Goal: Task Accomplishment & Management: Complete application form

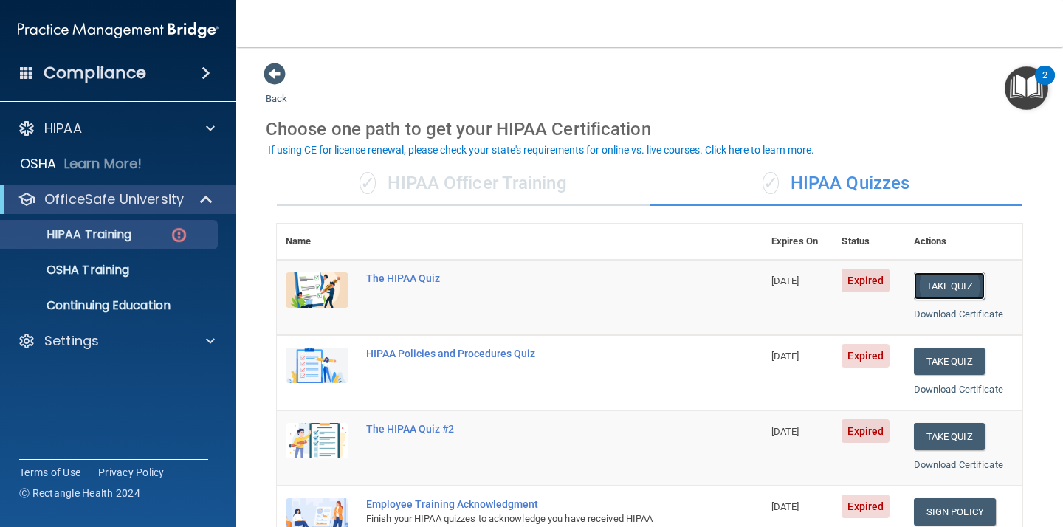
click at [934, 286] on button "Take Quiz" at bounding box center [949, 285] width 71 height 27
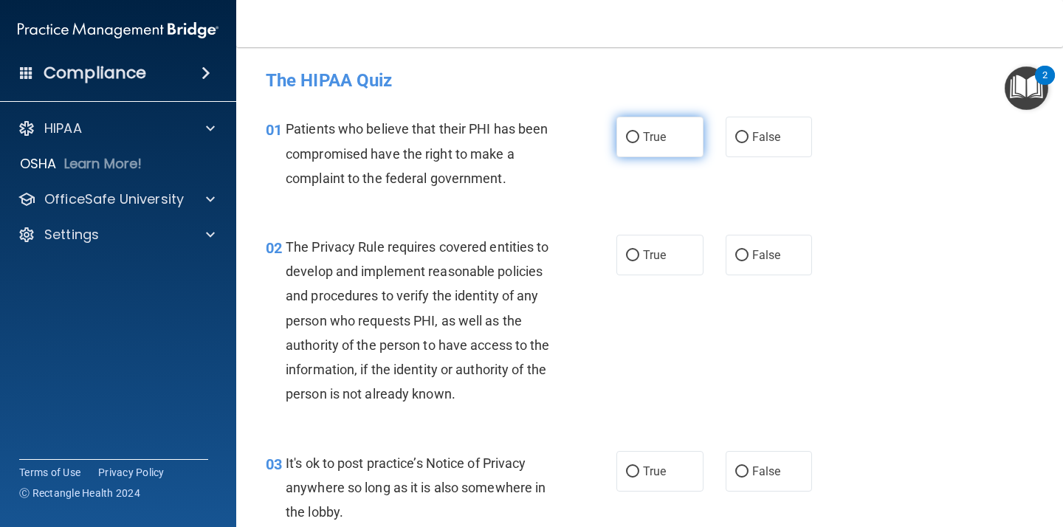
click at [636, 135] on input "True" at bounding box center [632, 137] width 13 height 11
radio input "true"
click at [633, 252] on input "True" at bounding box center [632, 255] width 13 height 11
radio input "true"
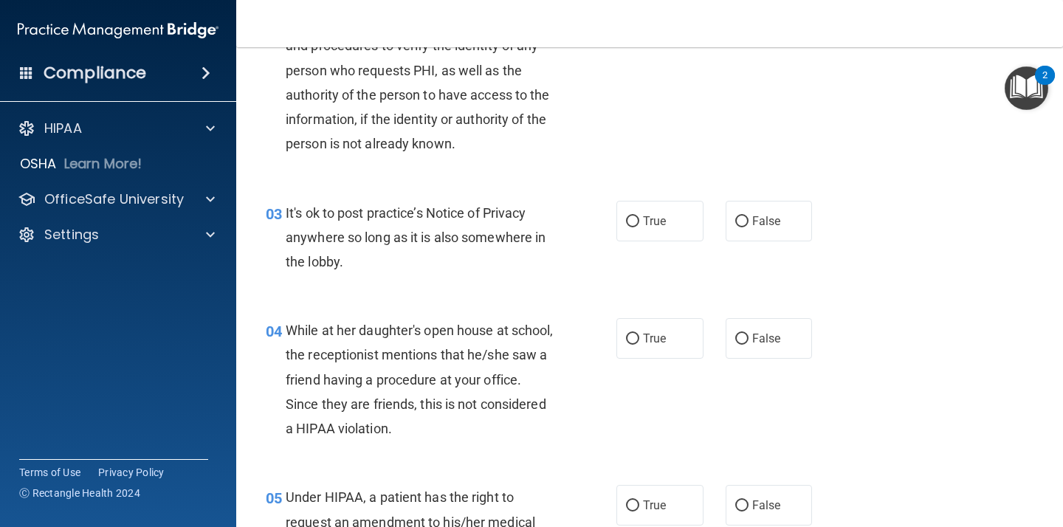
scroll to position [255, 0]
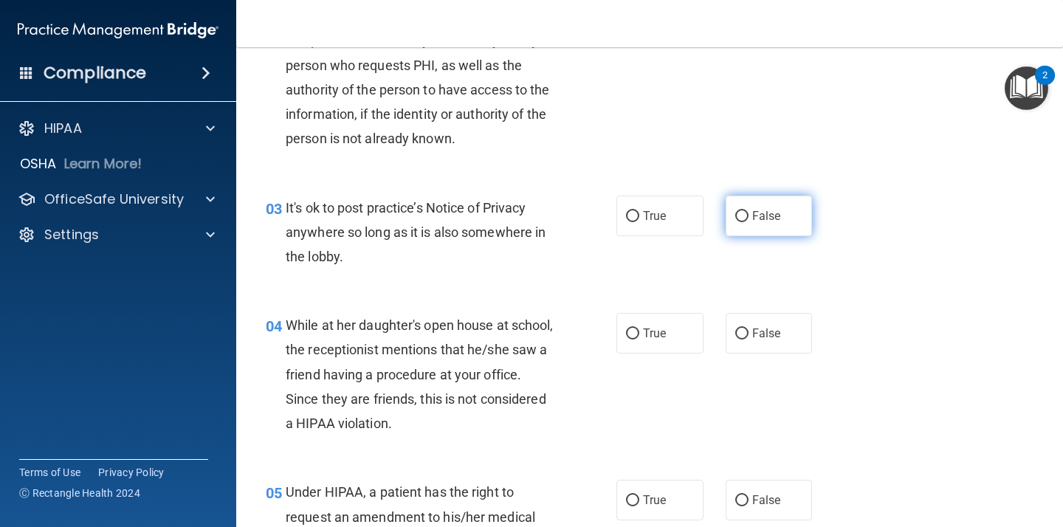
click at [737, 219] on input "False" at bounding box center [741, 216] width 13 height 11
radio input "true"
click at [741, 331] on input "False" at bounding box center [741, 334] width 13 height 11
radio input "true"
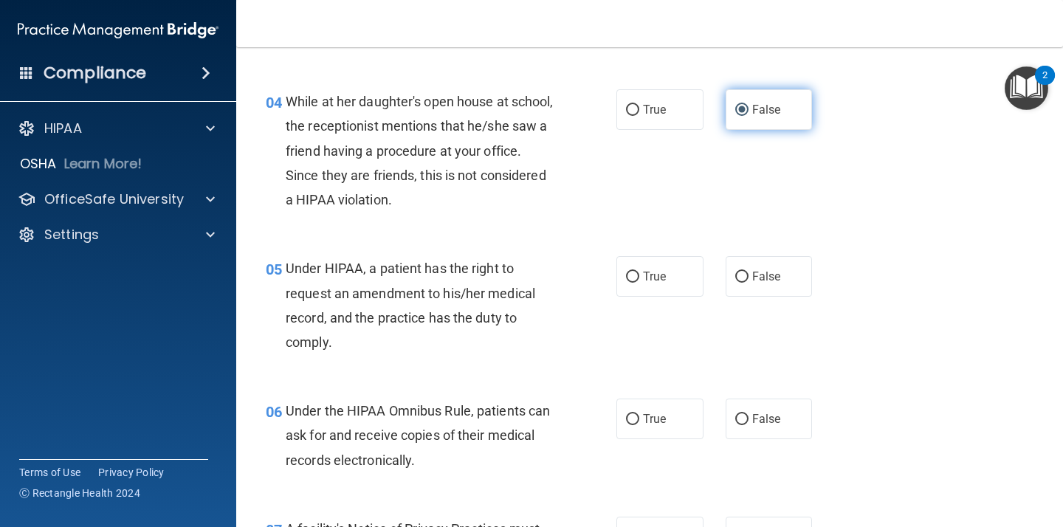
scroll to position [482, 0]
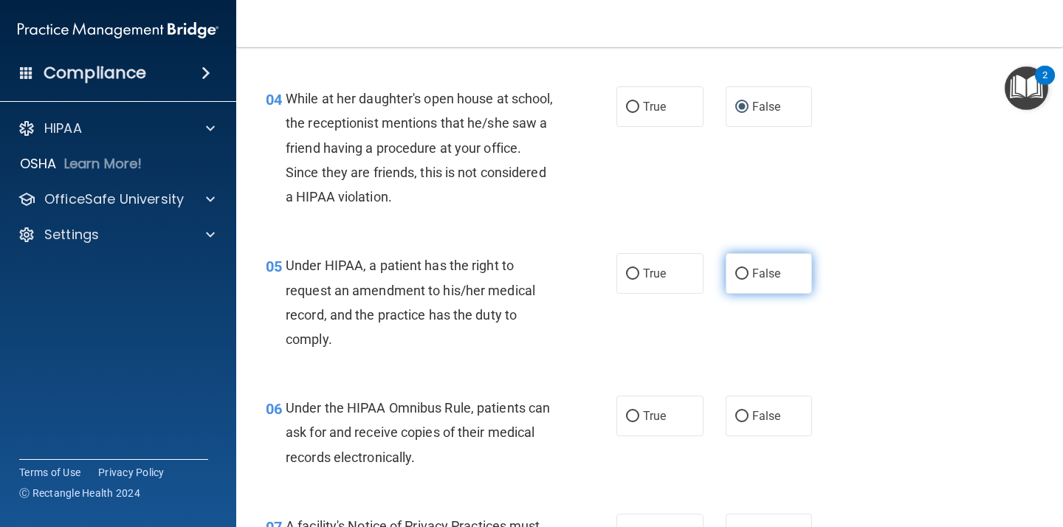
click at [743, 275] on input "False" at bounding box center [741, 274] width 13 height 11
radio input "true"
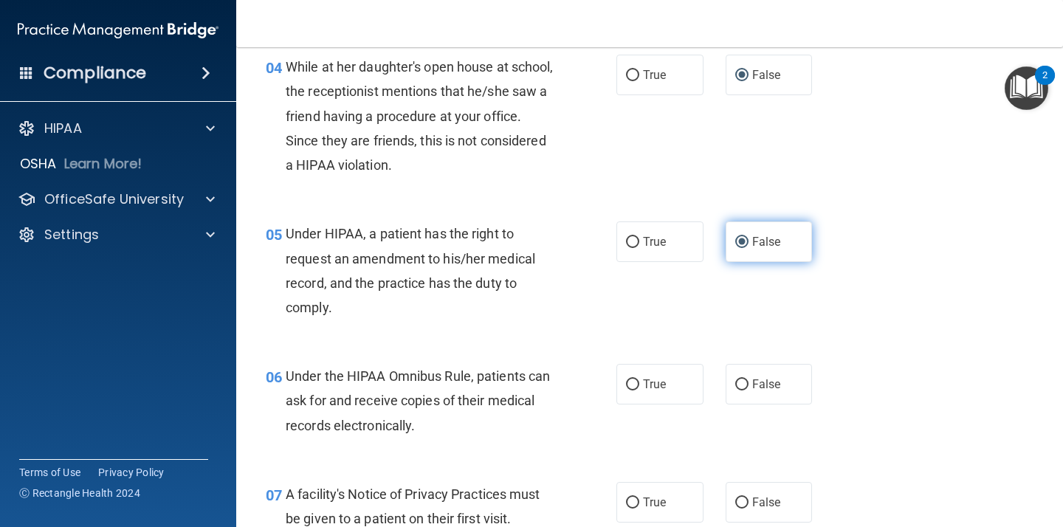
scroll to position [520, 0]
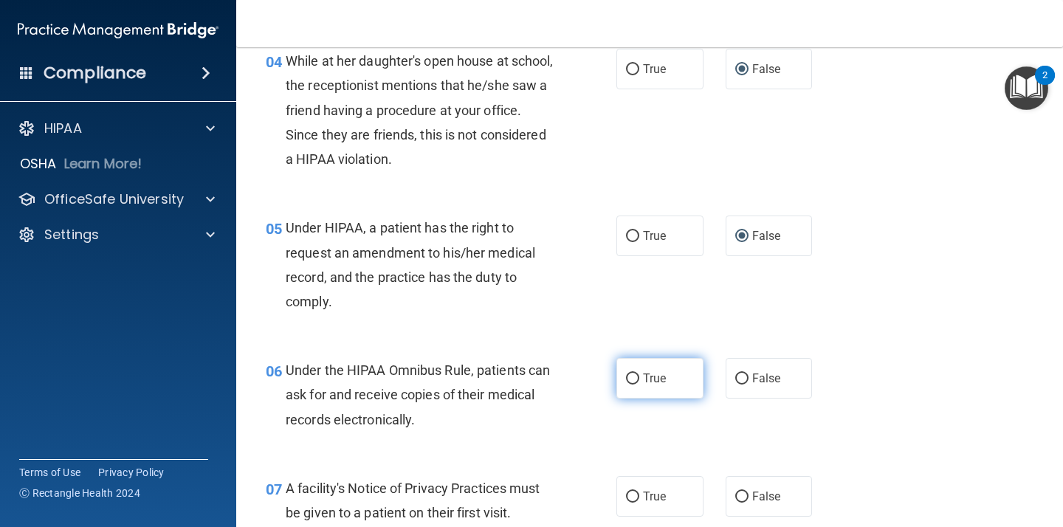
click at [631, 377] on input "True" at bounding box center [632, 379] width 13 height 11
radio input "true"
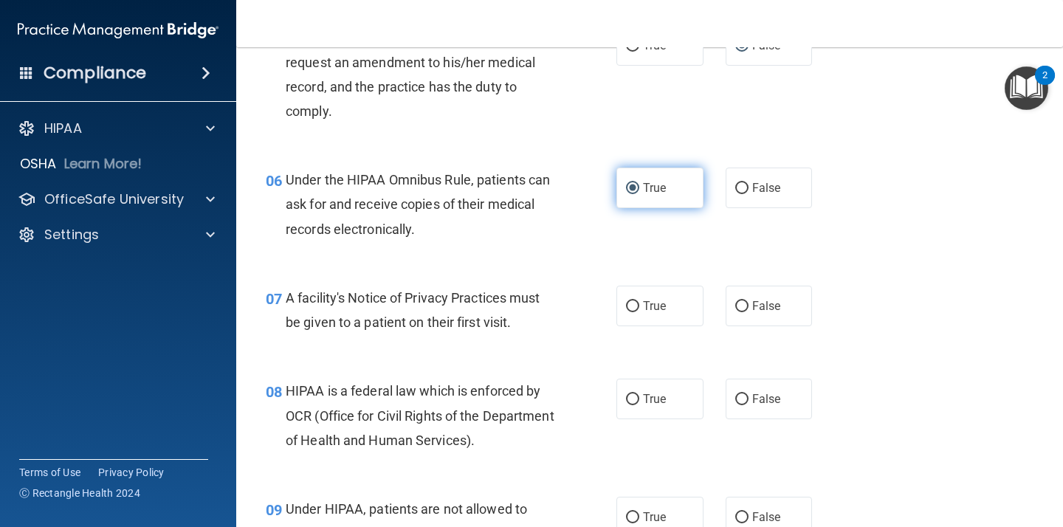
scroll to position [716, 0]
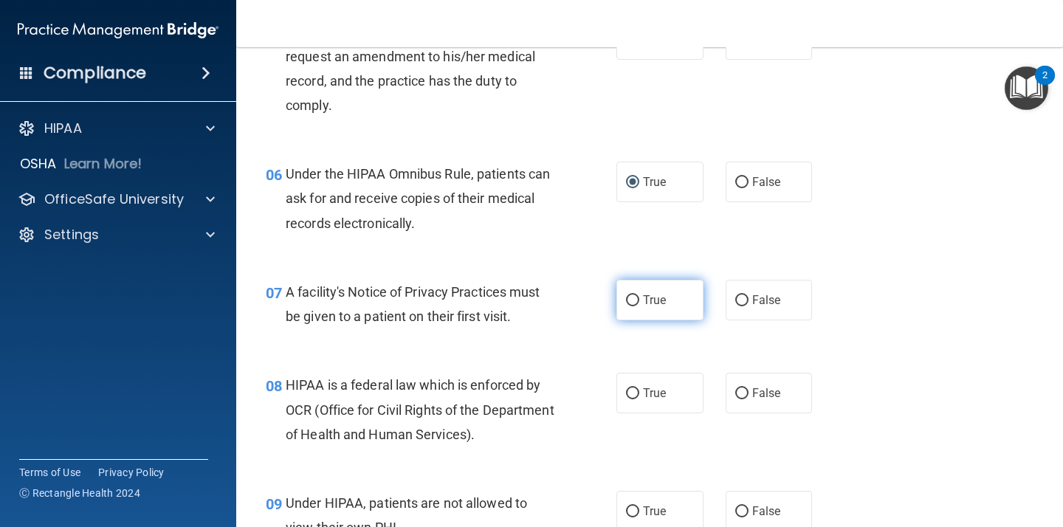
click at [633, 304] on input "True" at bounding box center [632, 300] width 13 height 11
radio input "true"
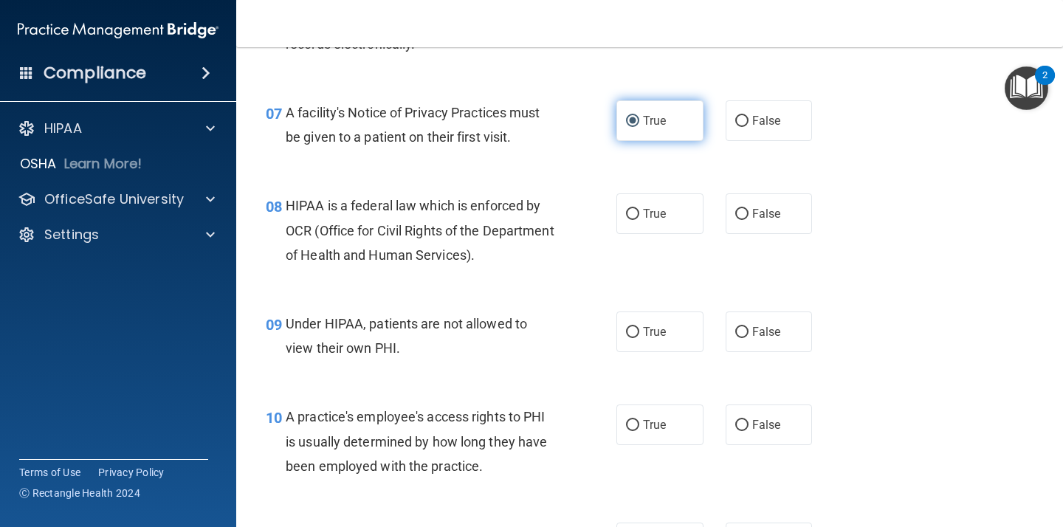
scroll to position [918, 0]
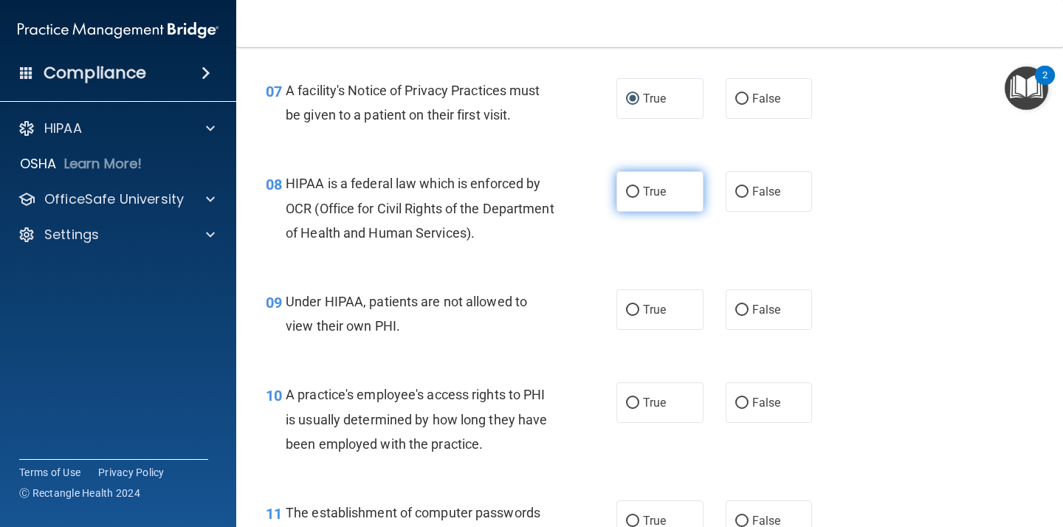
click at [633, 196] on input "True" at bounding box center [632, 192] width 13 height 11
radio input "true"
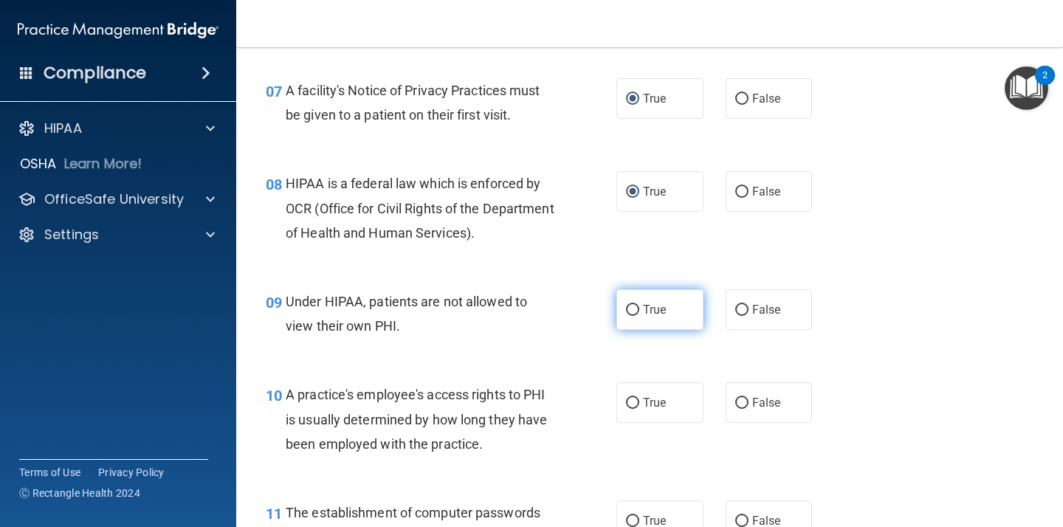
click at [631, 307] on input "True" at bounding box center [632, 310] width 13 height 11
radio input "true"
click at [631, 307] on input "True" at bounding box center [632, 310] width 13 height 11
click at [749, 307] on label "False" at bounding box center [769, 309] width 87 height 41
click at [749, 307] on input "False" at bounding box center [741, 310] width 13 height 11
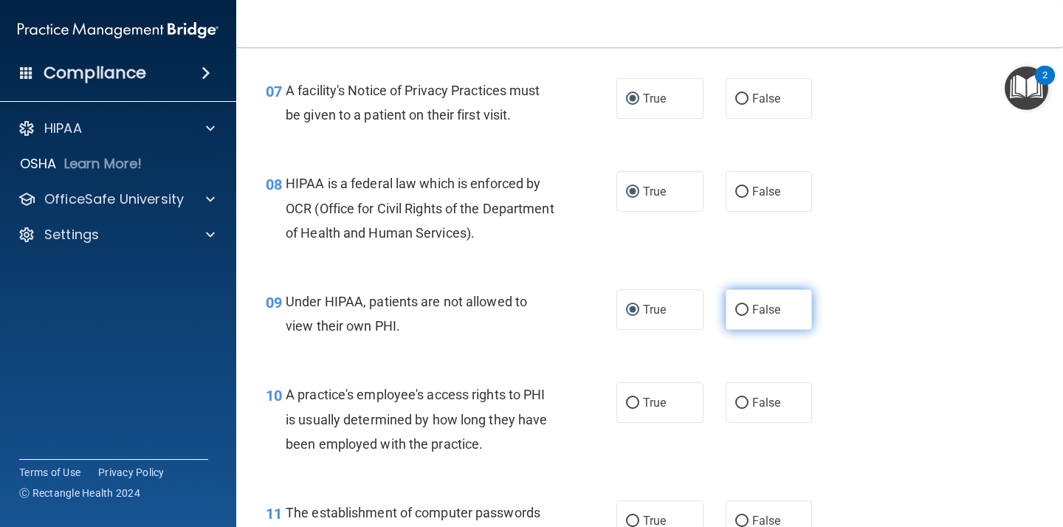
radio input "true"
radio input "false"
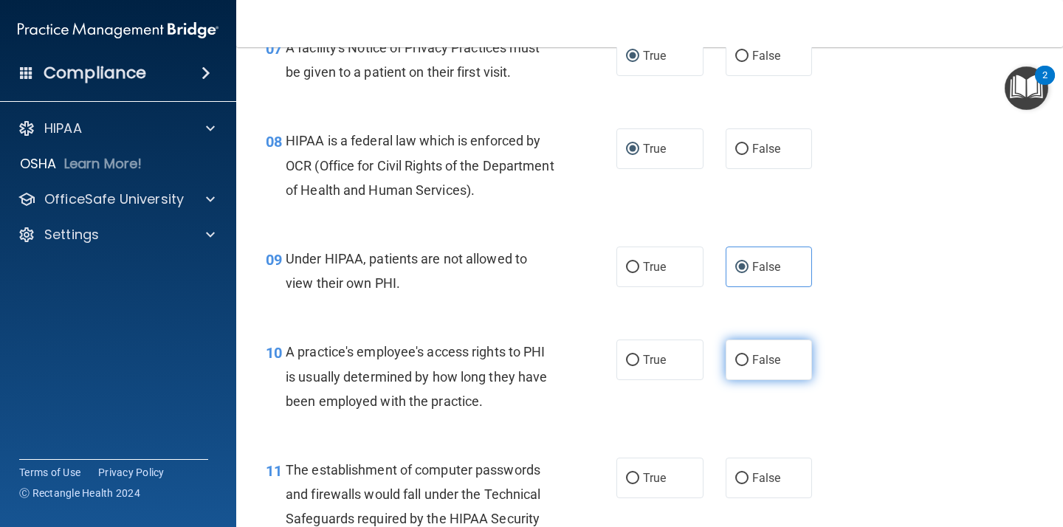
click at [742, 357] on input "False" at bounding box center [741, 360] width 13 height 11
radio input "true"
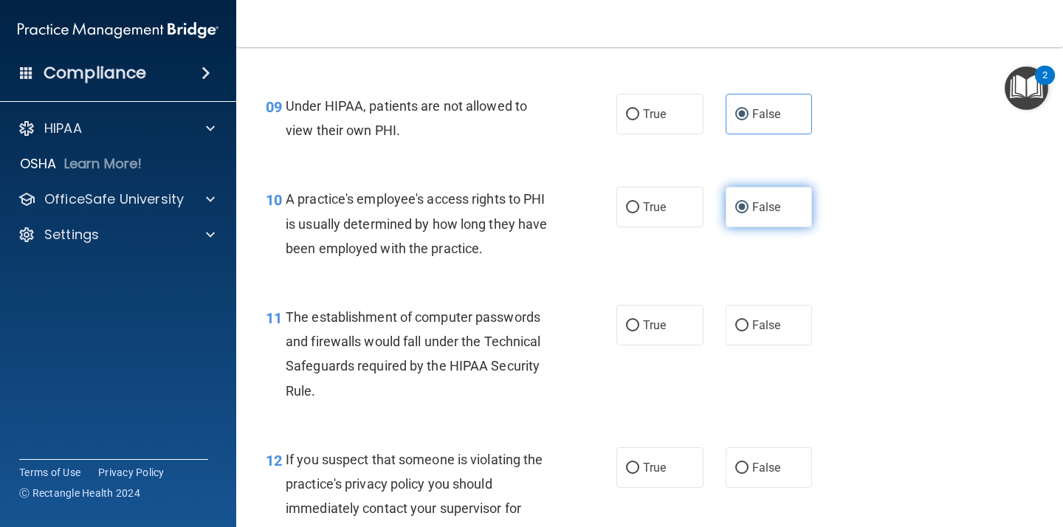
scroll to position [1115, 0]
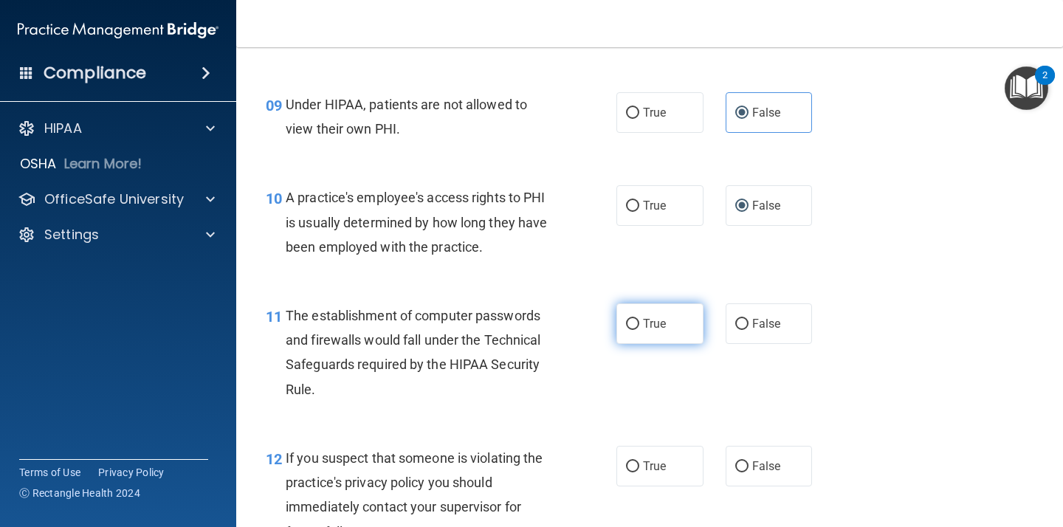
click at [633, 324] on input "True" at bounding box center [632, 324] width 13 height 11
radio input "true"
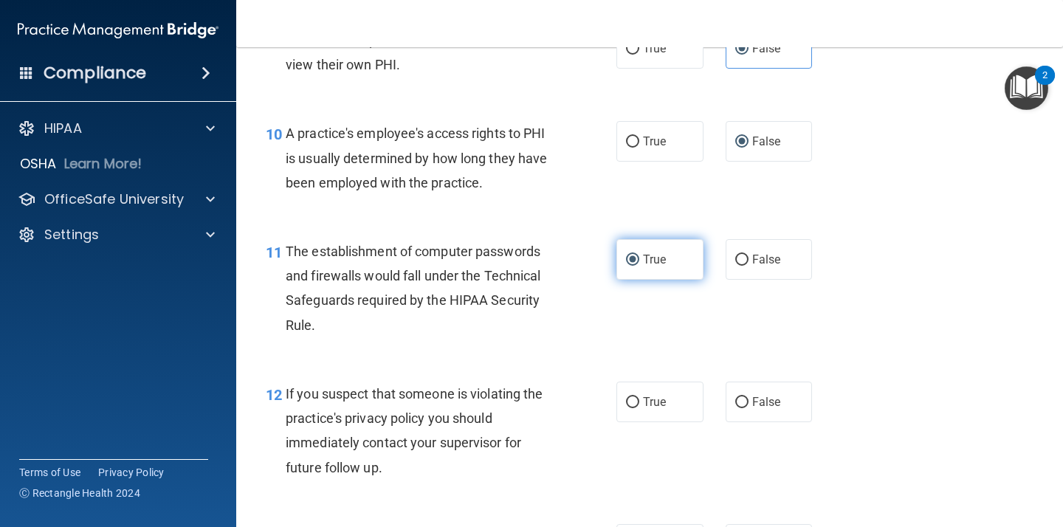
scroll to position [1181, 0]
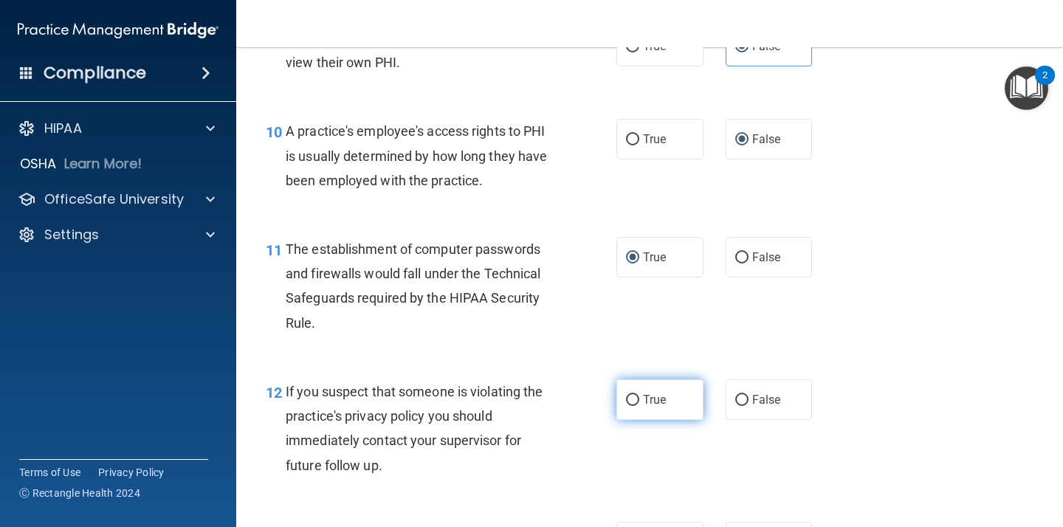
click at [636, 399] on input "True" at bounding box center [632, 400] width 13 height 11
radio input "true"
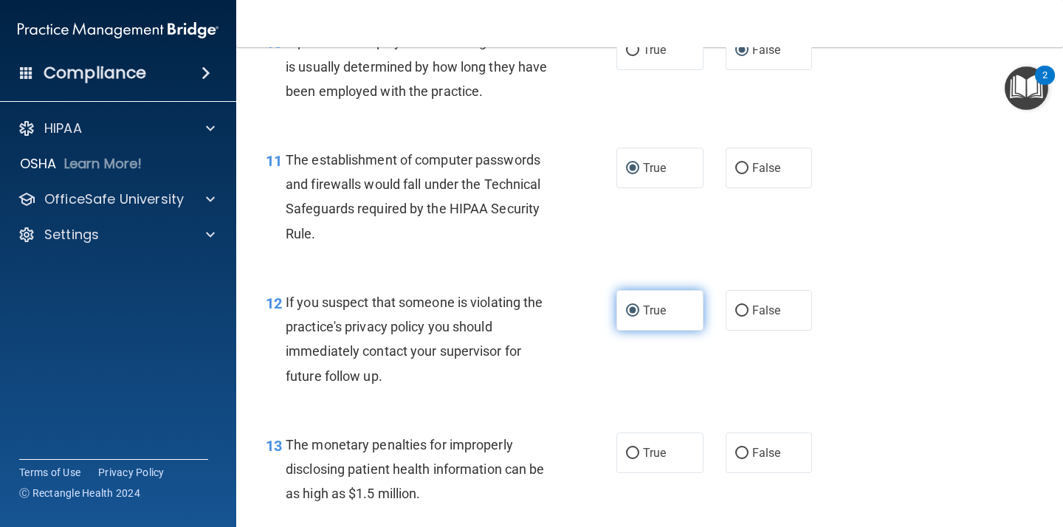
scroll to position [1273, 0]
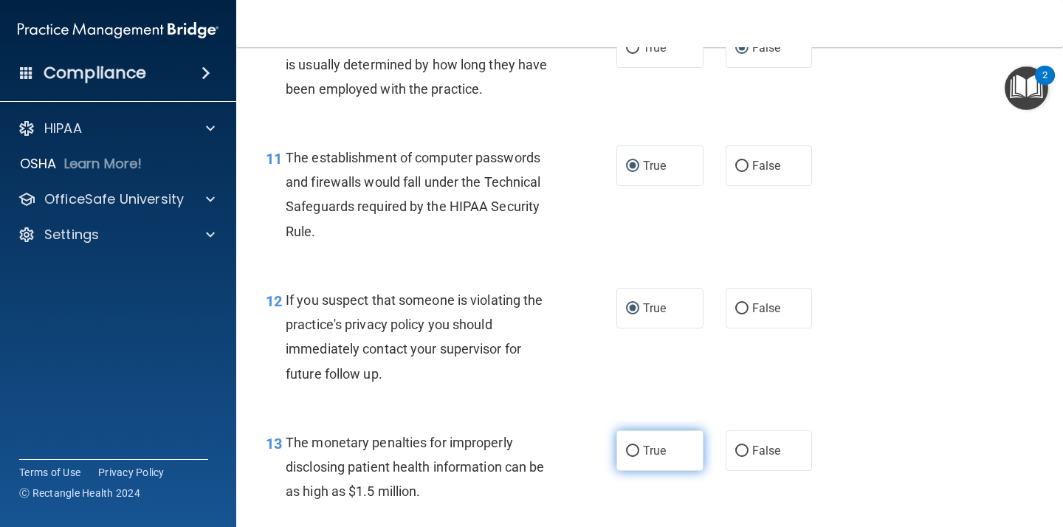
click at [629, 448] on input "True" at bounding box center [632, 451] width 13 height 11
radio input "true"
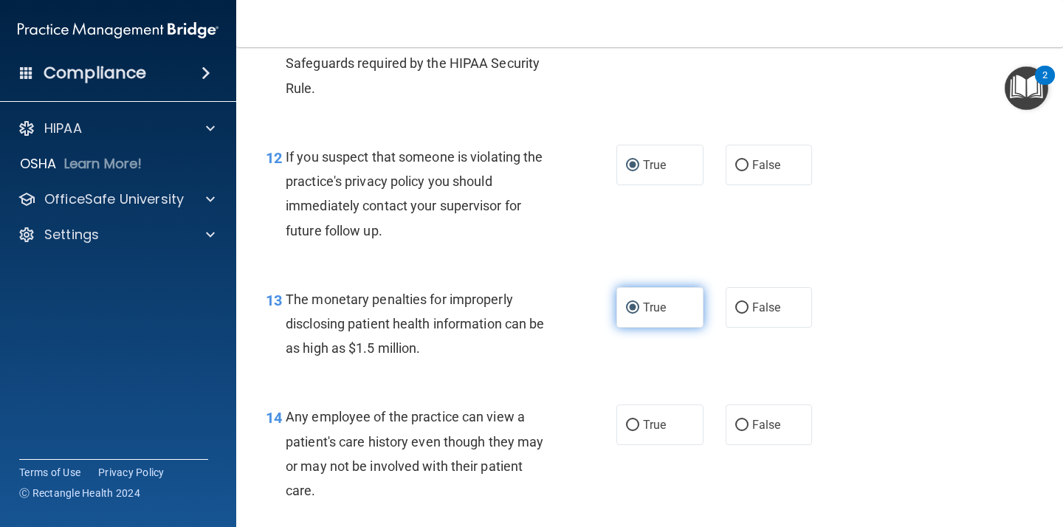
scroll to position [1417, 0]
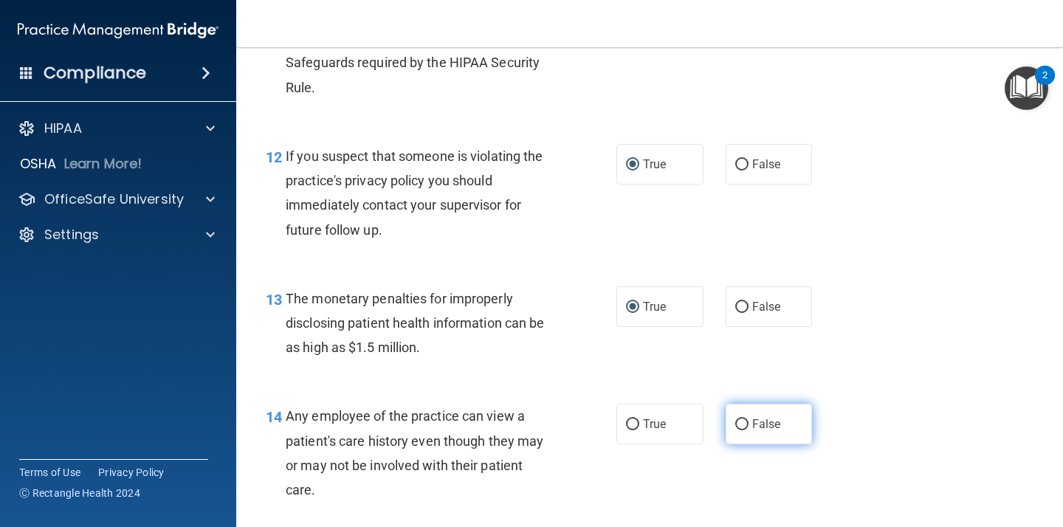
click at [741, 423] on input "False" at bounding box center [741, 424] width 13 height 11
radio input "true"
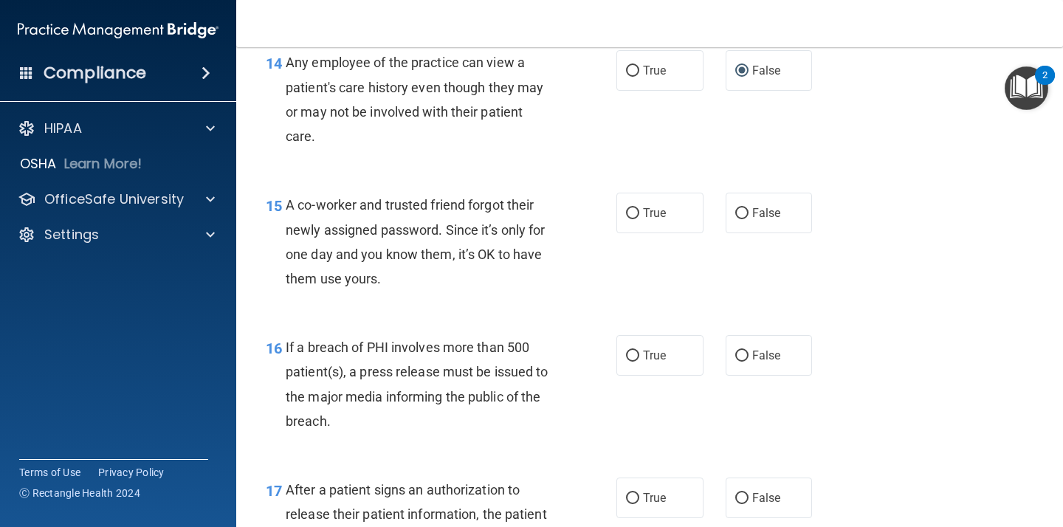
scroll to position [1777, 0]
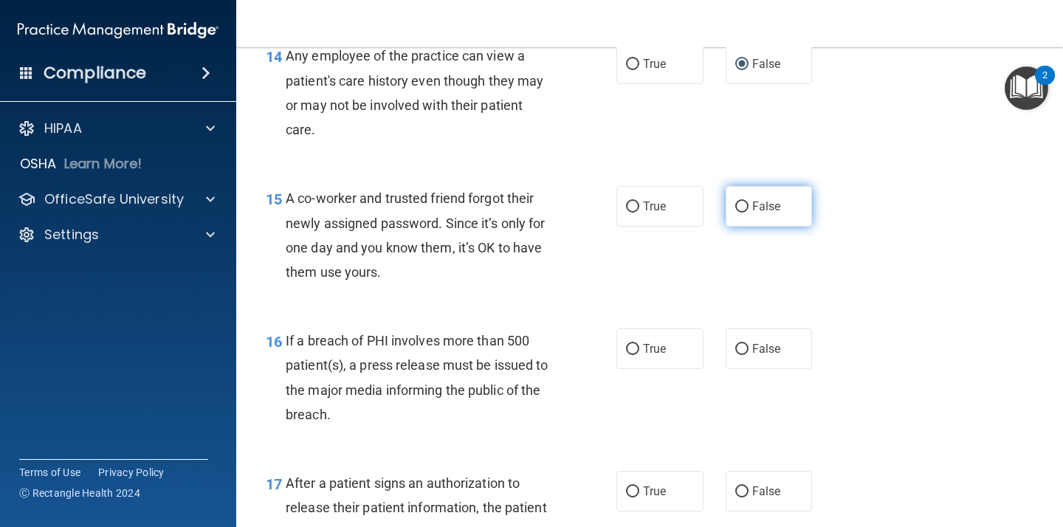
click at [743, 204] on input "False" at bounding box center [741, 207] width 13 height 11
radio input "true"
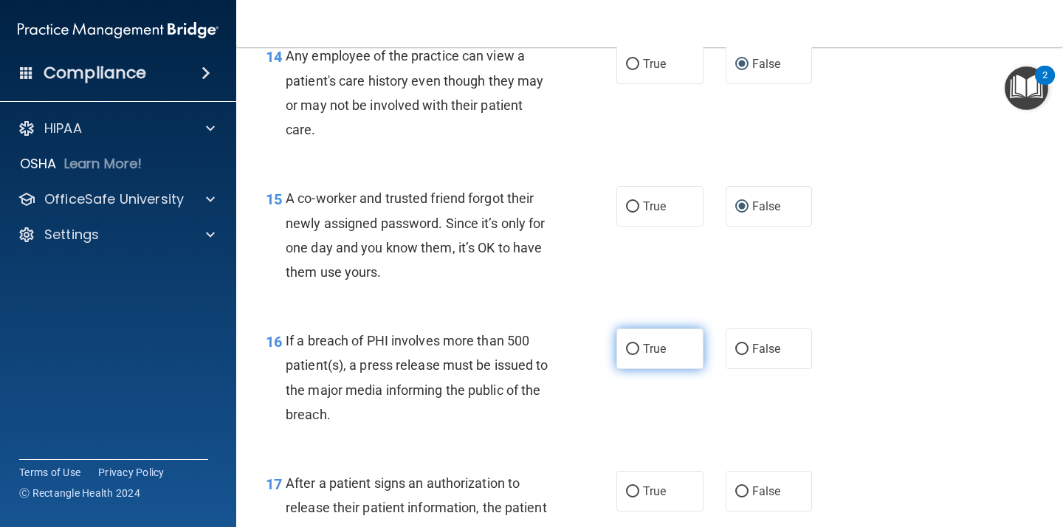
click at [635, 348] on input "True" at bounding box center [632, 349] width 13 height 11
radio input "true"
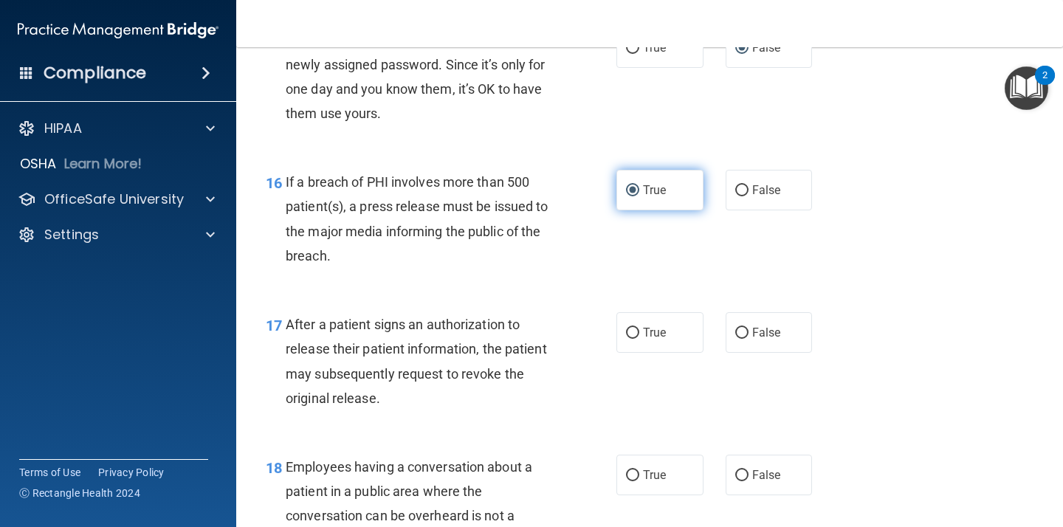
scroll to position [1940, 0]
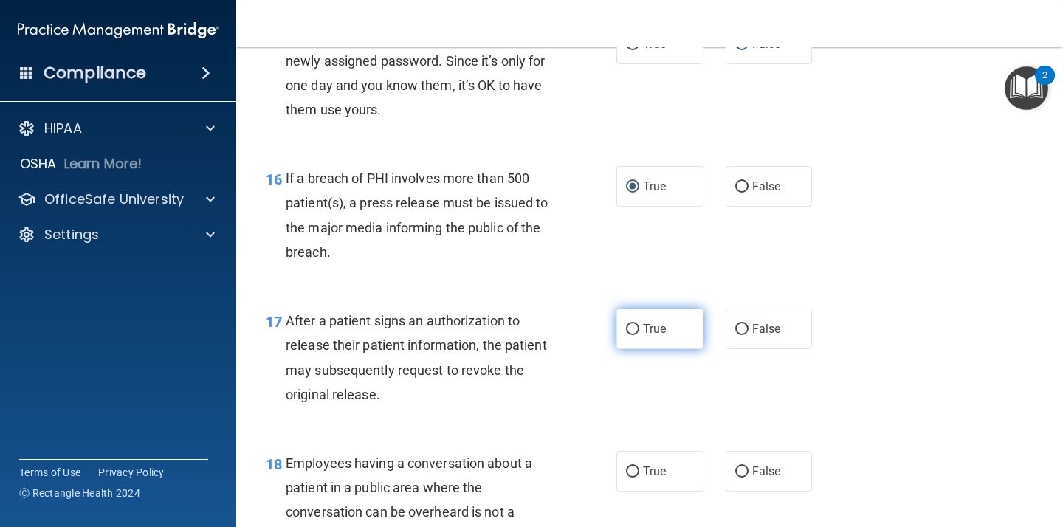
click at [635, 331] on input "True" at bounding box center [632, 329] width 13 height 11
radio input "true"
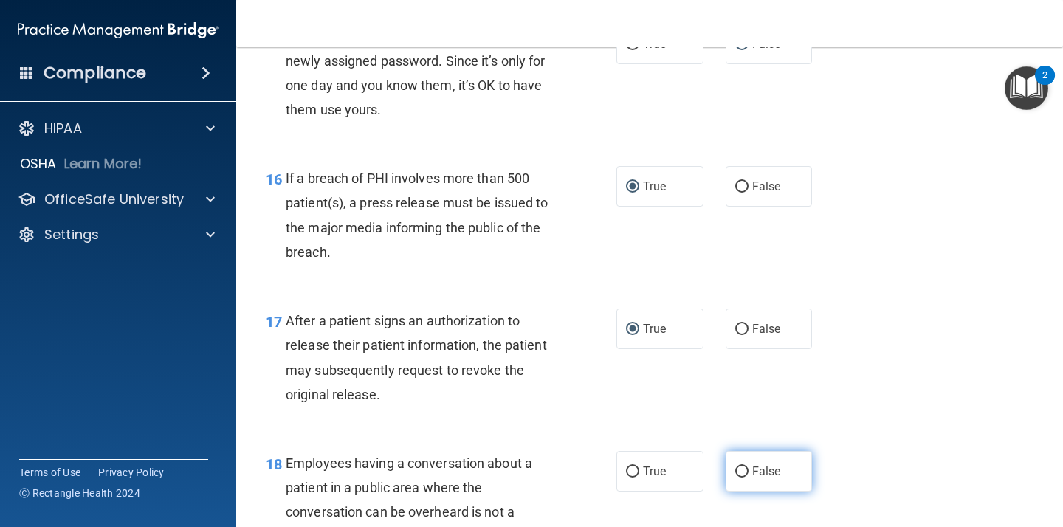
click at [739, 472] on input "False" at bounding box center [741, 472] width 13 height 11
radio input "true"
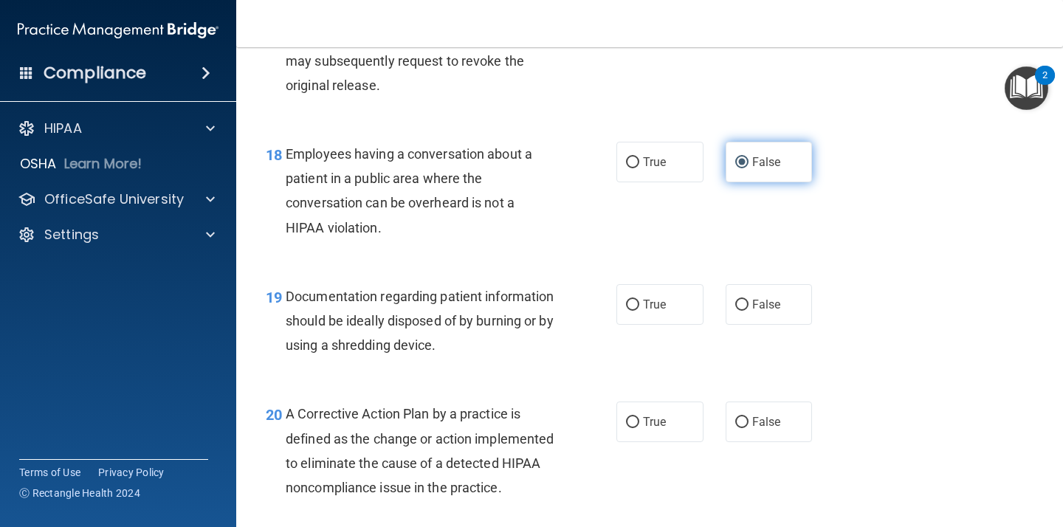
scroll to position [2317, 0]
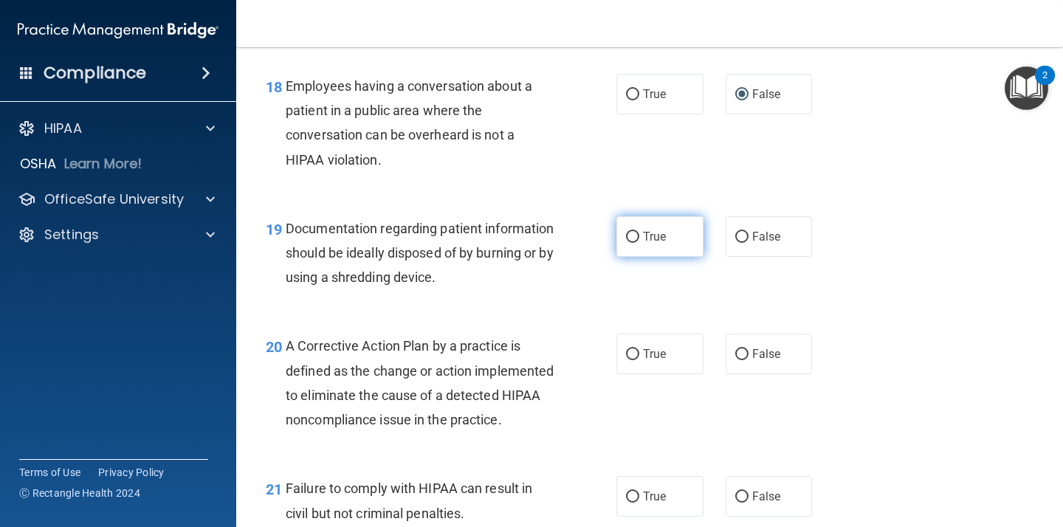
click at [634, 239] on input "True" at bounding box center [632, 237] width 13 height 11
radio input "true"
click at [628, 356] on input "True" at bounding box center [632, 354] width 13 height 11
radio input "true"
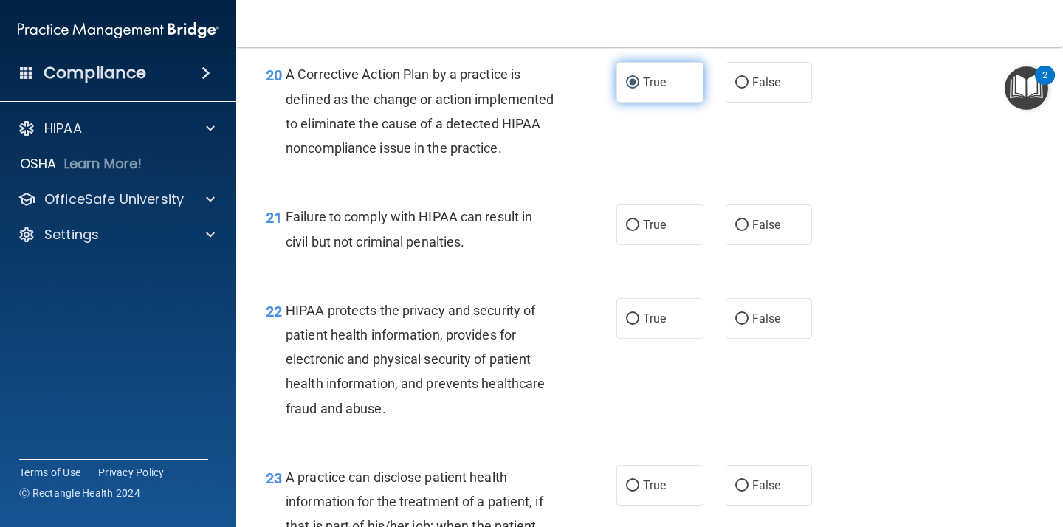
scroll to position [2612, 0]
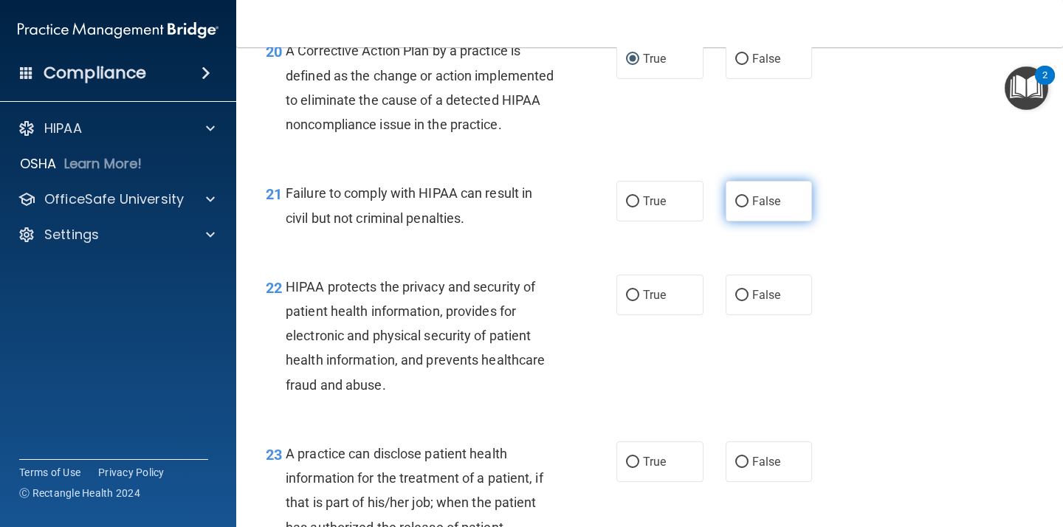
click at [745, 207] on input "False" at bounding box center [741, 201] width 13 height 11
radio input "true"
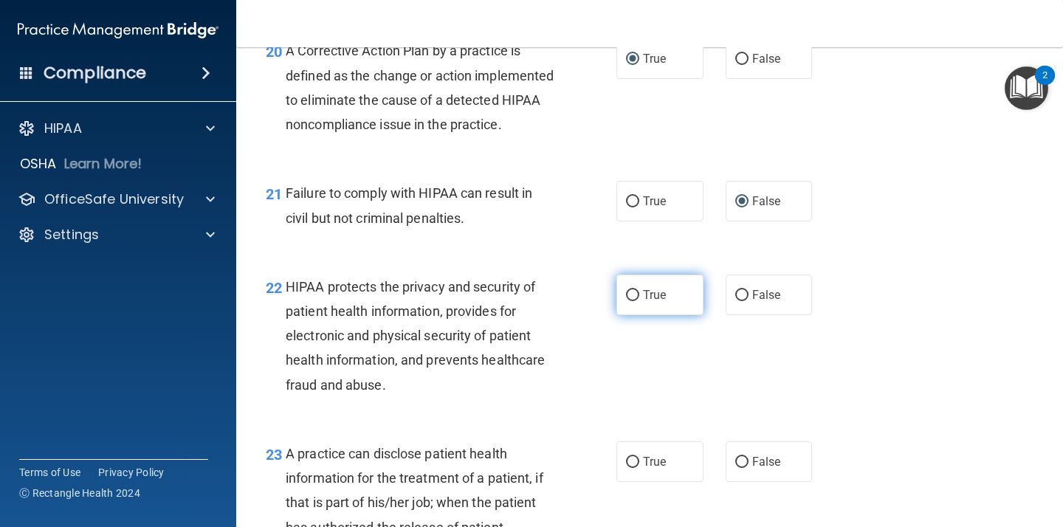
click at [634, 301] on input "True" at bounding box center [632, 295] width 13 height 11
radio input "true"
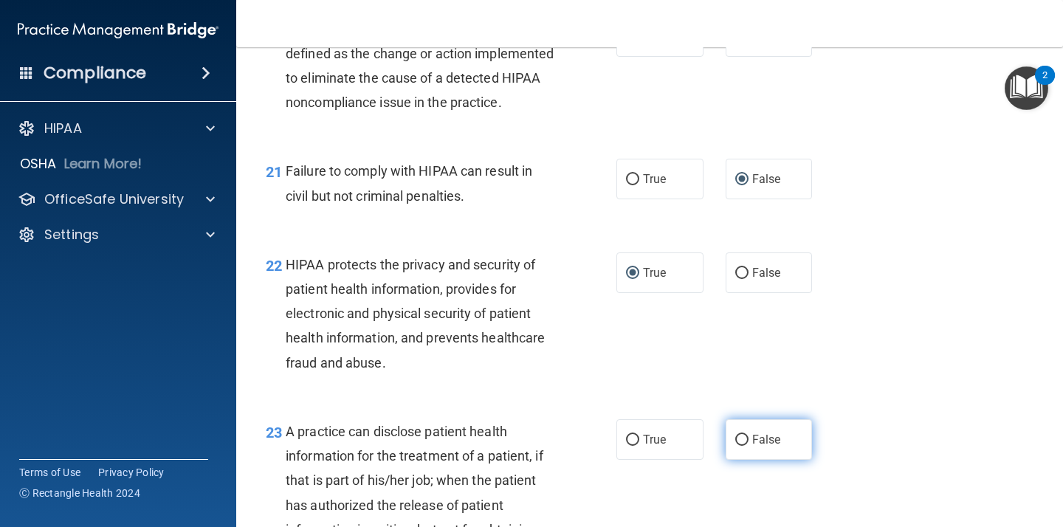
click at [745, 446] on input "False" at bounding box center [741, 440] width 13 height 11
radio input "true"
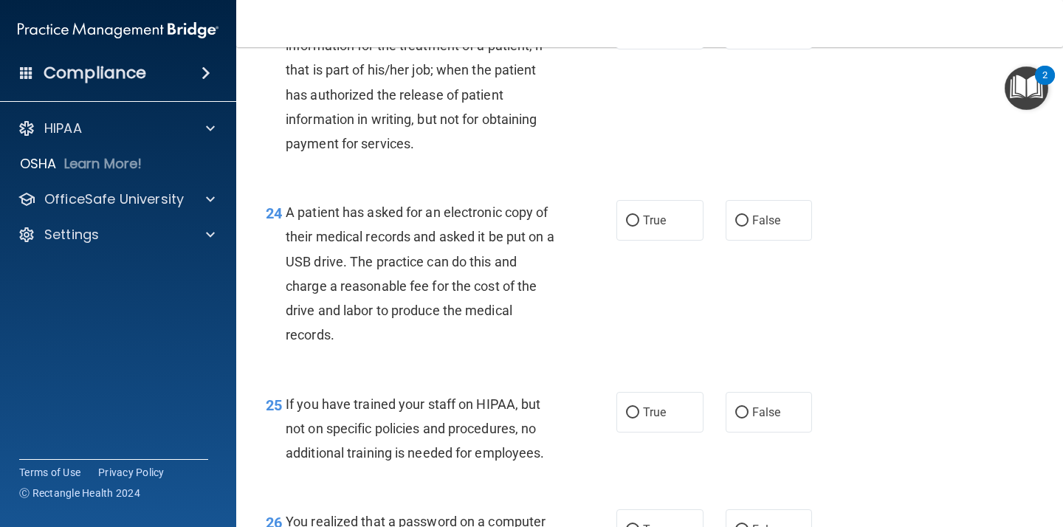
scroll to position [3057, 0]
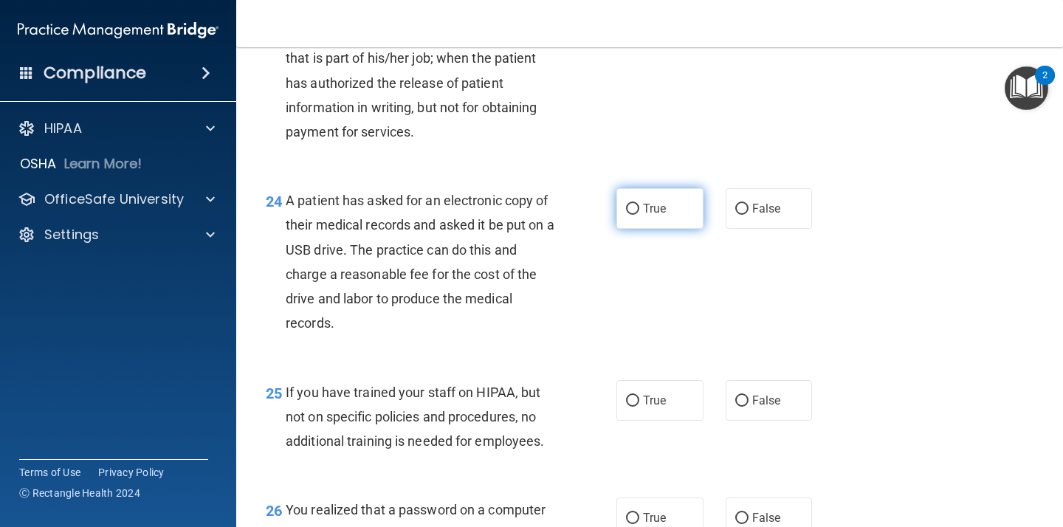
click at [635, 215] on input "True" at bounding box center [632, 209] width 13 height 11
radio input "true"
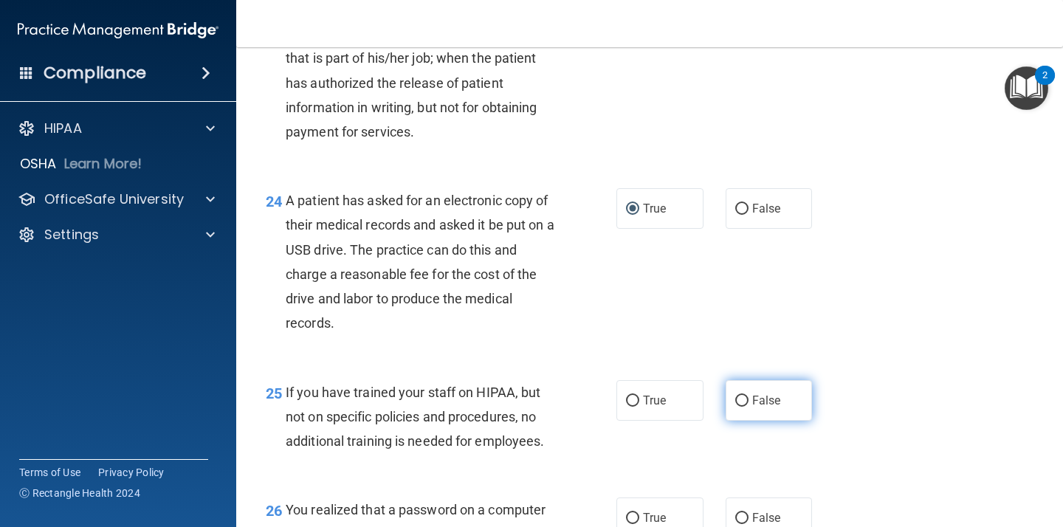
click at [741, 407] on input "False" at bounding box center [741, 401] width 13 height 11
radio input "true"
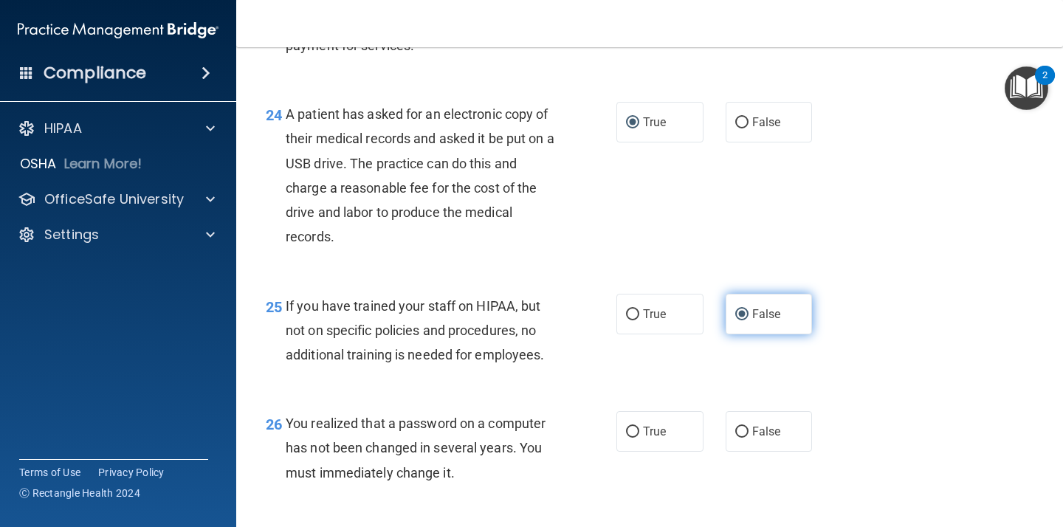
scroll to position [3150, 0]
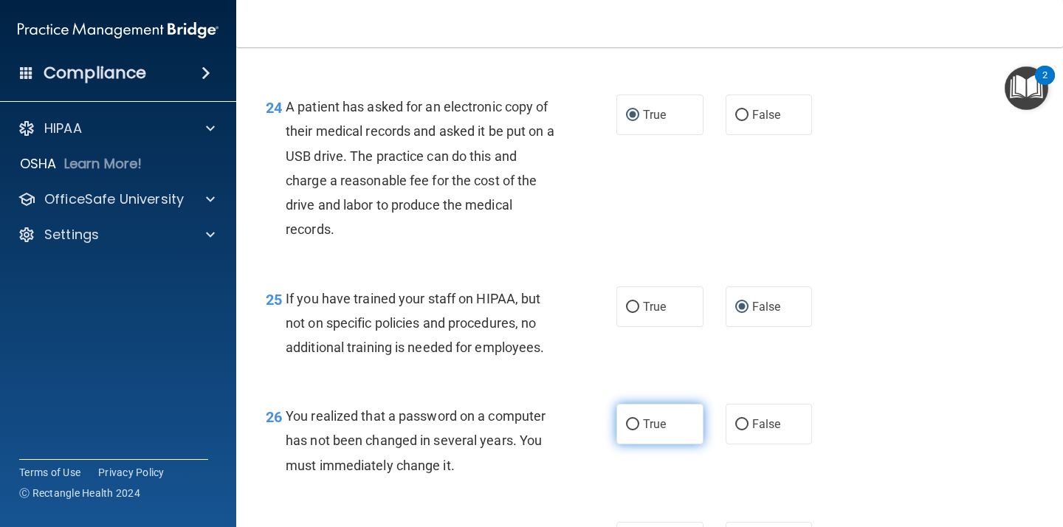
click at [630, 430] on input "True" at bounding box center [632, 424] width 13 height 11
radio input "true"
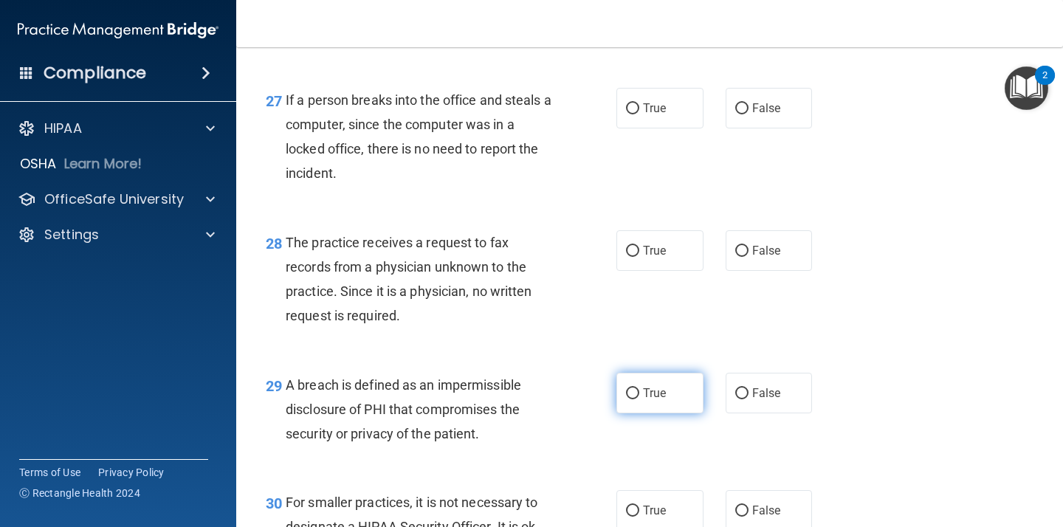
scroll to position [3586, 0]
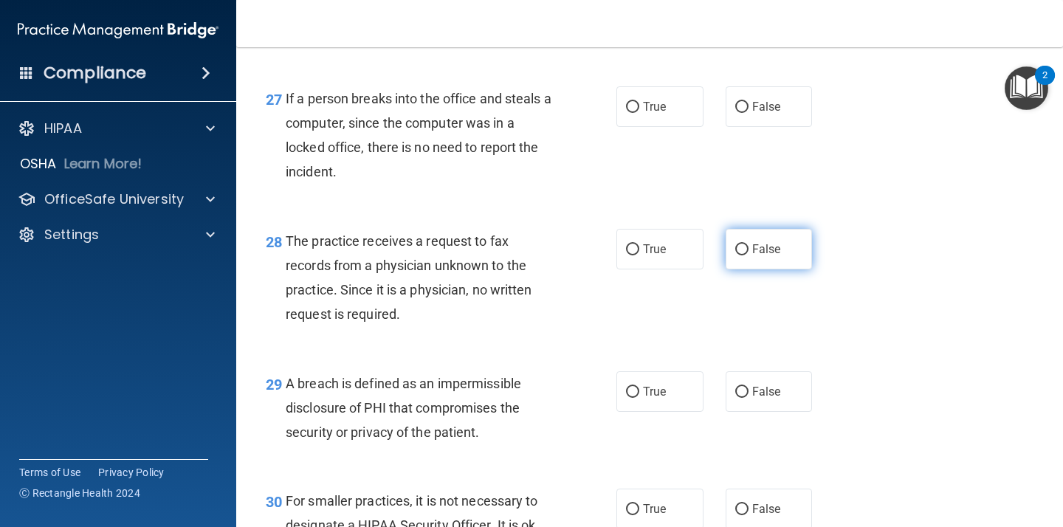
click at [741, 255] on input "False" at bounding box center [741, 249] width 13 height 11
radio input "true"
click at [742, 398] on input "False" at bounding box center [741, 392] width 13 height 11
radio input "true"
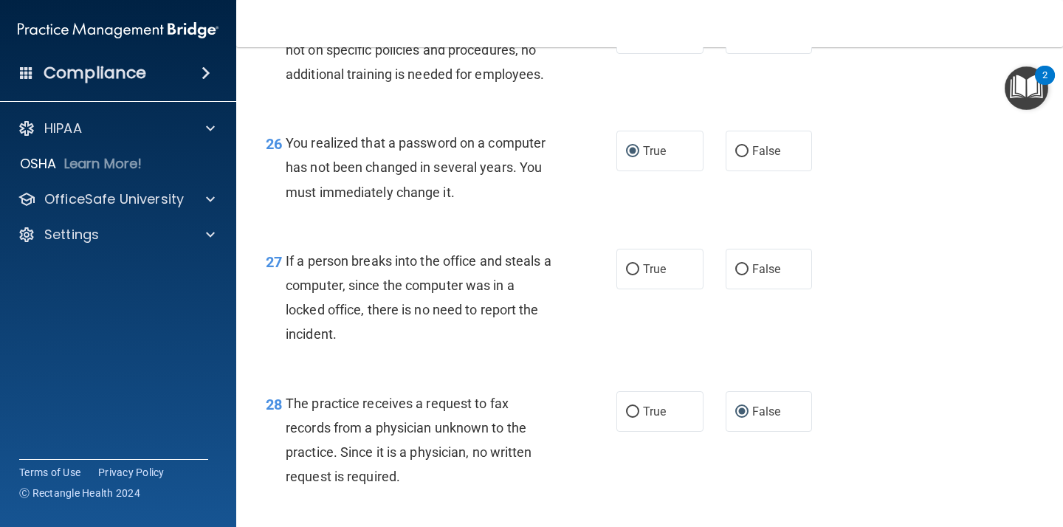
scroll to position [3425, 0]
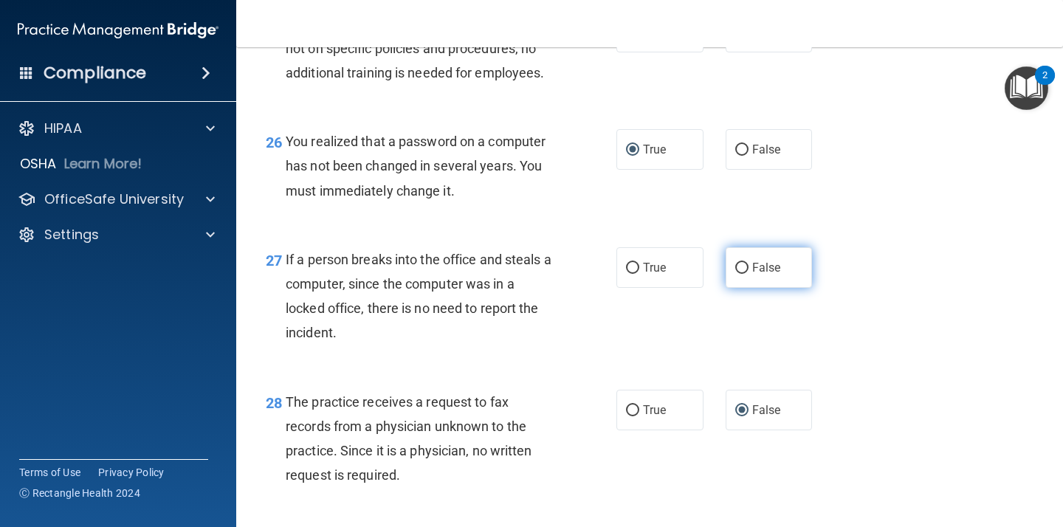
click at [741, 274] on input "False" at bounding box center [741, 268] width 13 height 11
radio input "true"
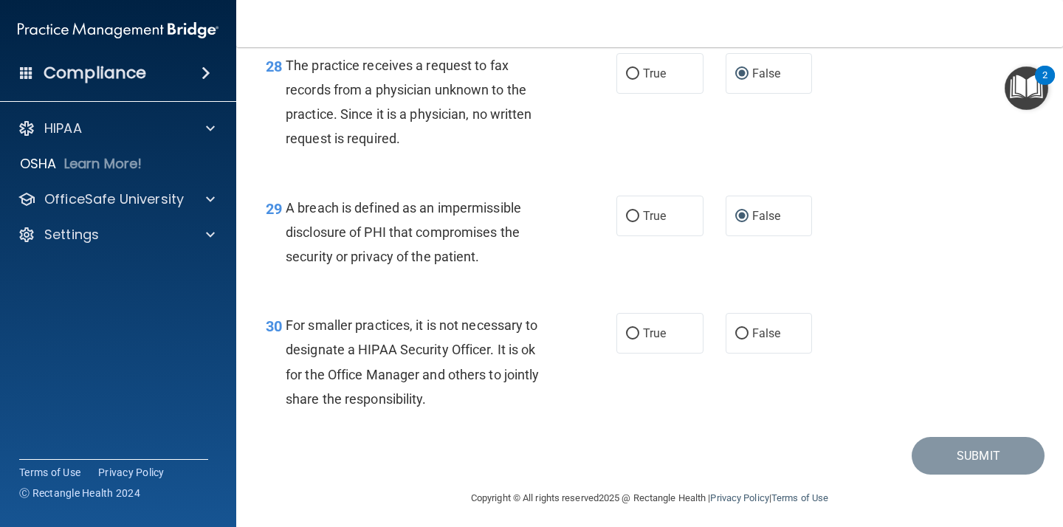
scroll to position [3793, 0]
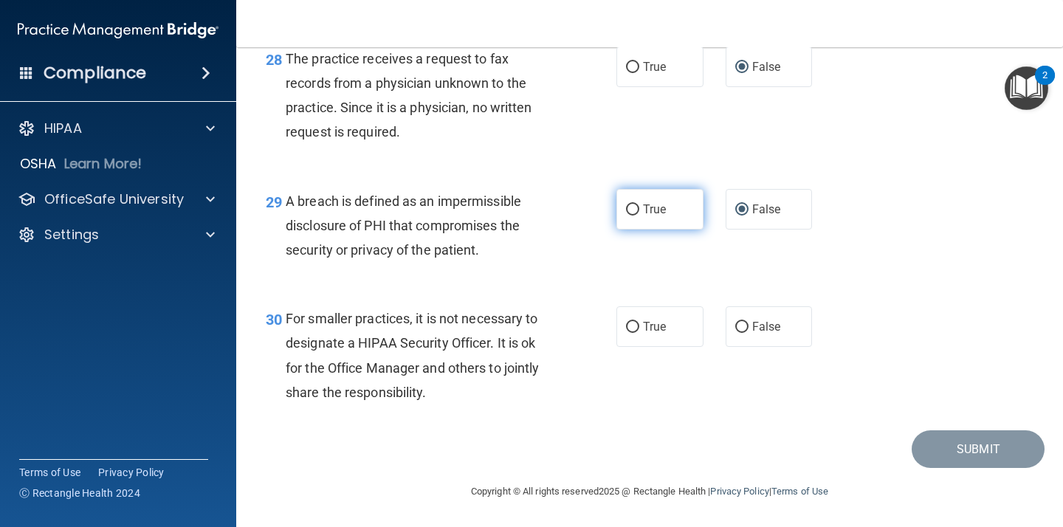
click at [635, 205] on input "True" at bounding box center [632, 210] width 13 height 11
radio input "true"
radio input "false"
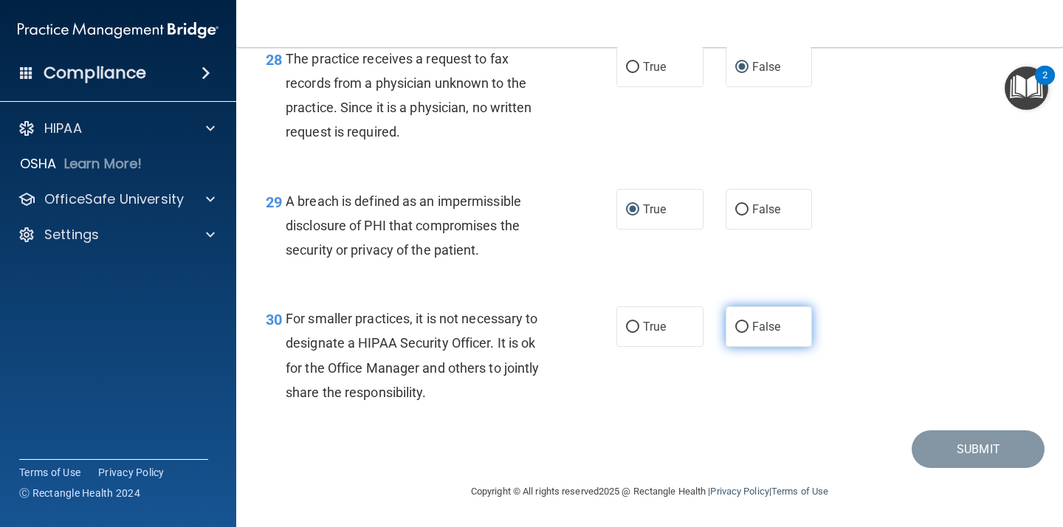
click at [746, 326] on input "False" at bounding box center [741, 327] width 13 height 11
radio input "true"
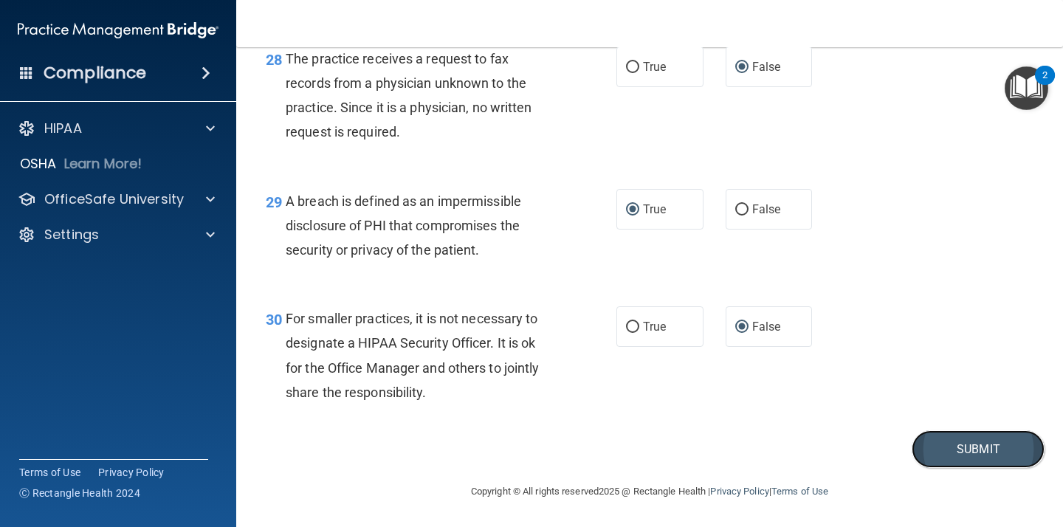
click at [947, 442] on button "Submit" at bounding box center [978, 449] width 133 height 38
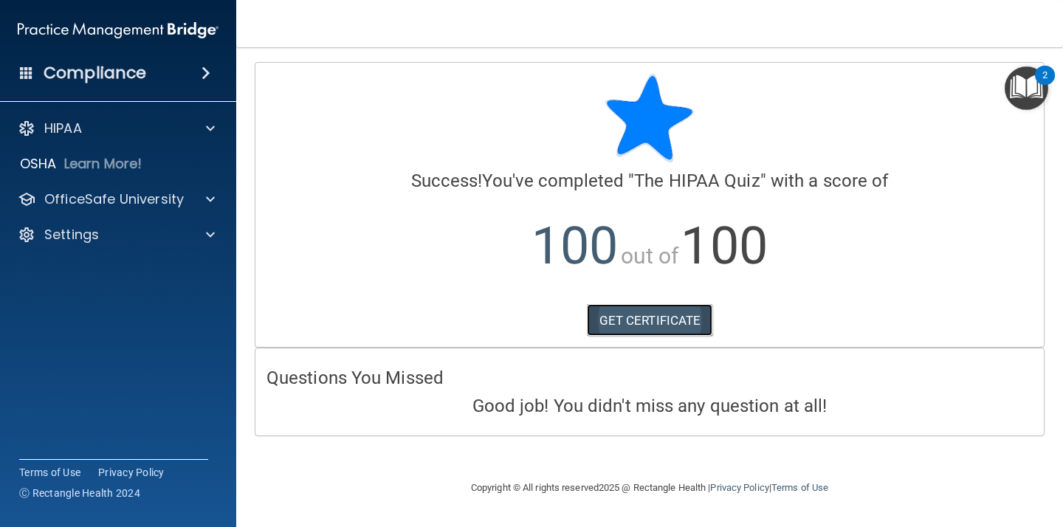
click at [625, 321] on link "GET CERTIFICATE" at bounding box center [650, 320] width 126 height 32
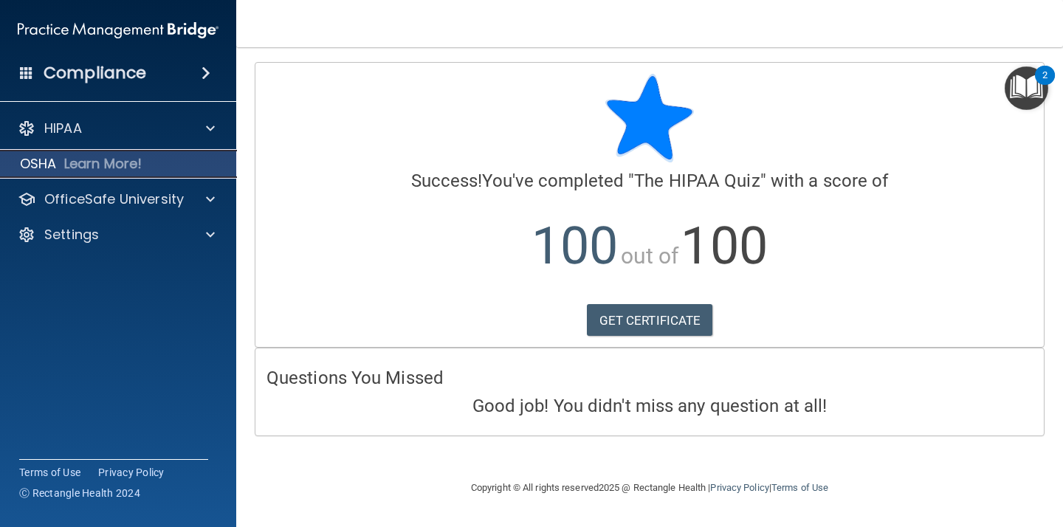
click at [88, 168] on p "Learn More!" at bounding box center [103, 164] width 78 height 18
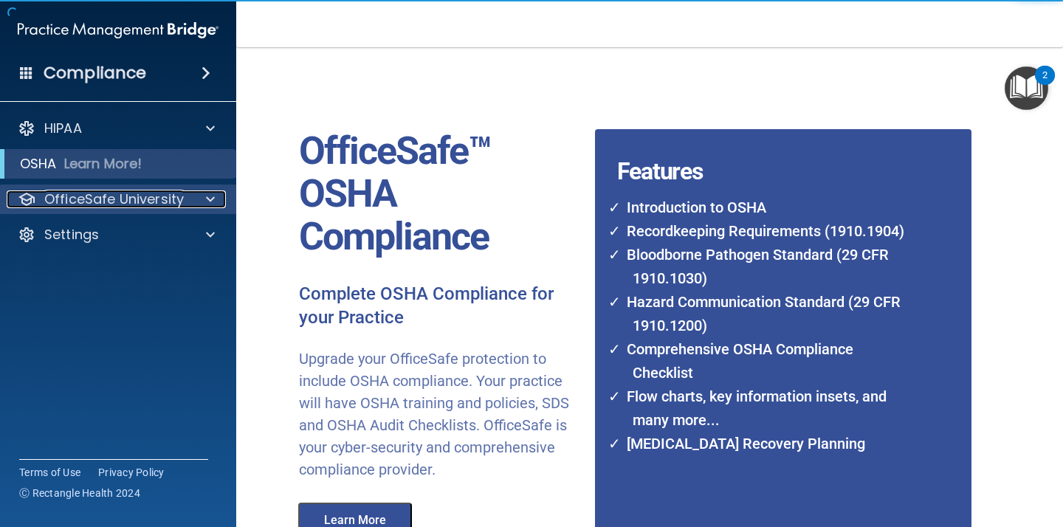
click at [81, 202] on p "OfficeSafe University" at bounding box center [114, 199] width 140 height 18
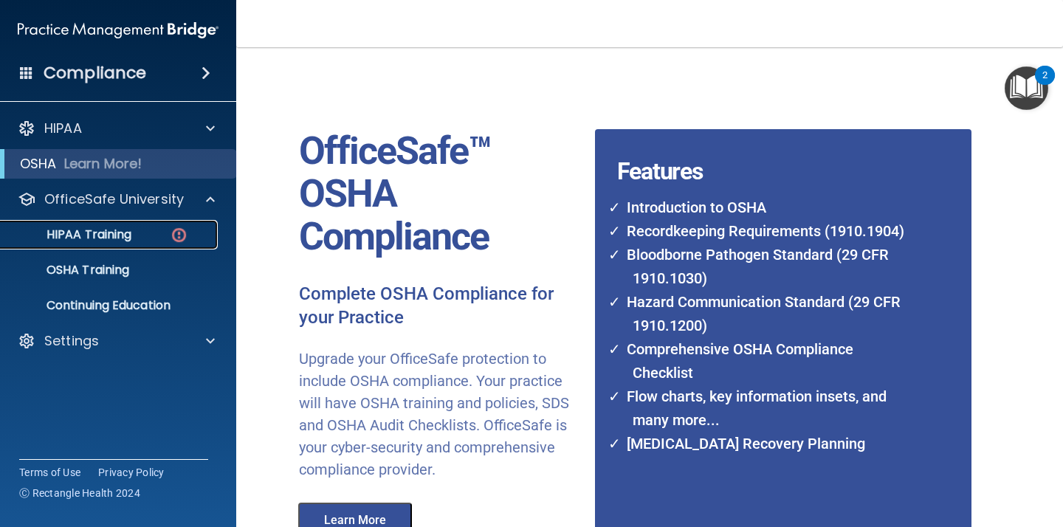
click at [80, 236] on p "HIPAA Training" at bounding box center [71, 234] width 122 height 15
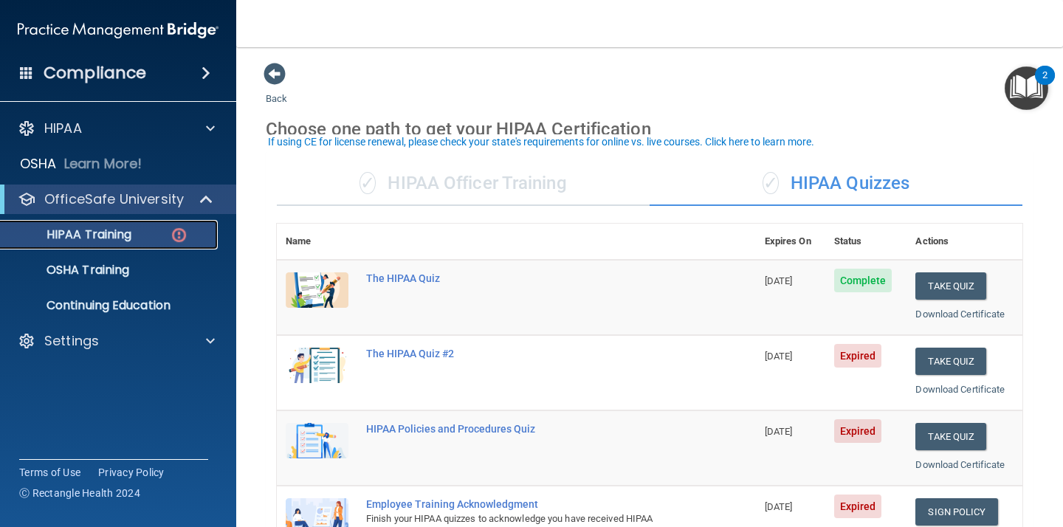
scroll to position [8, 0]
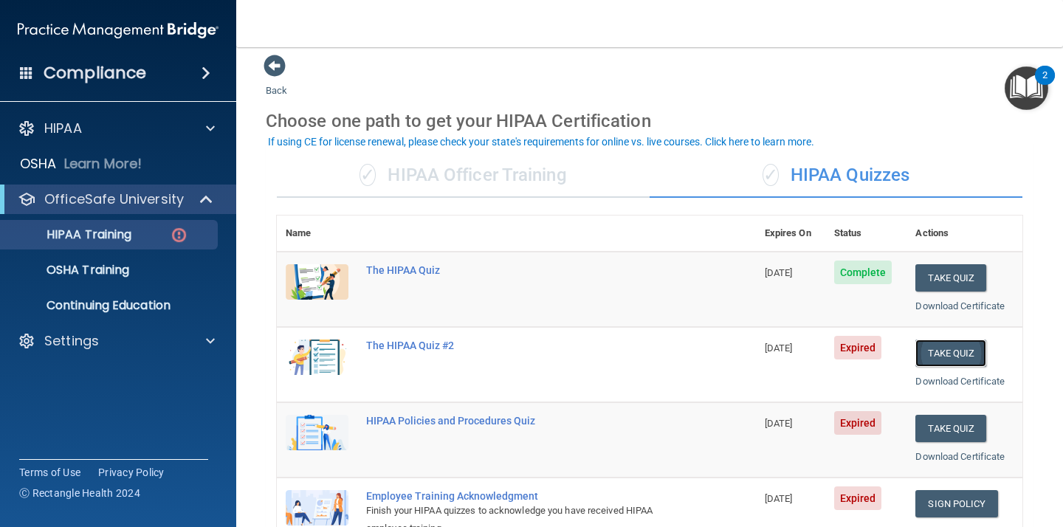
click at [967, 346] on button "Take Quiz" at bounding box center [950, 353] width 71 height 27
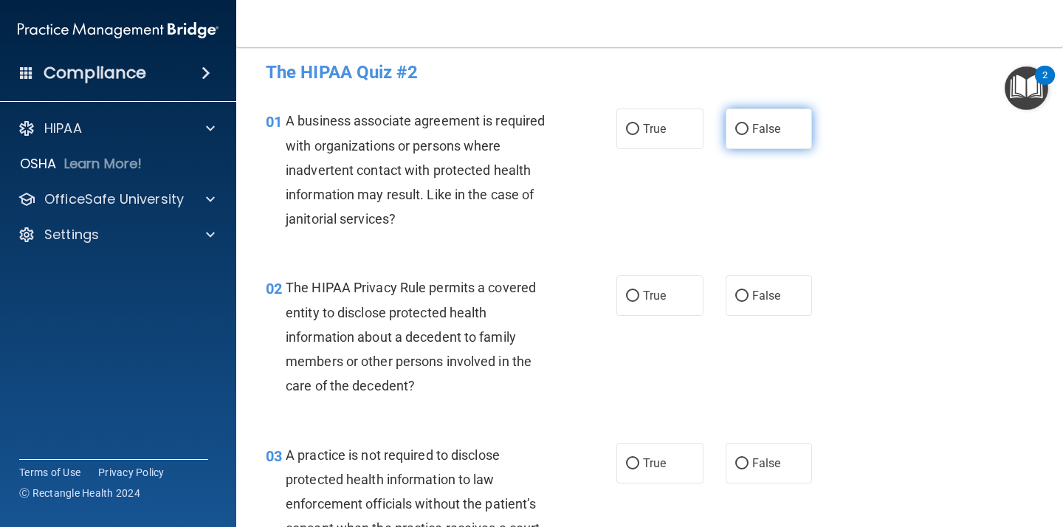
click at [742, 129] on input "False" at bounding box center [741, 129] width 13 height 11
radio input "true"
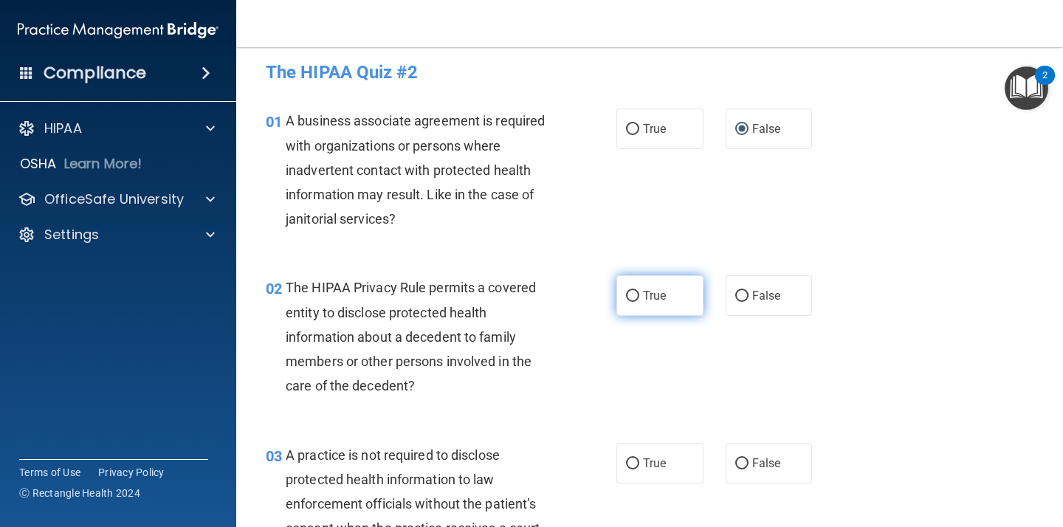
click at [632, 294] on input "True" at bounding box center [632, 296] width 13 height 11
radio input "true"
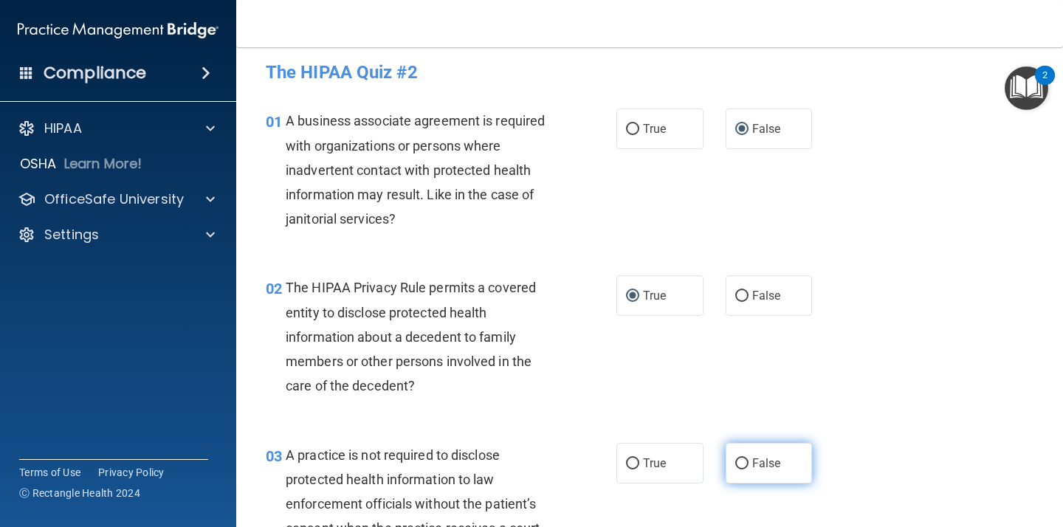
click at [743, 459] on input "False" at bounding box center [741, 463] width 13 height 11
radio input "true"
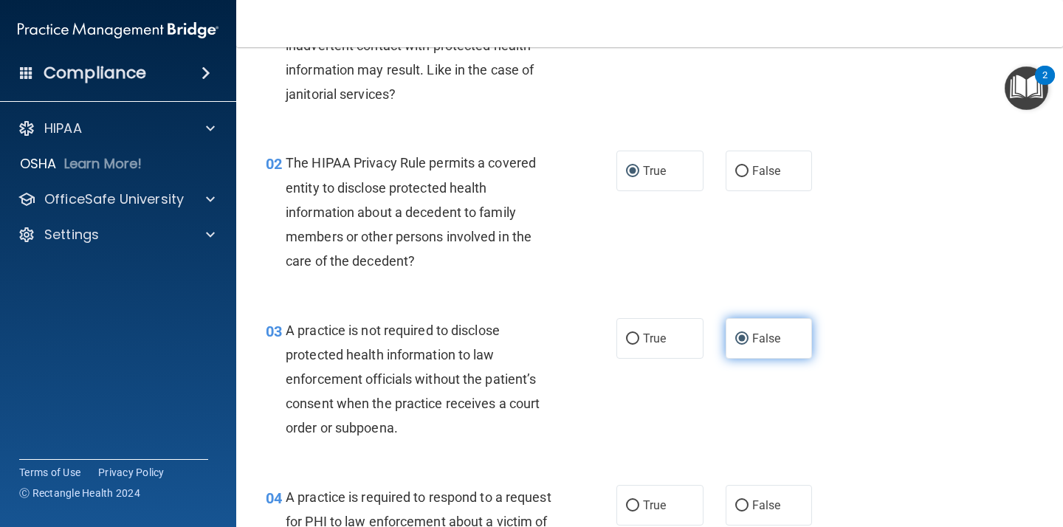
scroll to position [134, 0]
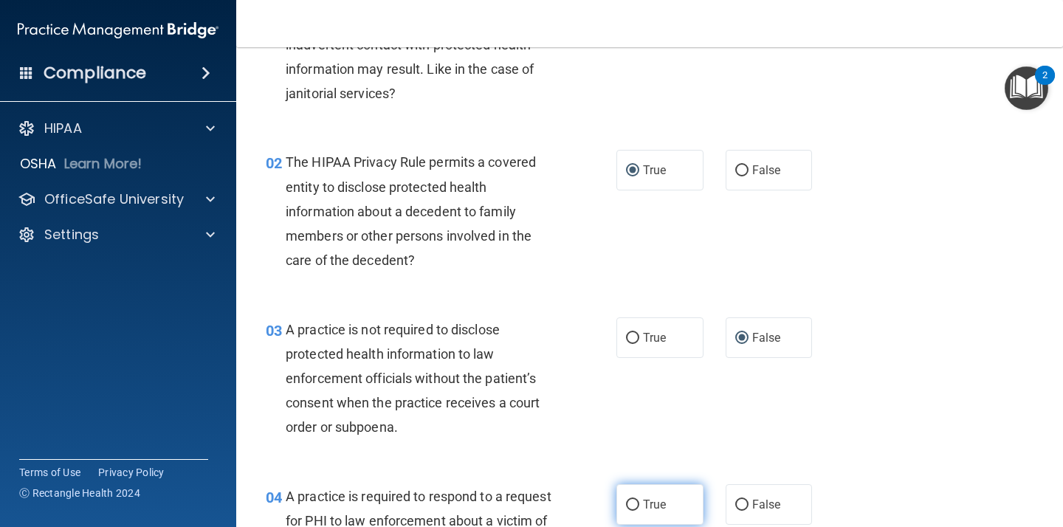
click at [628, 506] on input "True" at bounding box center [632, 505] width 13 height 11
radio input "true"
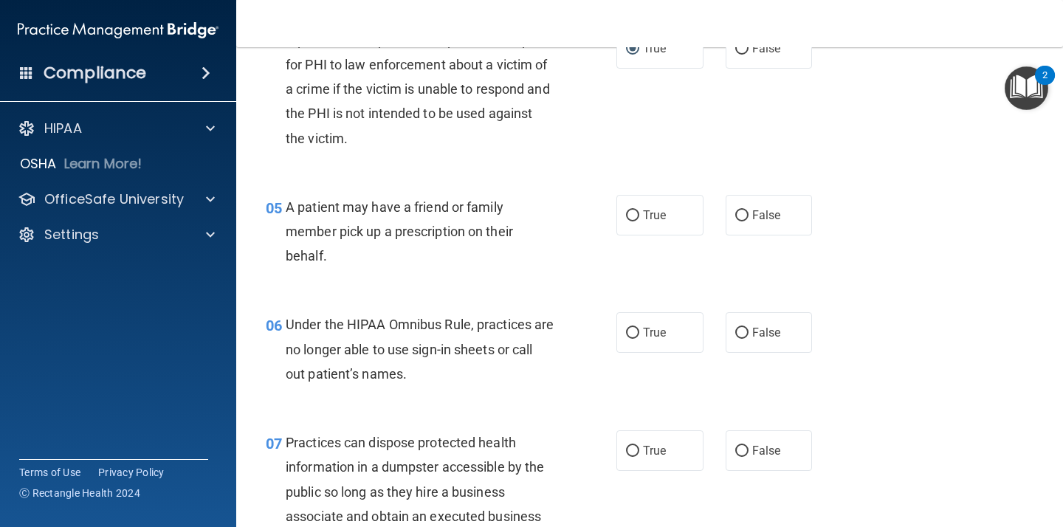
scroll to position [634, 0]
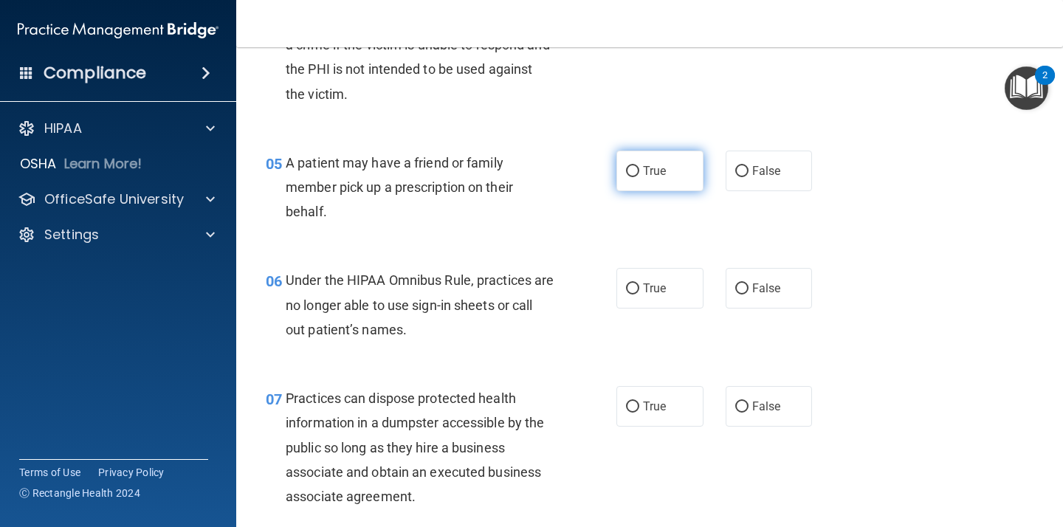
click at [633, 174] on input "True" at bounding box center [632, 171] width 13 height 11
radio input "true"
click at [738, 286] on input "False" at bounding box center [741, 289] width 13 height 11
radio input "true"
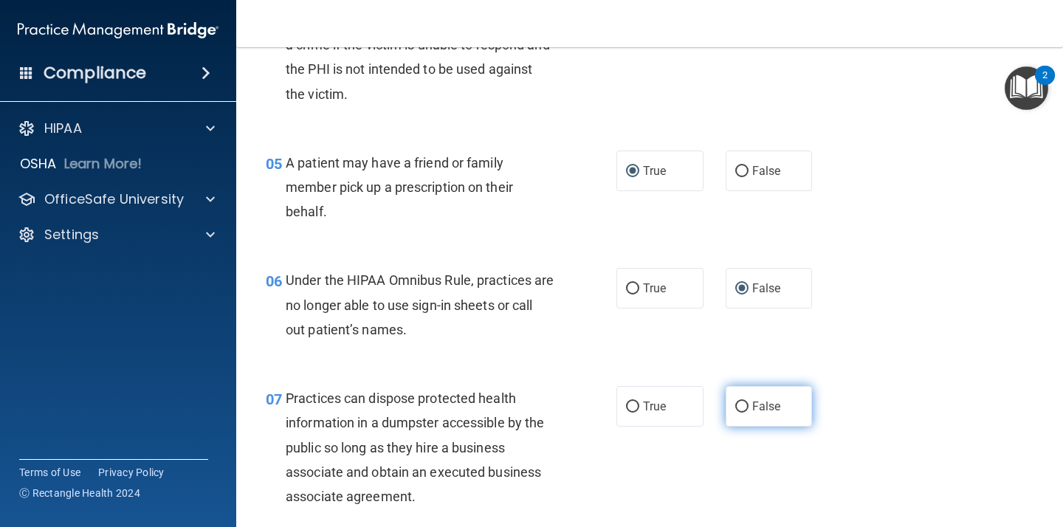
click at [741, 402] on input "False" at bounding box center [741, 407] width 13 height 11
radio input "true"
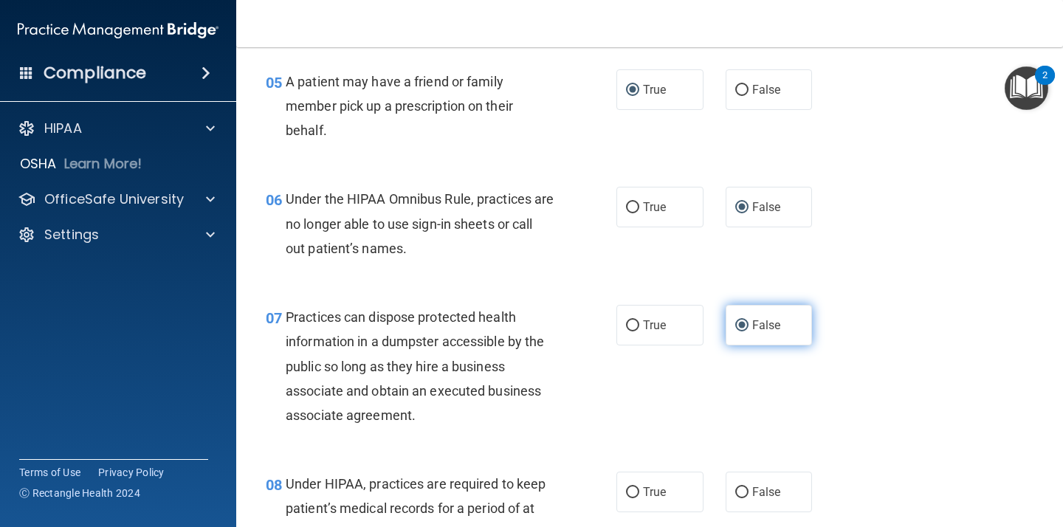
scroll to position [726, 0]
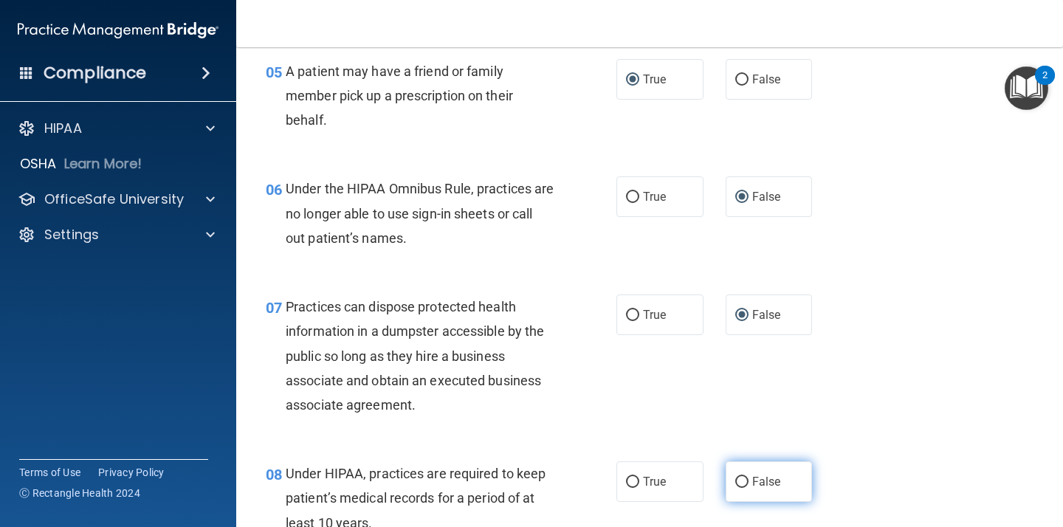
click at [743, 477] on input "False" at bounding box center [741, 482] width 13 height 11
radio input "true"
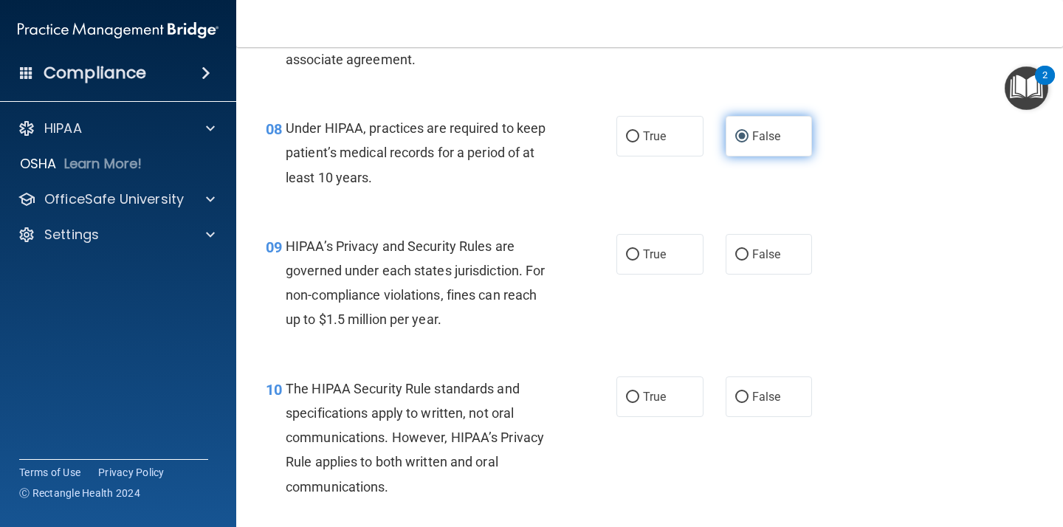
scroll to position [1073, 0]
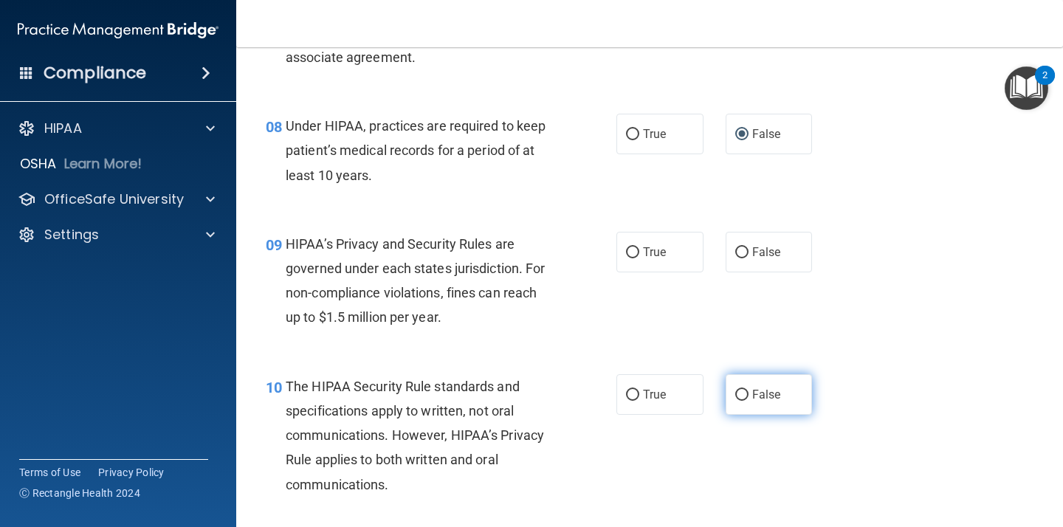
click at [746, 394] on input "False" at bounding box center [741, 395] width 13 height 11
radio input "true"
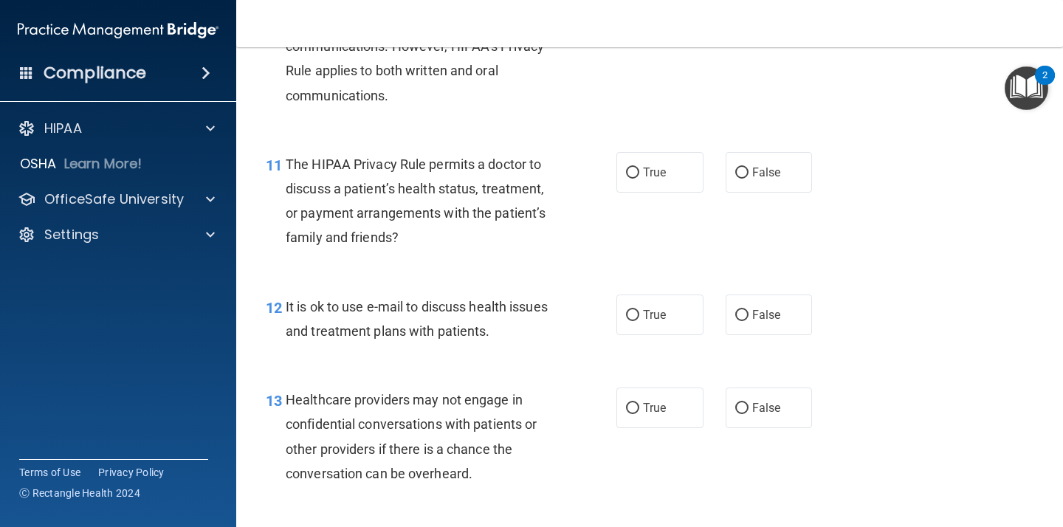
scroll to position [1515, 0]
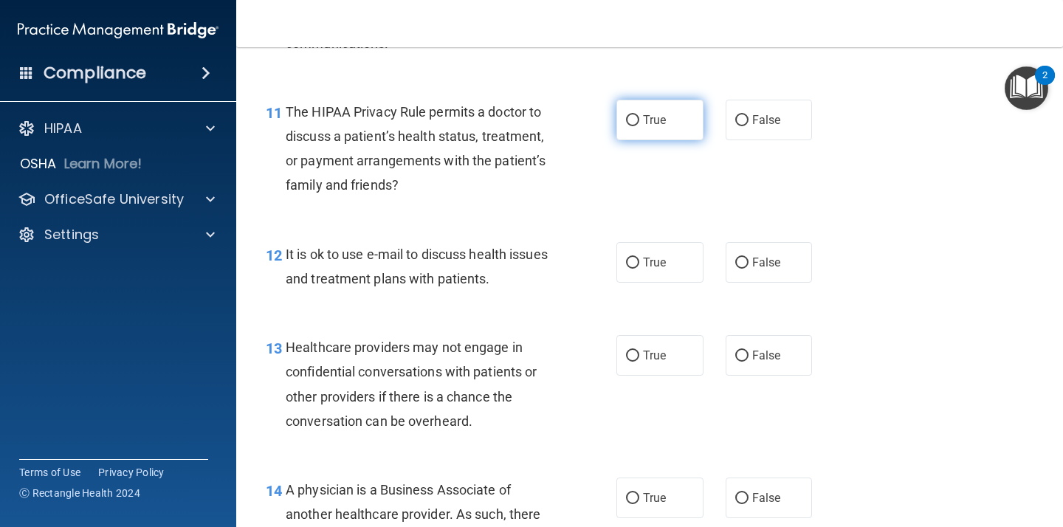
click at [634, 116] on input "True" at bounding box center [632, 120] width 13 height 11
radio input "true"
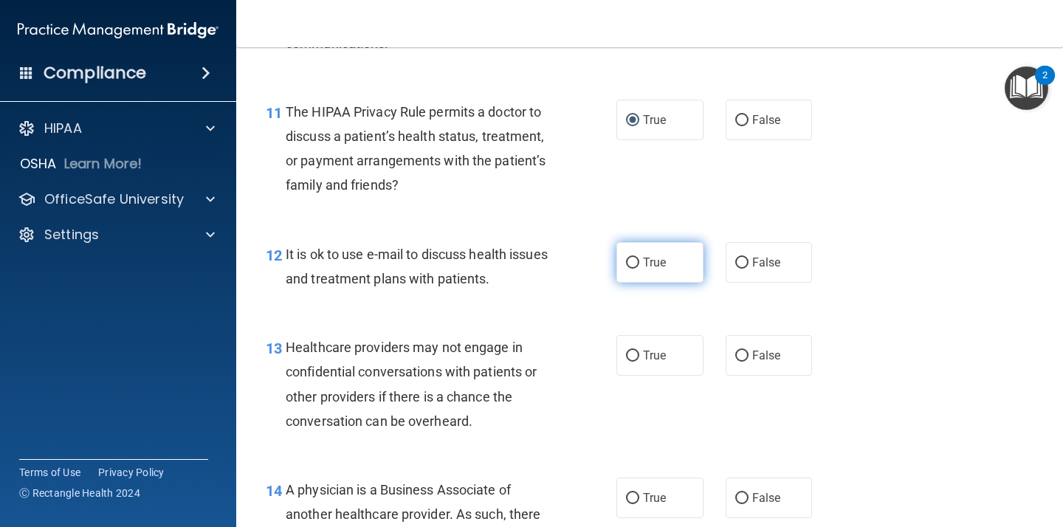
click at [631, 258] on input "True" at bounding box center [632, 263] width 13 height 11
radio input "true"
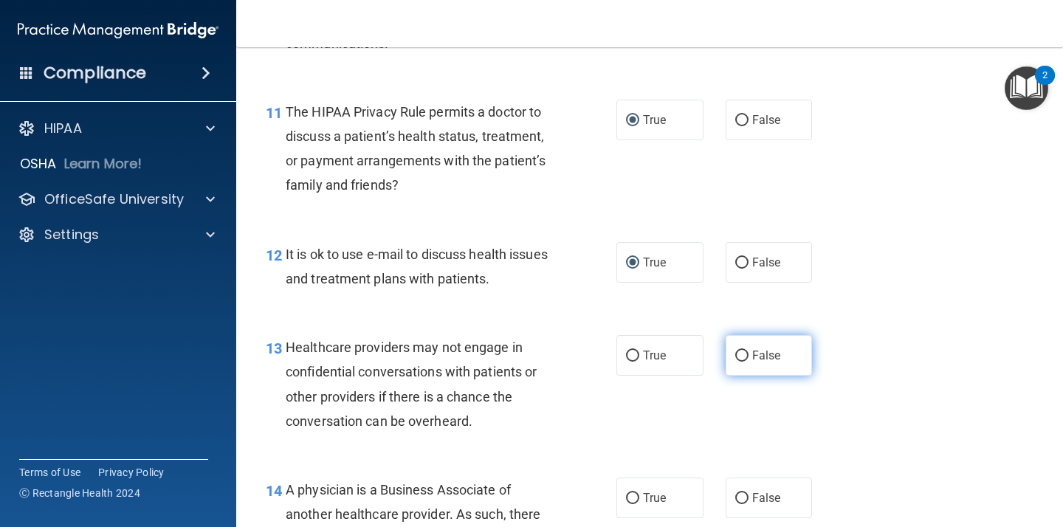
click at [742, 351] on input "False" at bounding box center [741, 356] width 13 height 11
radio input "true"
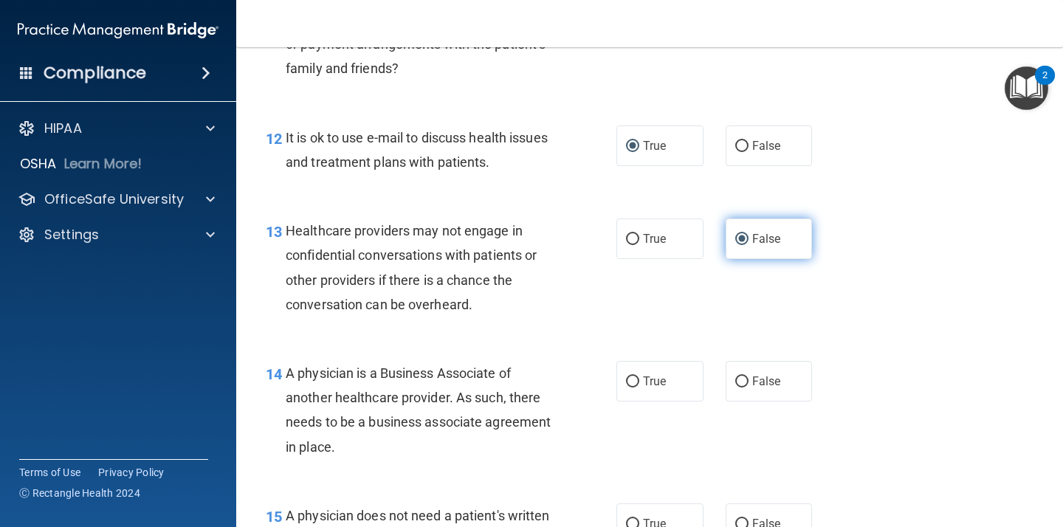
scroll to position [1670, 0]
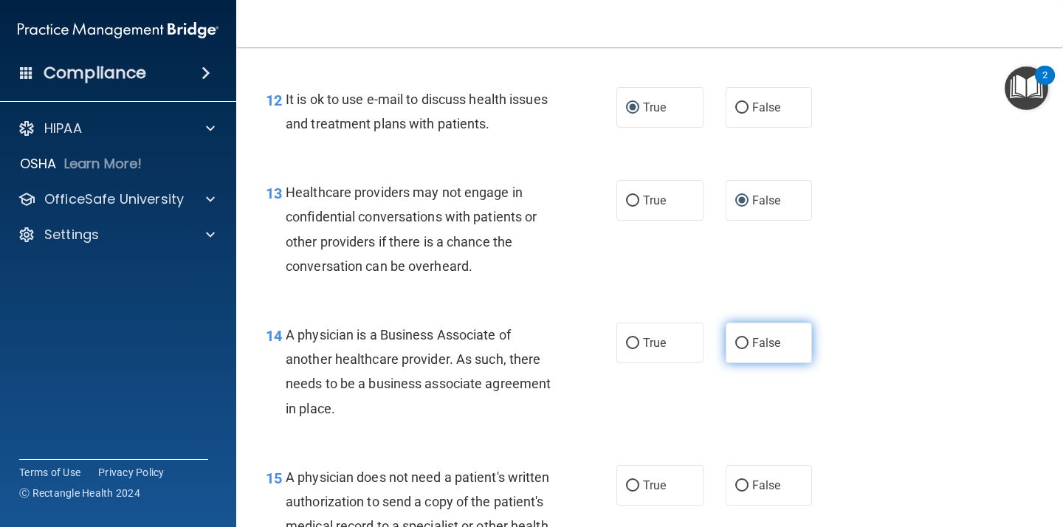
click at [740, 340] on input "False" at bounding box center [741, 343] width 13 height 11
radio input "true"
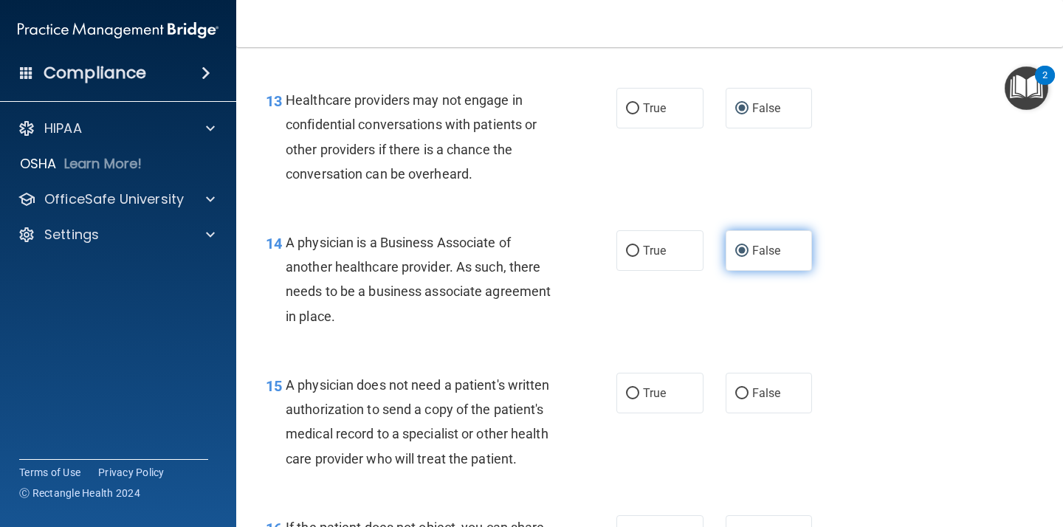
scroll to position [1765, 0]
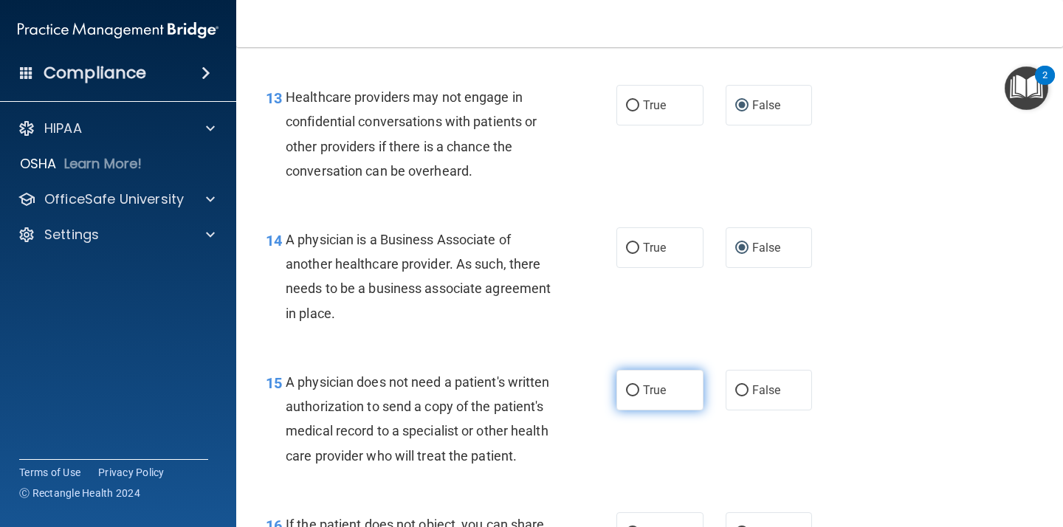
click at [631, 387] on input "True" at bounding box center [632, 390] width 13 height 11
radio input "true"
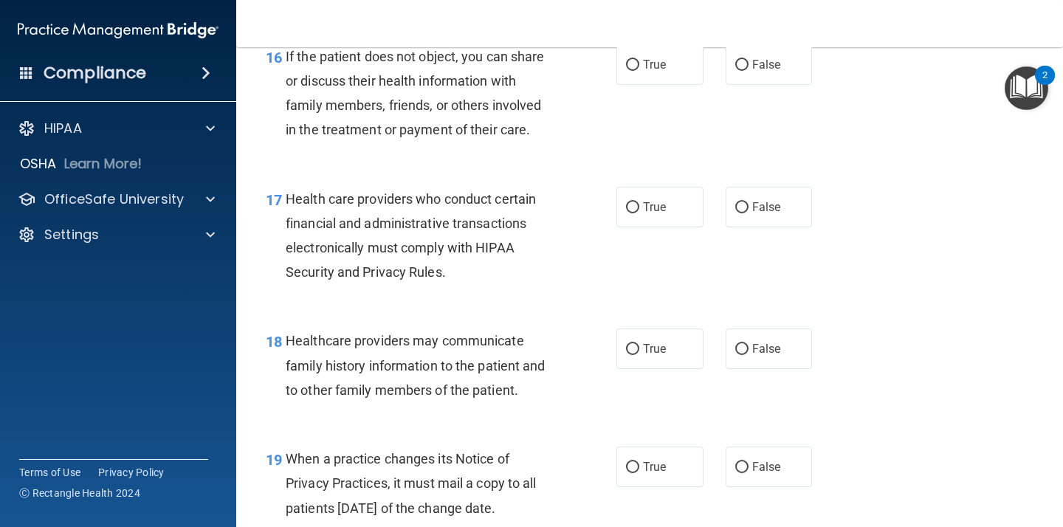
scroll to position [2136, 0]
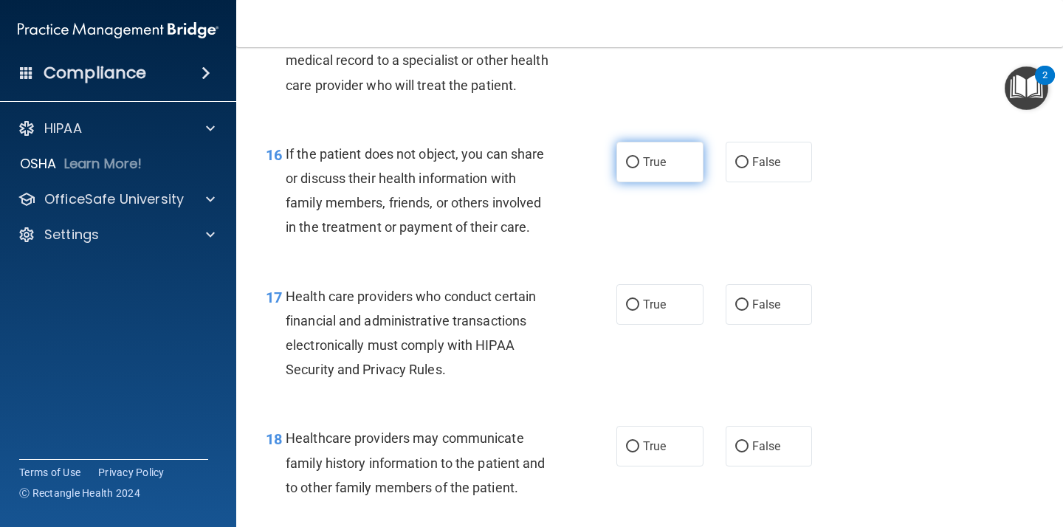
click at [638, 161] on input "True" at bounding box center [632, 162] width 13 height 11
radio input "true"
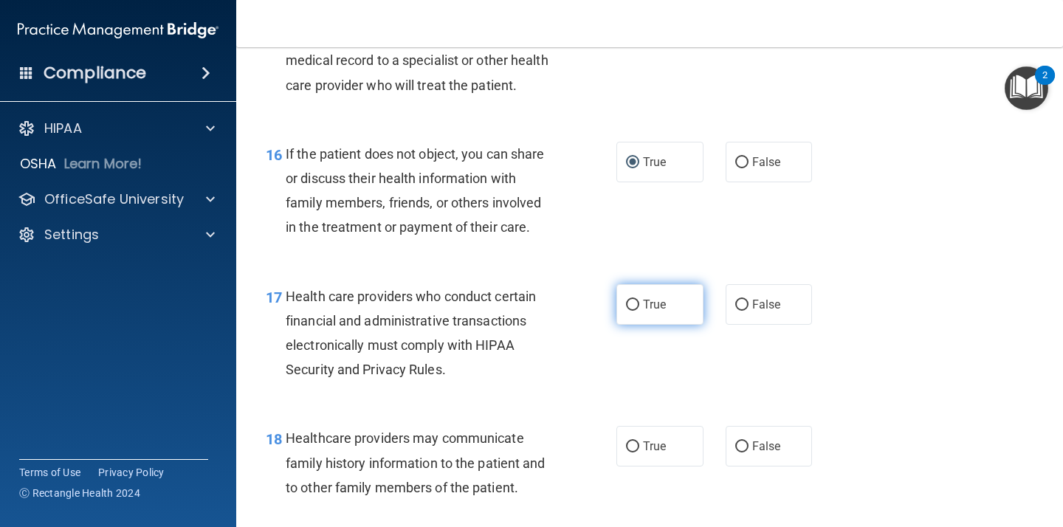
click at [633, 307] on input "True" at bounding box center [632, 305] width 13 height 11
radio input "true"
click at [742, 445] on input "False" at bounding box center [741, 447] width 13 height 11
radio input "true"
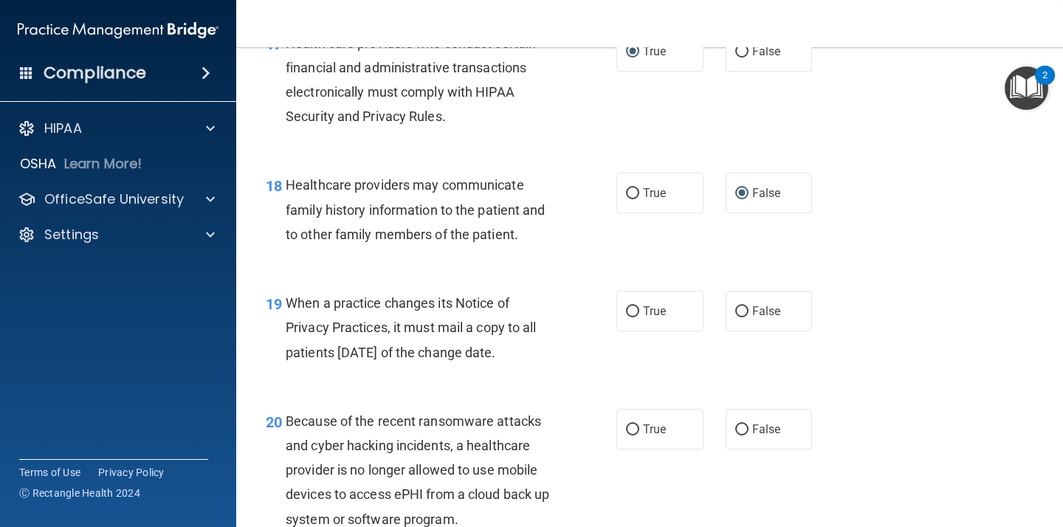
scroll to position [2372, 0]
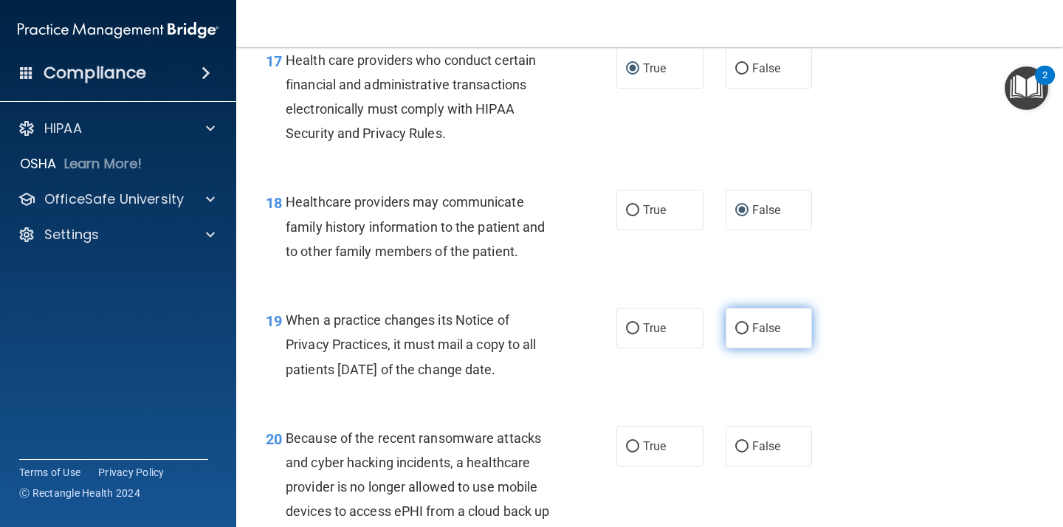
click at [741, 328] on input "False" at bounding box center [741, 328] width 13 height 11
radio input "true"
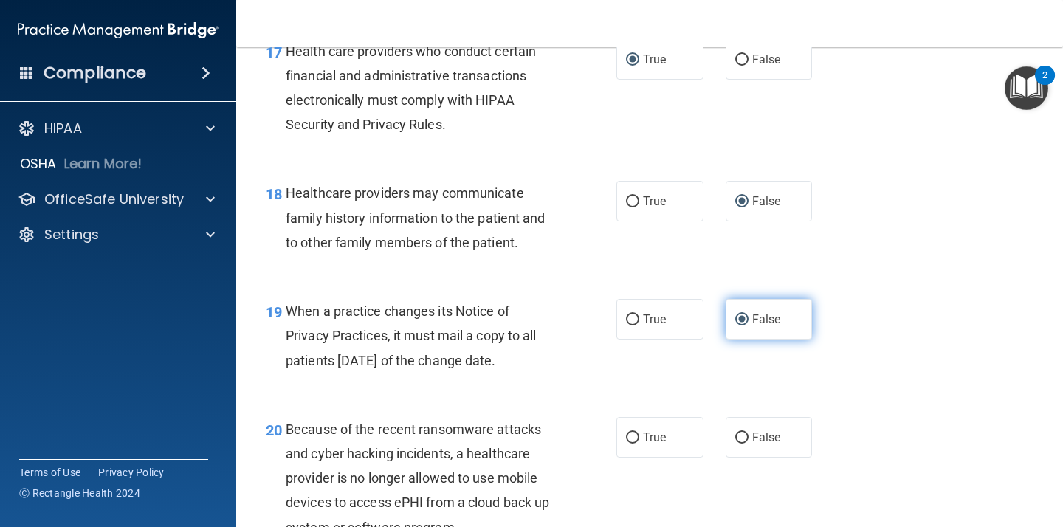
scroll to position [2404, 0]
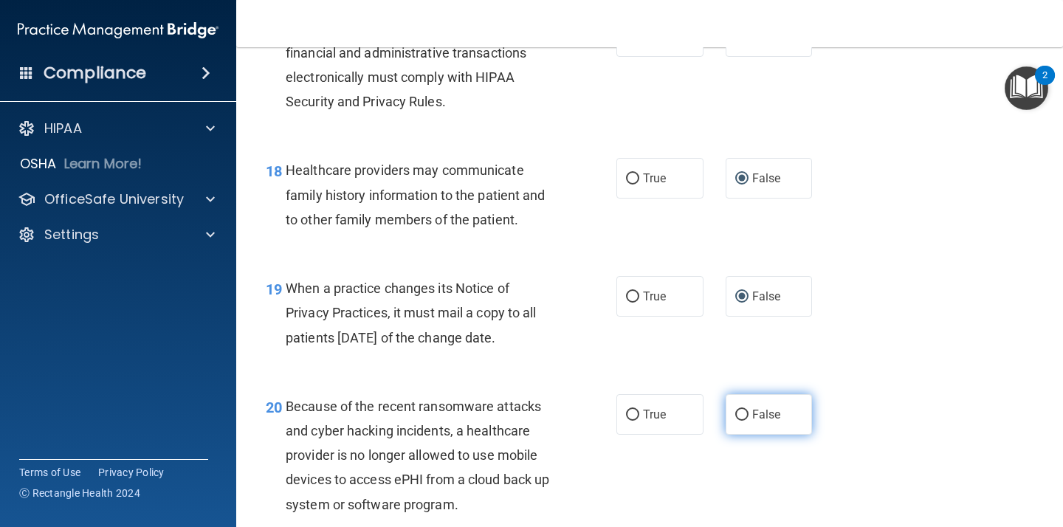
click at [737, 414] on input "False" at bounding box center [741, 415] width 13 height 11
radio input "true"
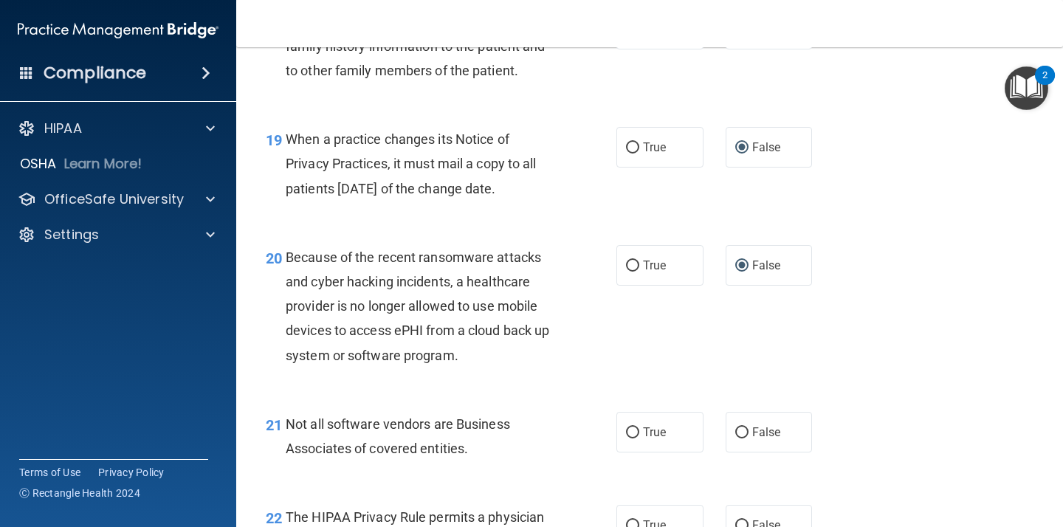
scroll to position [2569, 0]
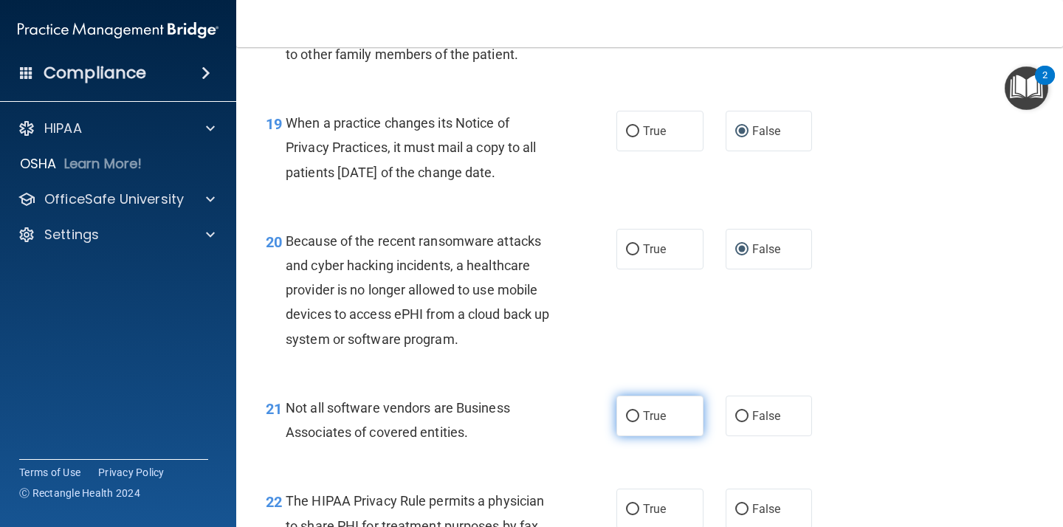
click at [634, 415] on input "True" at bounding box center [632, 416] width 13 height 11
radio input "true"
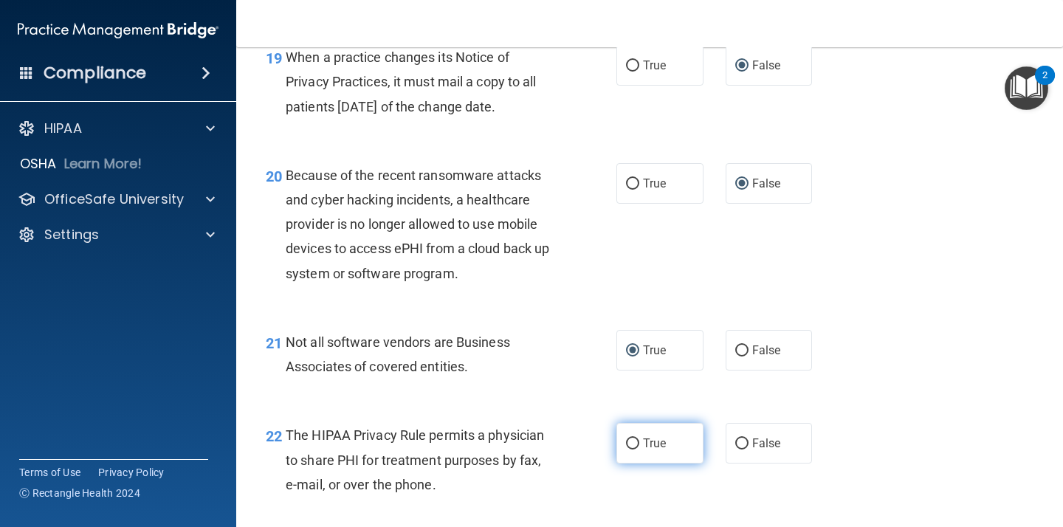
scroll to position [2678, 0]
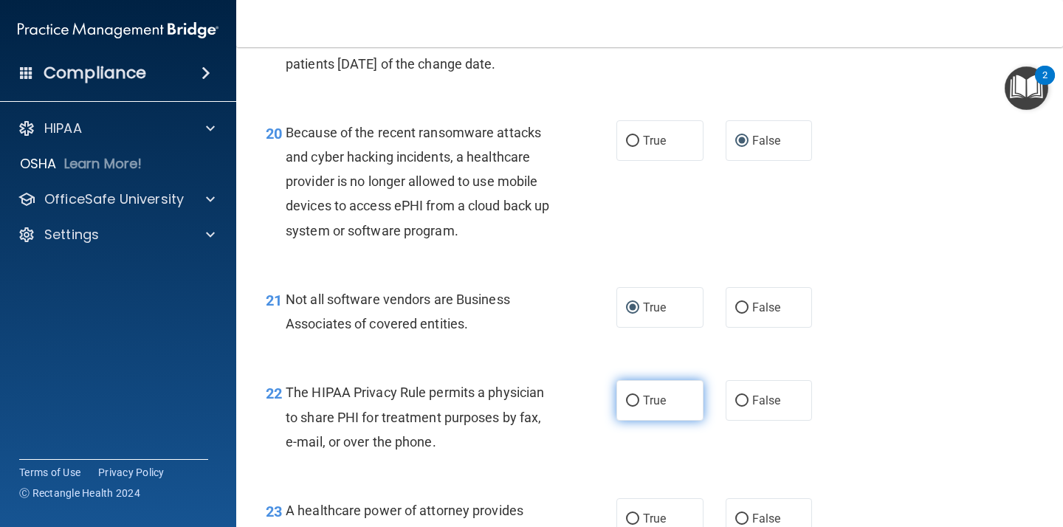
click at [631, 396] on input "True" at bounding box center [632, 401] width 13 height 11
radio input "true"
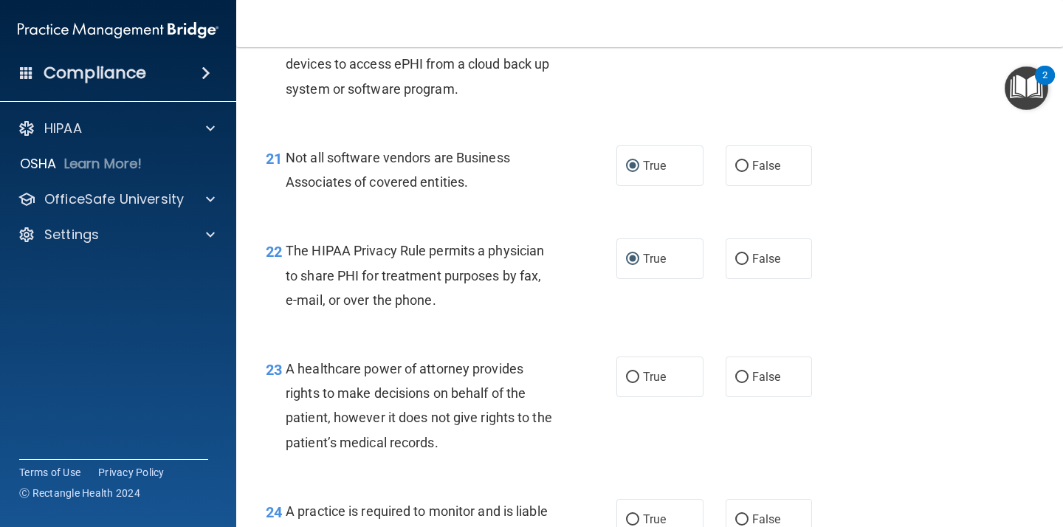
scroll to position [2822, 0]
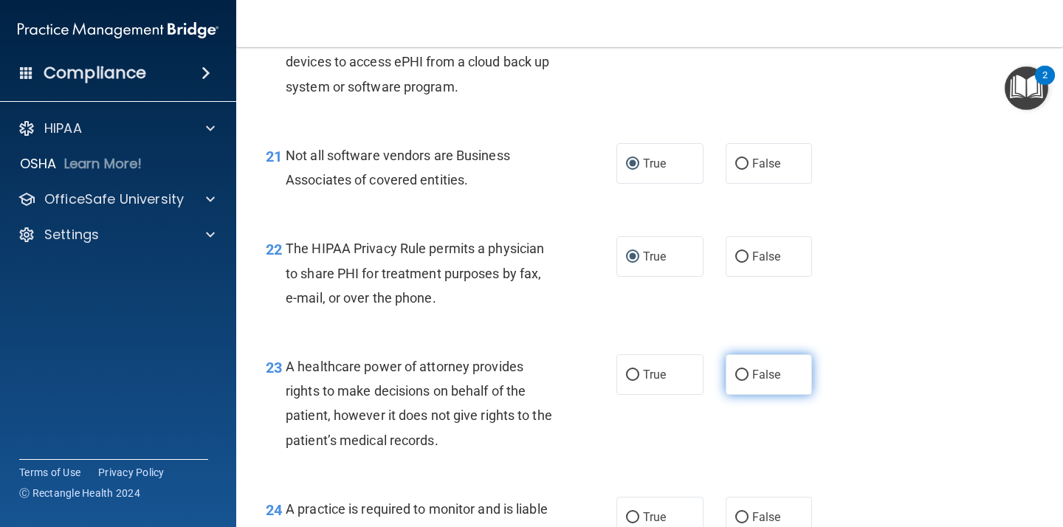
click at [743, 370] on input "False" at bounding box center [741, 375] width 13 height 11
radio input "true"
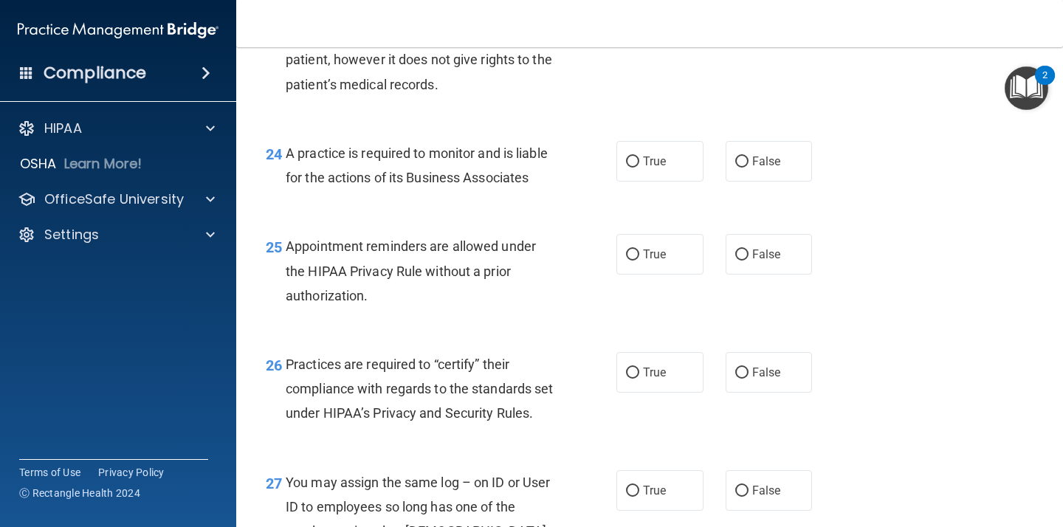
scroll to position [3192, 0]
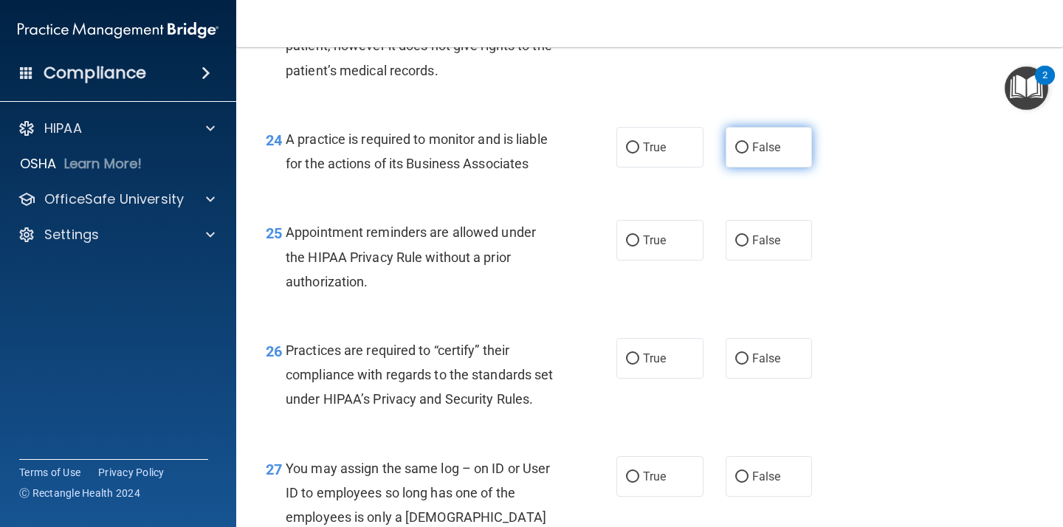
click at [743, 143] on input "False" at bounding box center [741, 147] width 13 height 11
radio input "true"
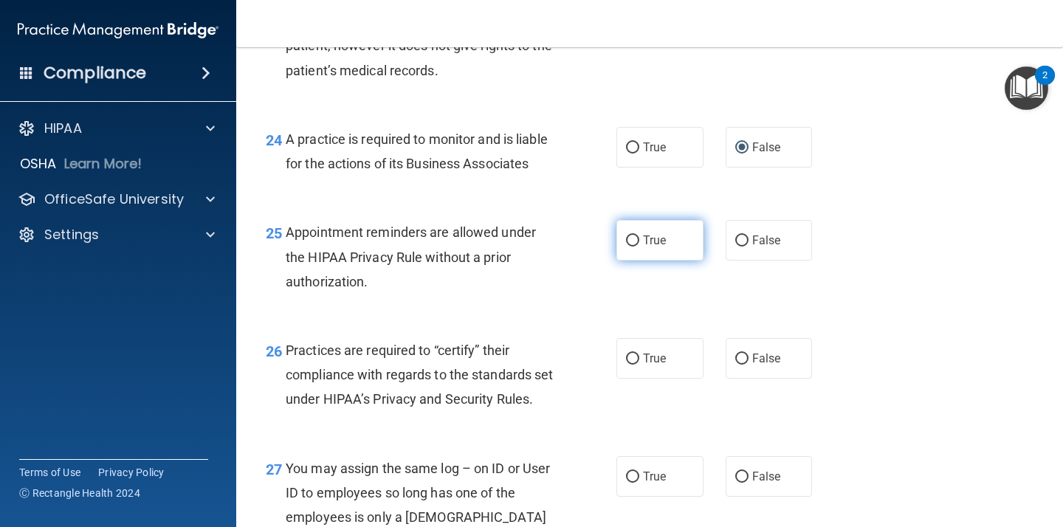
click at [632, 236] on input "True" at bounding box center [632, 241] width 13 height 11
radio input "true"
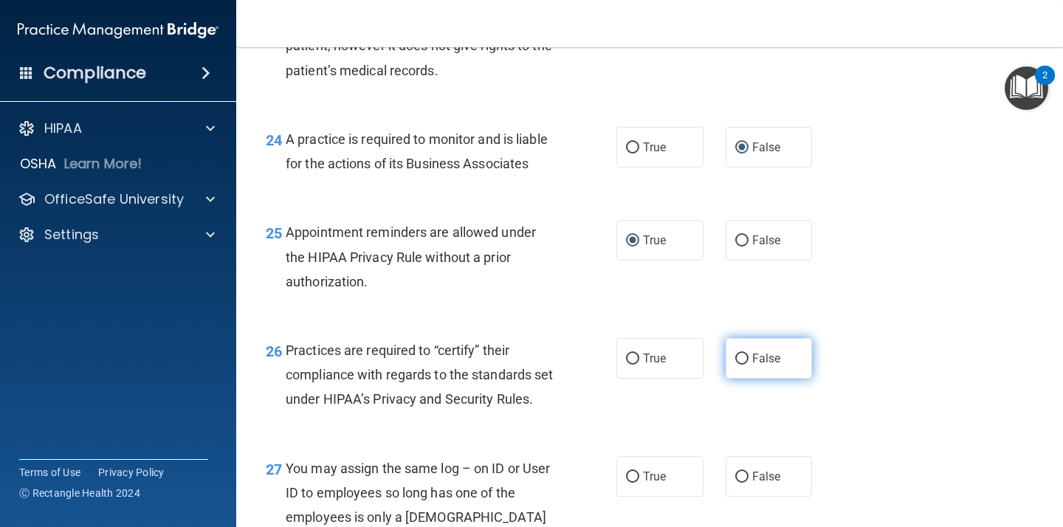
click at [741, 355] on input "False" at bounding box center [741, 359] width 13 height 11
radio input "true"
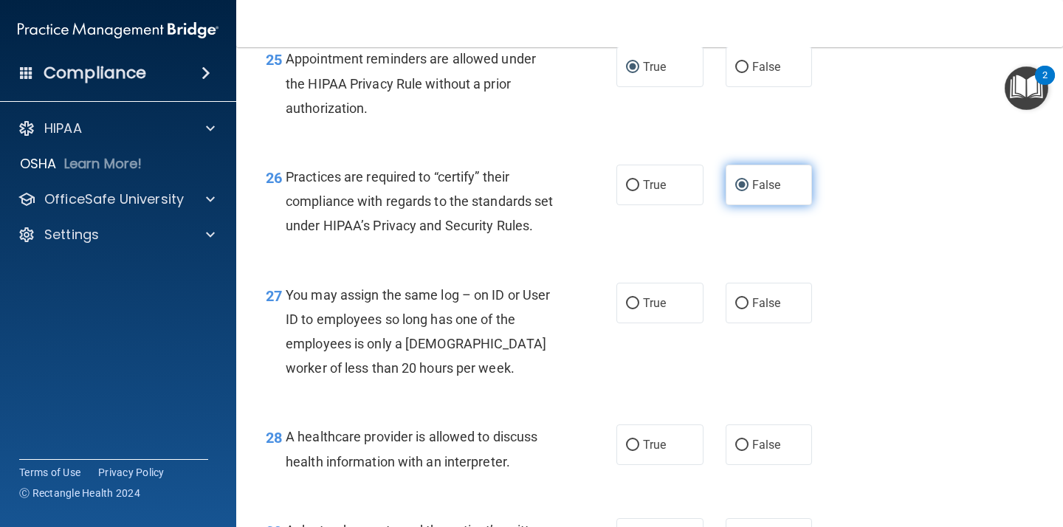
scroll to position [3390, 0]
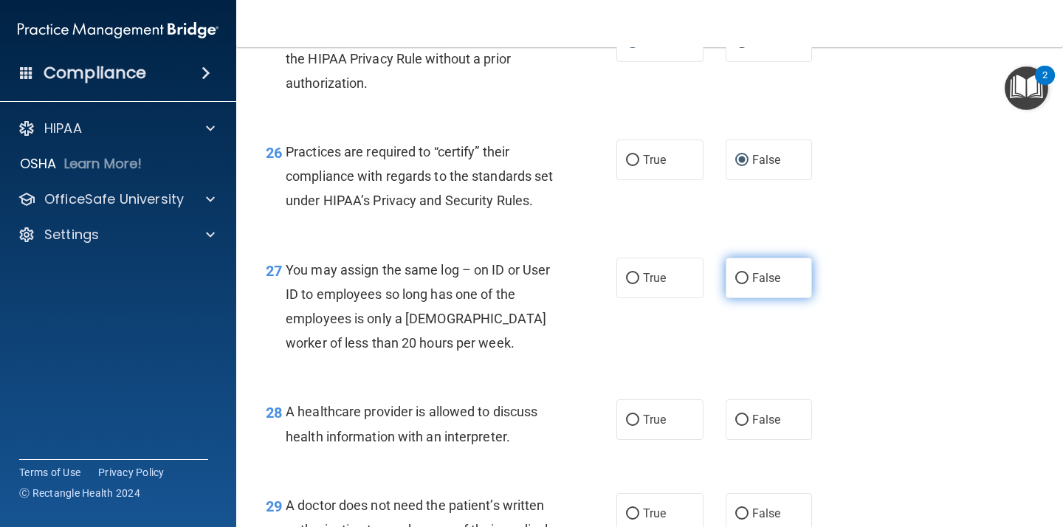
click at [741, 284] on input "False" at bounding box center [741, 278] width 13 height 11
radio input "true"
click at [634, 426] on input "True" at bounding box center [632, 420] width 13 height 11
radio input "true"
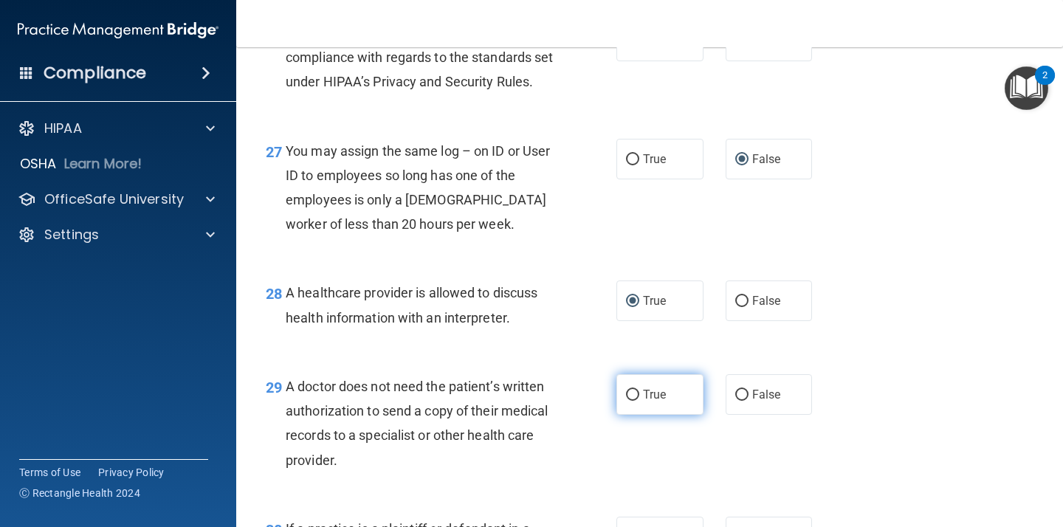
scroll to position [3522, 0]
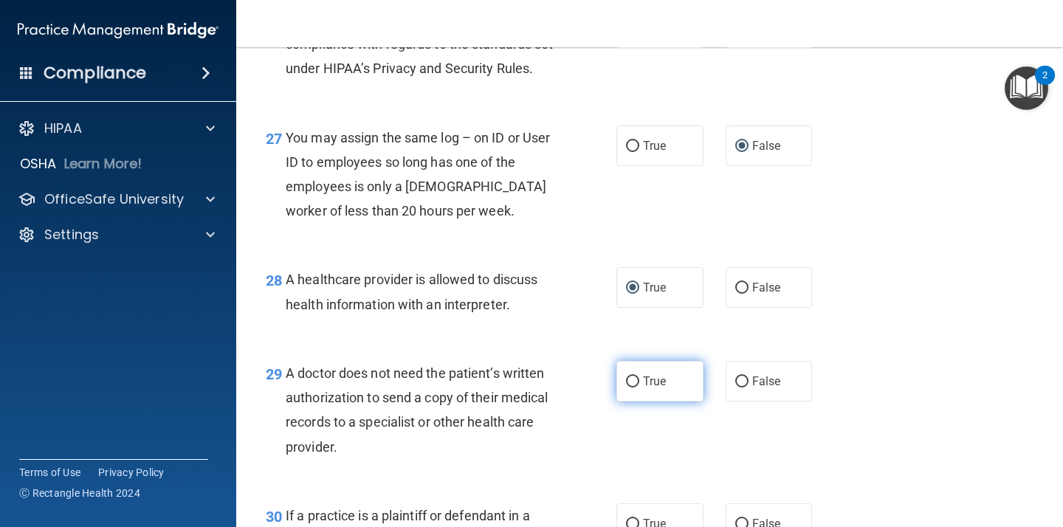
click at [635, 388] on input "True" at bounding box center [632, 382] width 13 height 11
radio input "true"
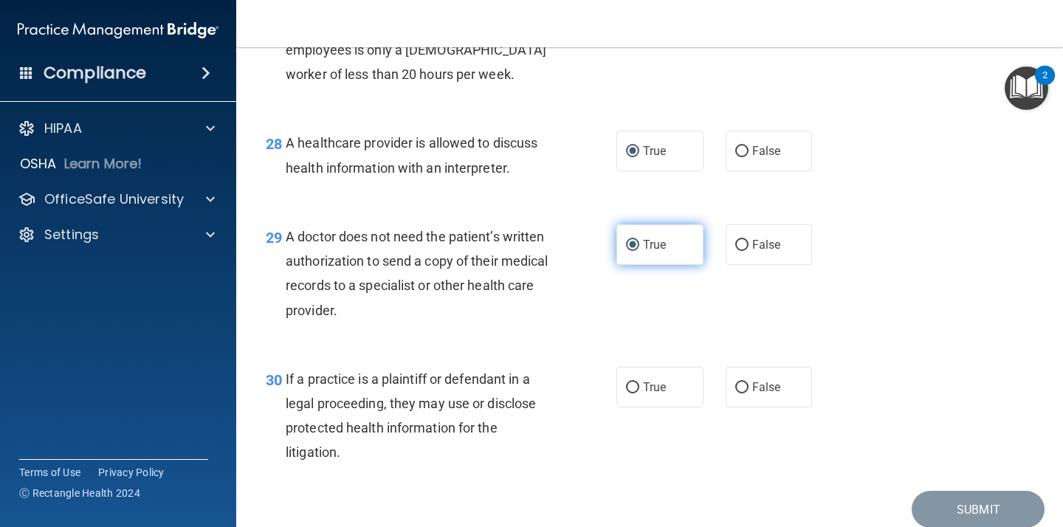
scroll to position [3743, 0]
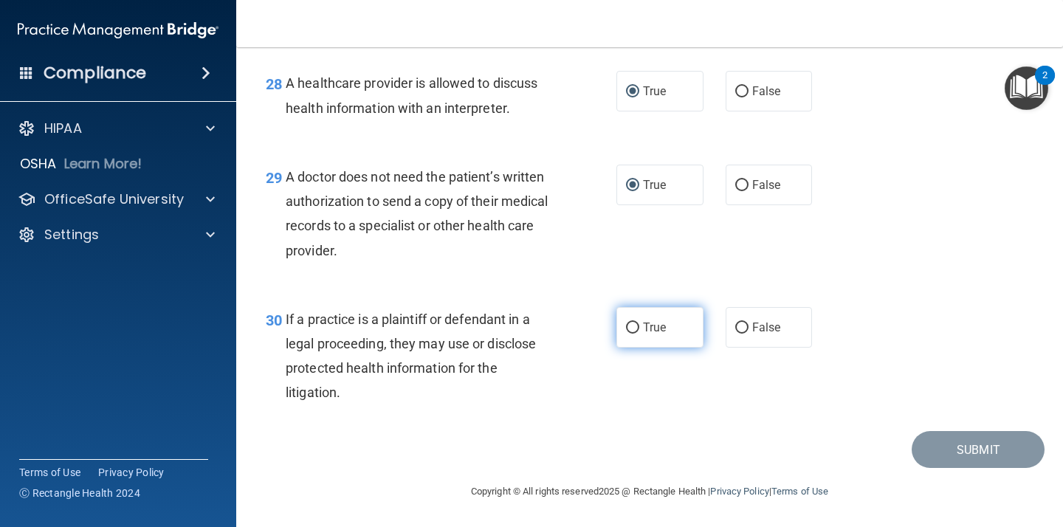
click at [630, 324] on input "True" at bounding box center [632, 328] width 13 height 11
radio input "true"
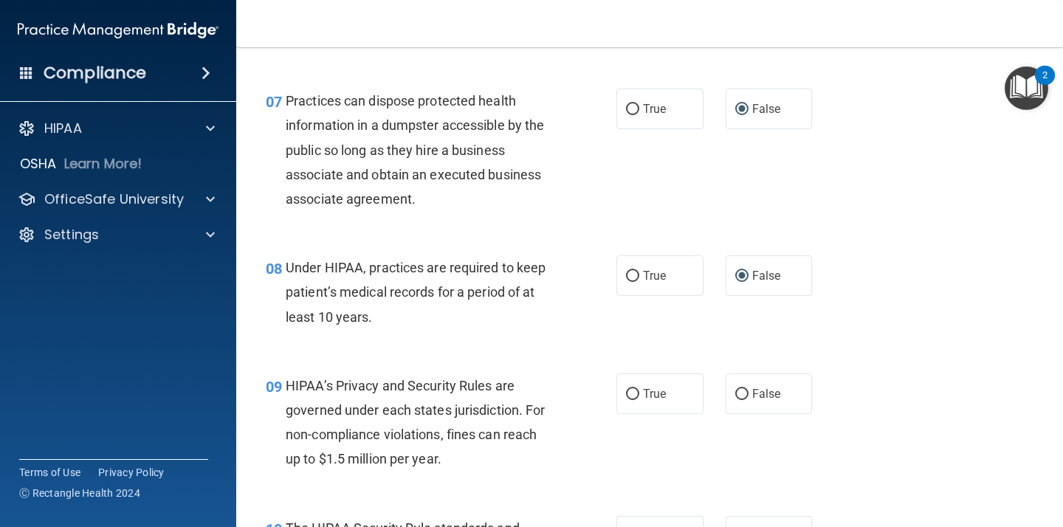
scroll to position [933, 0]
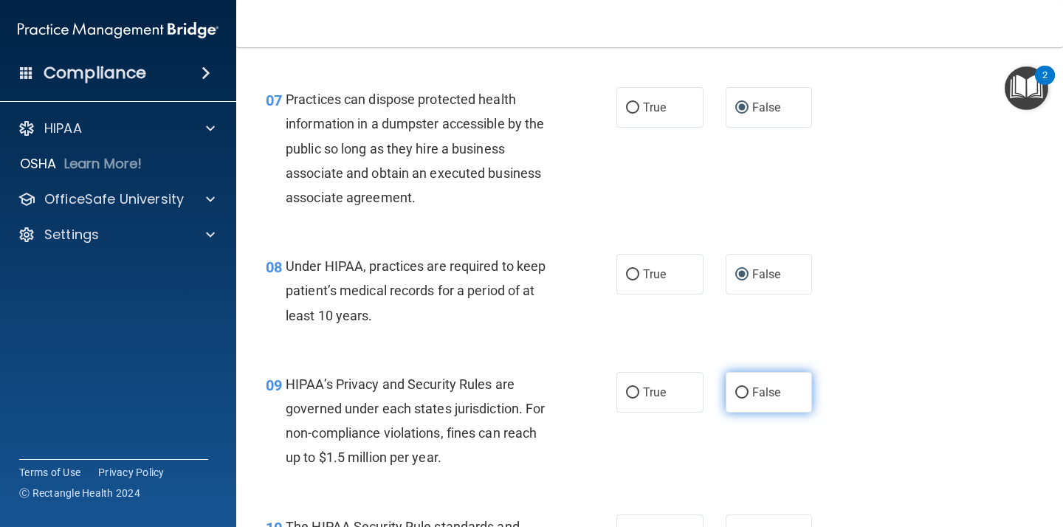
click at [743, 388] on input "False" at bounding box center [741, 393] width 13 height 11
radio input "true"
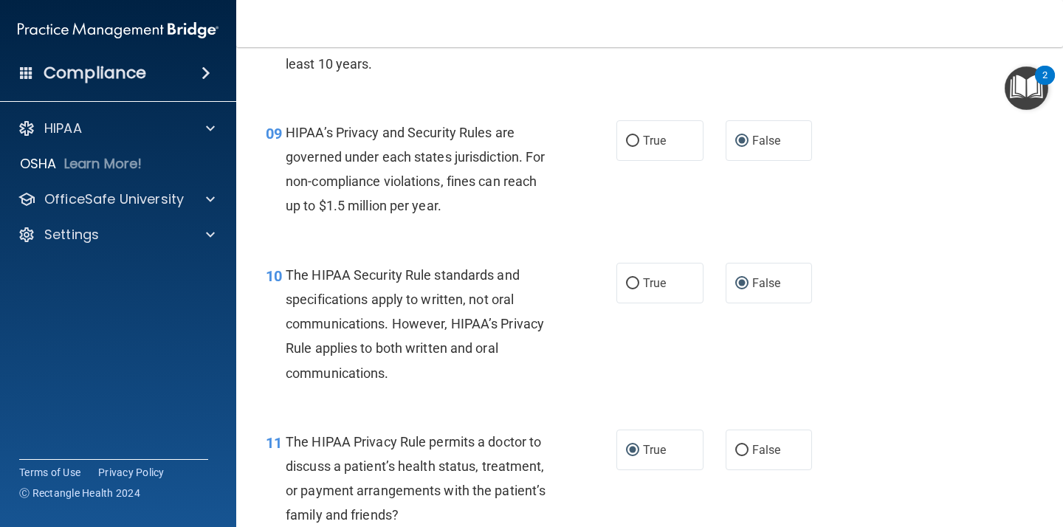
scroll to position [1194, 0]
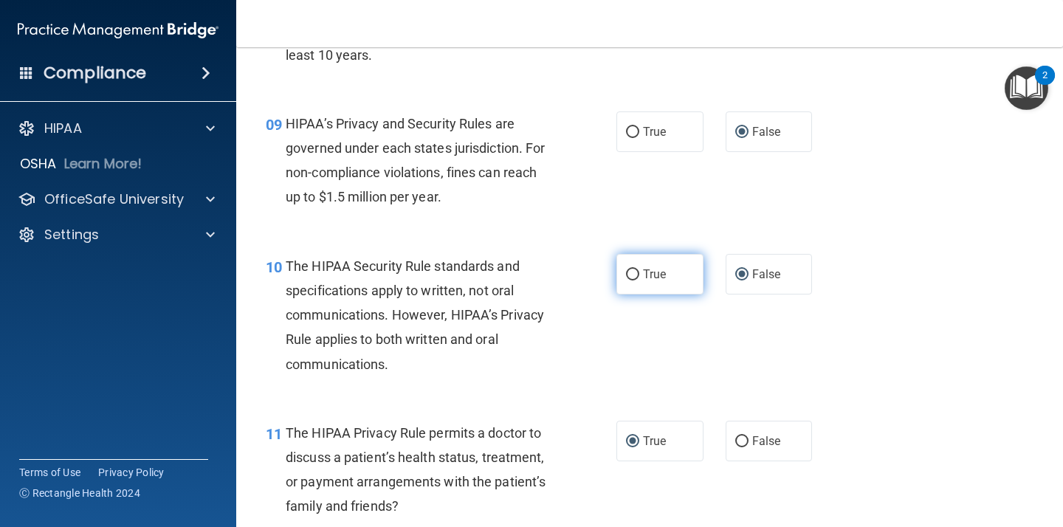
click at [634, 270] on input "True" at bounding box center [632, 274] width 13 height 11
radio input "true"
radio input "false"
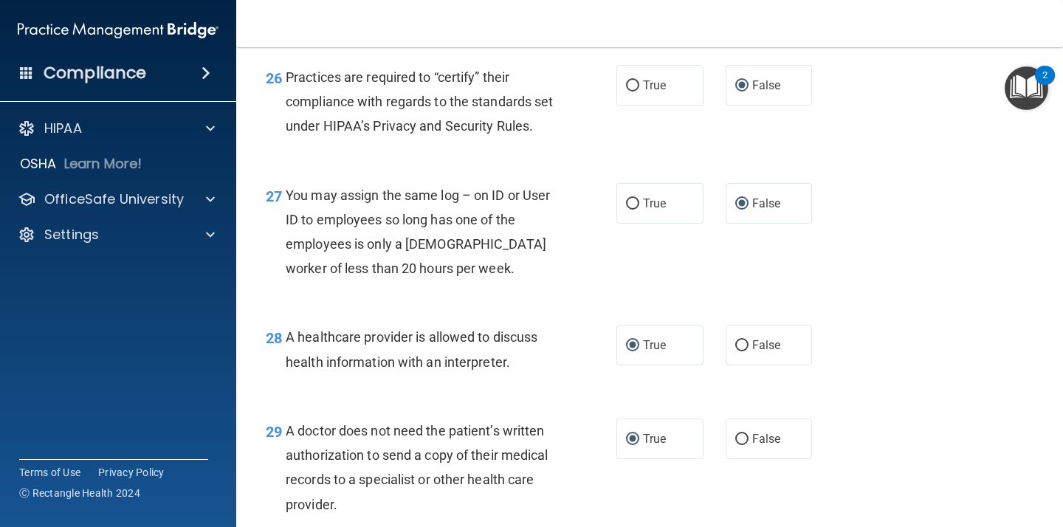
scroll to position [3743, 0]
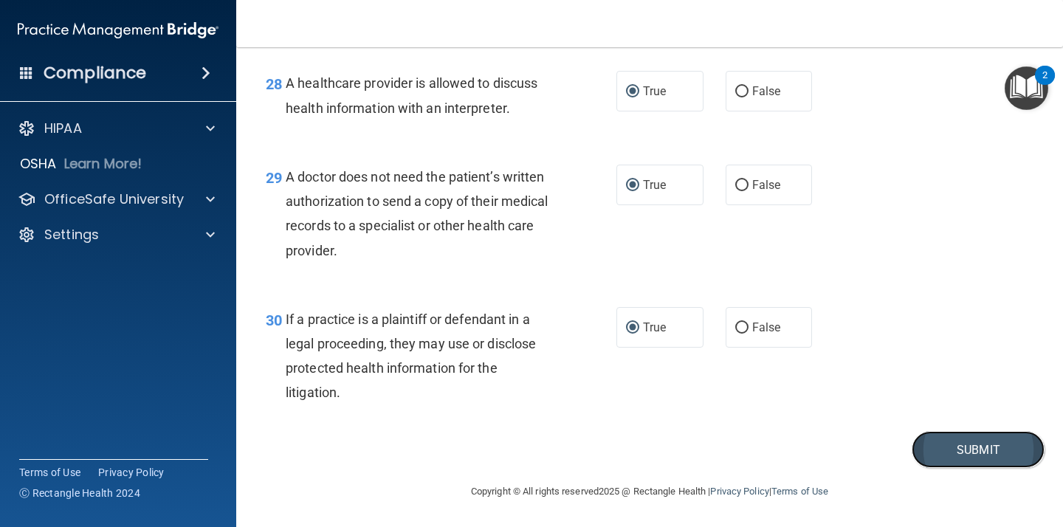
click at [976, 445] on button "Submit" at bounding box center [978, 450] width 133 height 38
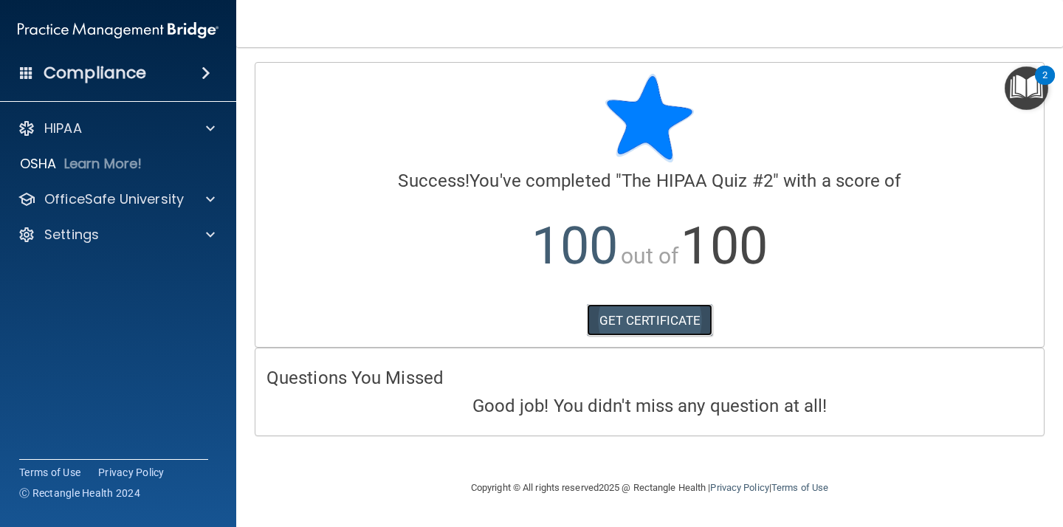
click at [686, 321] on link "GET CERTIFICATE" at bounding box center [650, 320] width 126 height 32
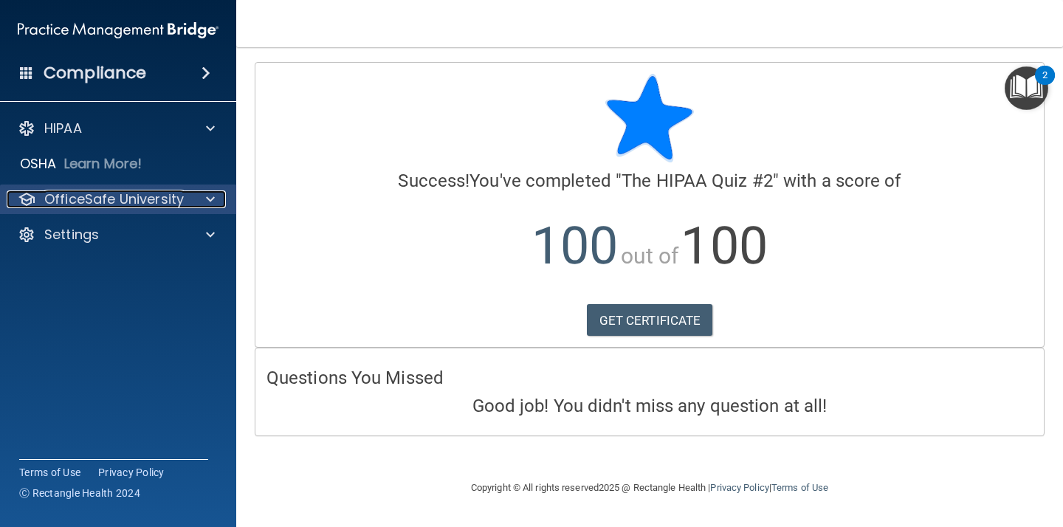
click at [78, 197] on p "OfficeSafe University" at bounding box center [114, 199] width 140 height 18
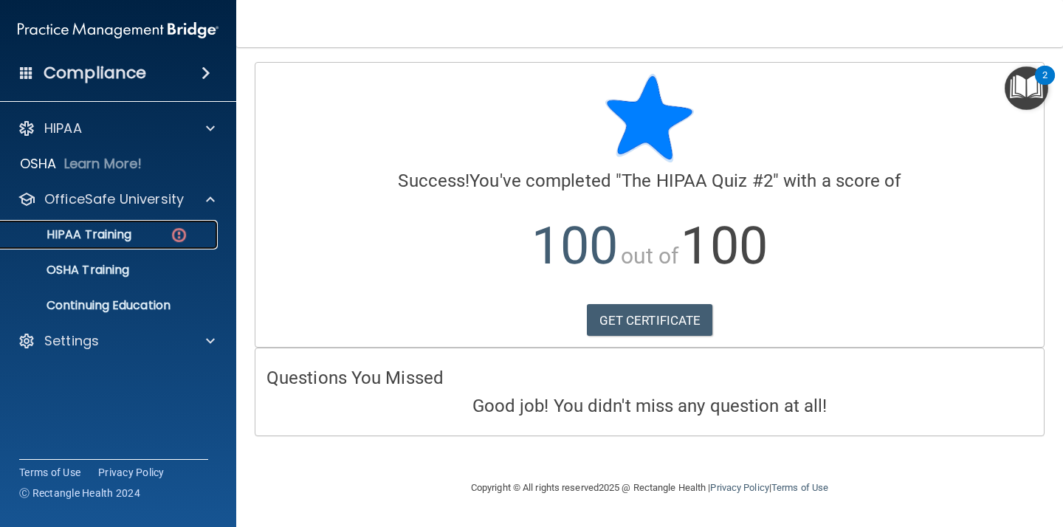
click at [94, 241] on p "HIPAA Training" at bounding box center [71, 234] width 122 height 15
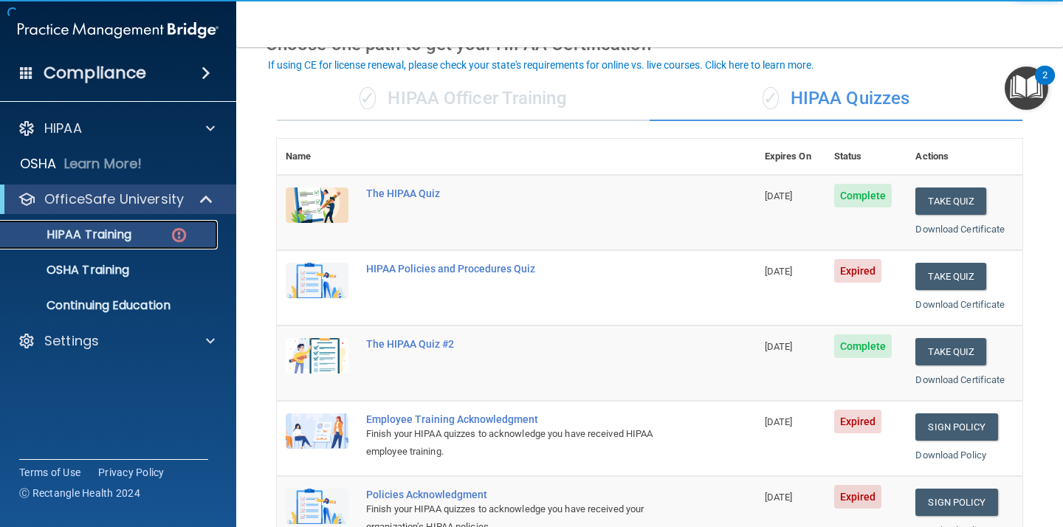
scroll to position [88, 0]
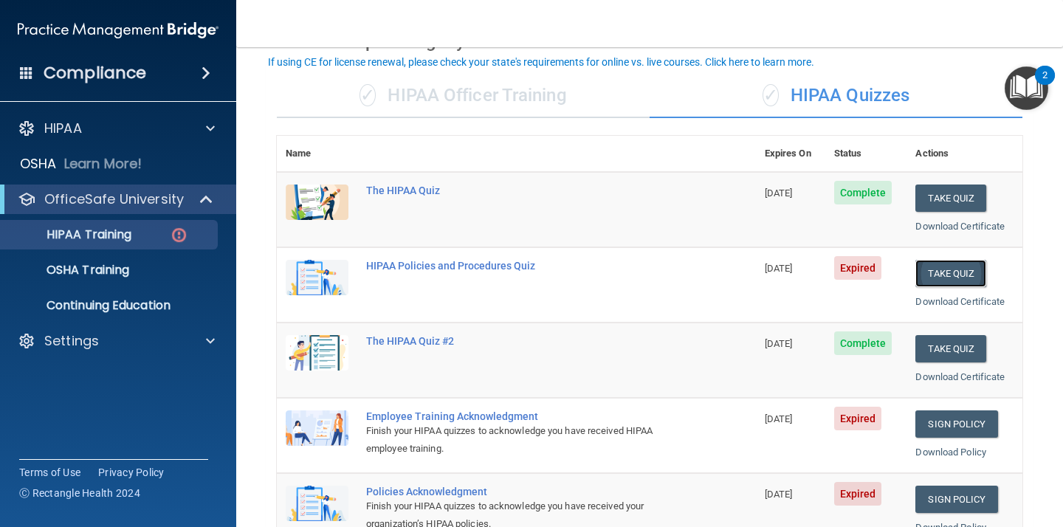
click at [944, 276] on button "Take Quiz" at bounding box center [950, 273] width 71 height 27
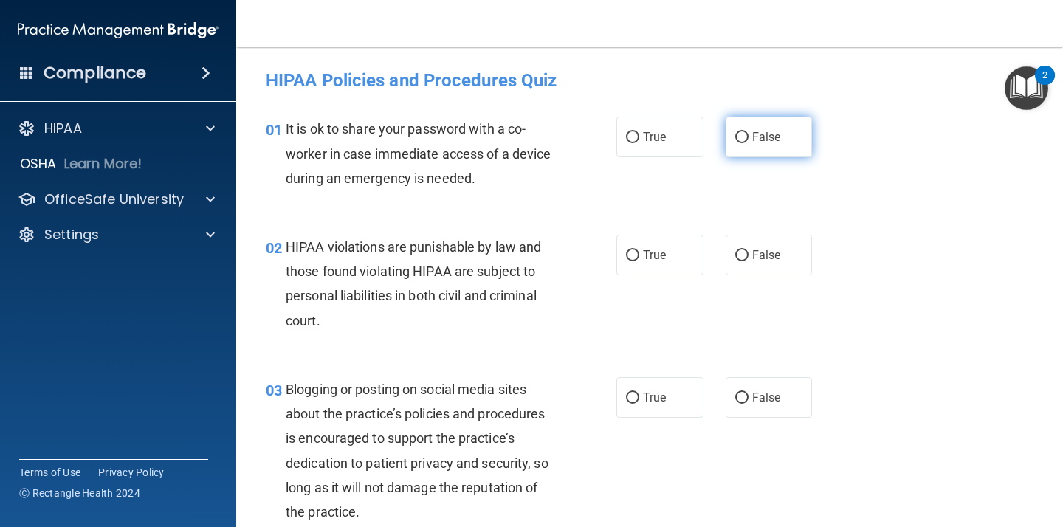
click at [741, 136] on input "False" at bounding box center [741, 137] width 13 height 11
radio input "true"
click at [636, 255] on input "True" at bounding box center [632, 255] width 13 height 11
radio input "true"
click at [741, 394] on input "False" at bounding box center [741, 398] width 13 height 11
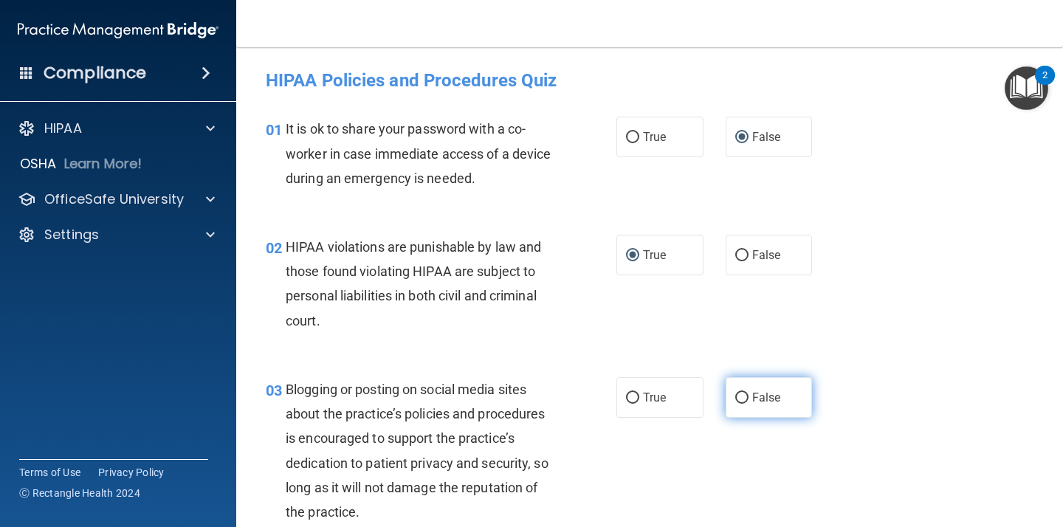
radio input "true"
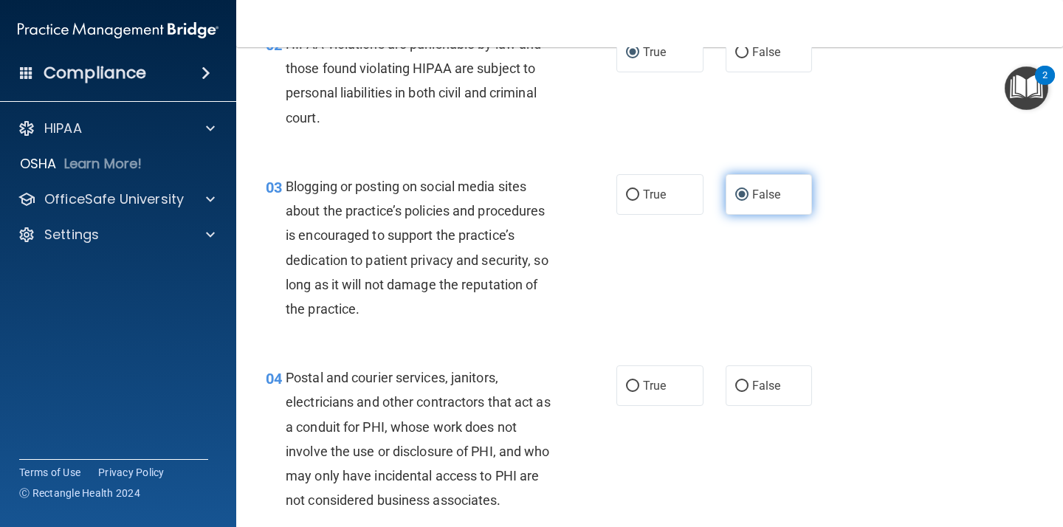
scroll to position [205, 0]
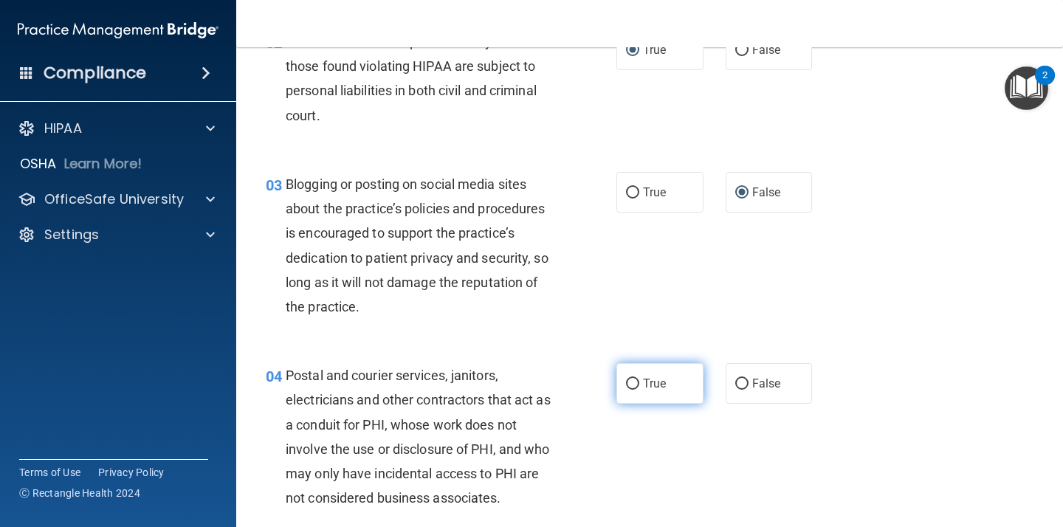
click at [635, 384] on input "True" at bounding box center [632, 384] width 13 height 11
radio input "true"
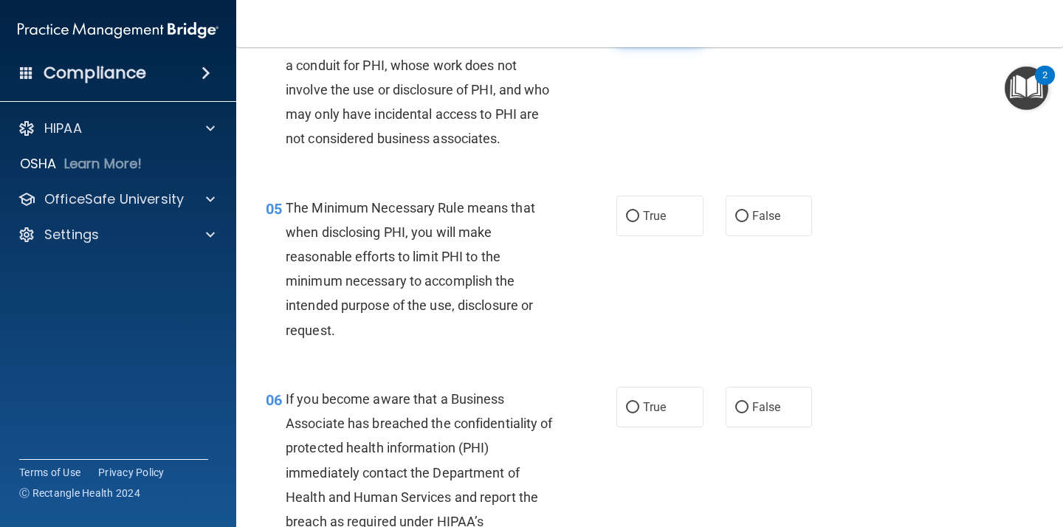
scroll to position [568, 0]
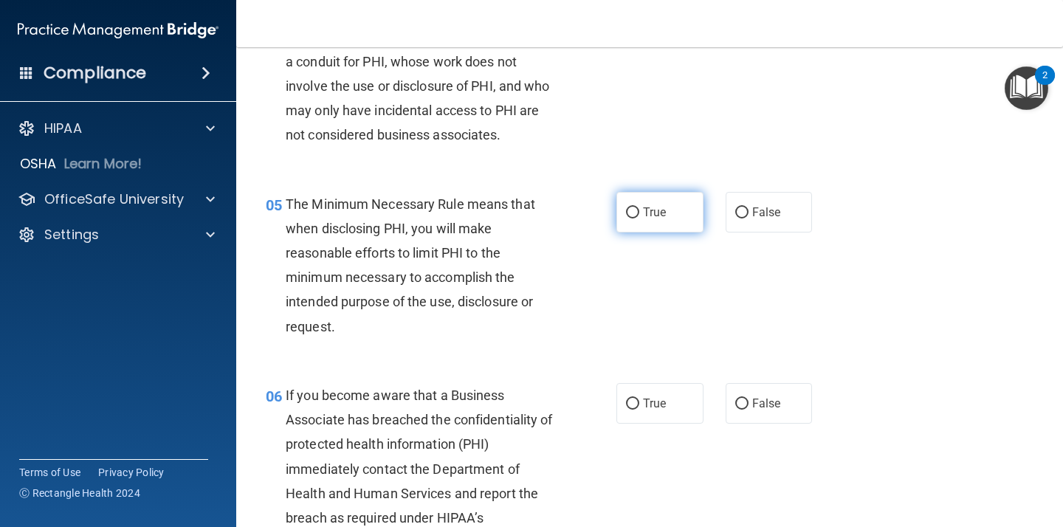
click at [636, 216] on input "True" at bounding box center [632, 212] width 13 height 11
radio input "true"
click at [744, 402] on input "False" at bounding box center [741, 404] width 13 height 11
radio input "true"
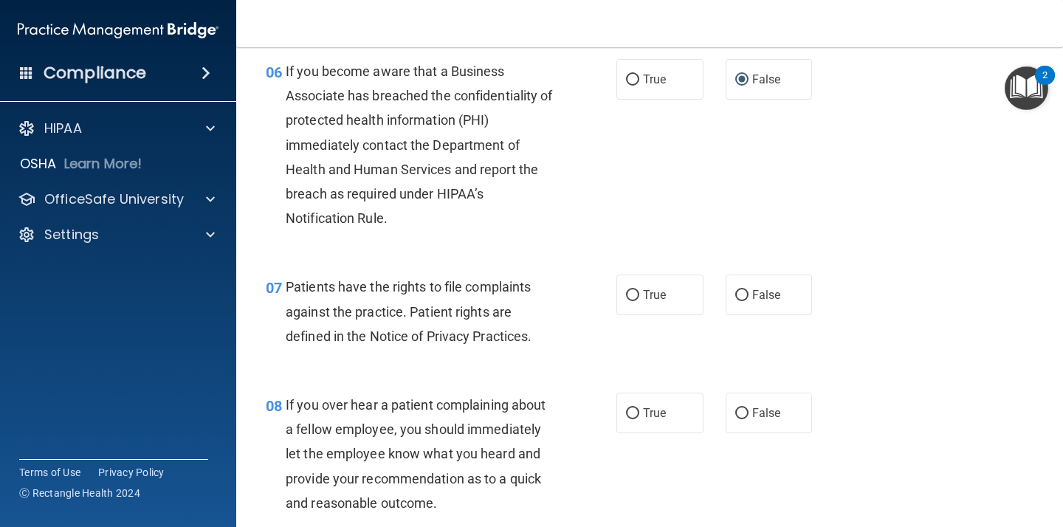
scroll to position [895, 0]
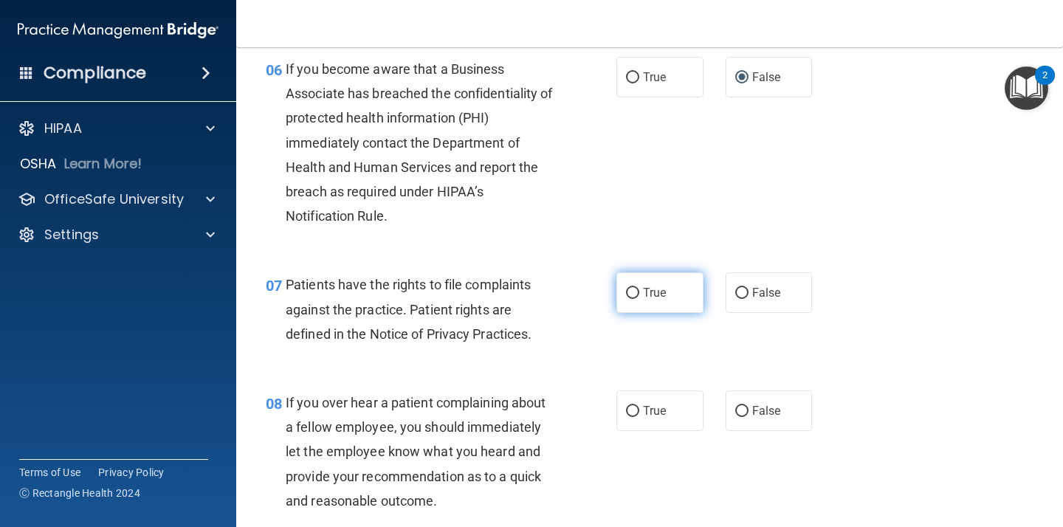
click at [636, 290] on input "True" at bounding box center [632, 293] width 13 height 11
radio input "true"
click at [741, 410] on input "False" at bounding box center [741, 411] width 13 height 11
radio input "true"
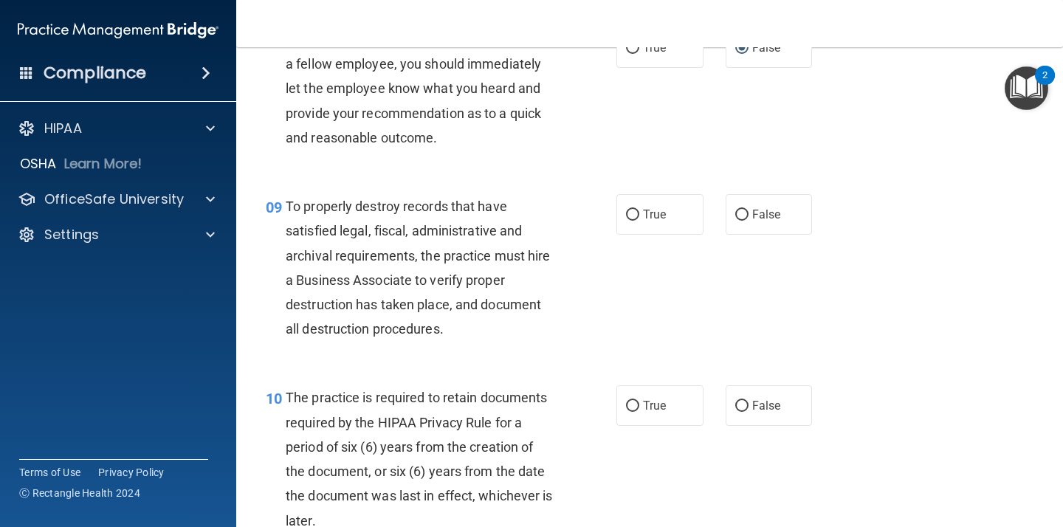
scroll to position [1257, 0]
click at [744, 212] on input "False" at bounding box center [741, 215] width 13 height 11
radio input "true"
click at [632, 405] on input "True" at bounding box center [632, 407] width 13 height 11
radio input "true"
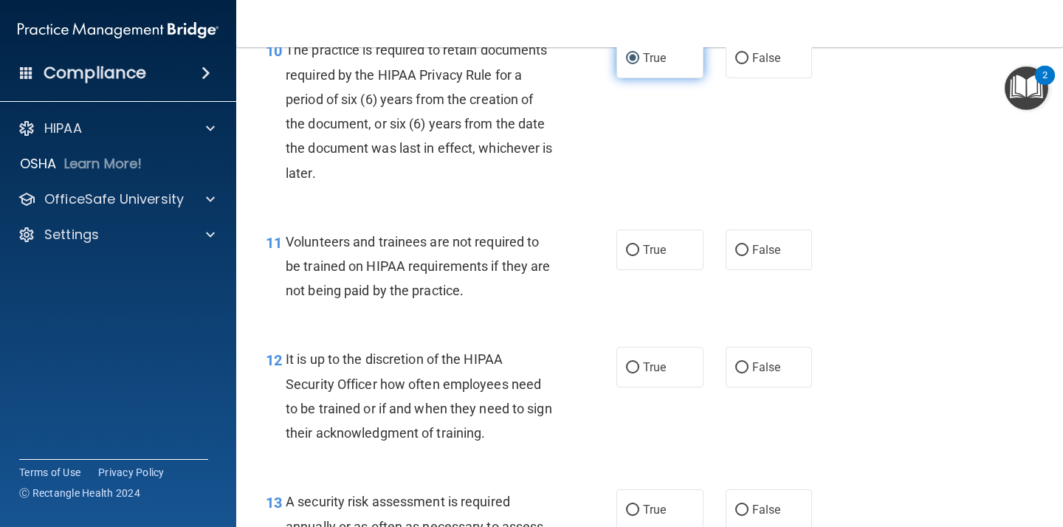
scroll to position [1608, 0]
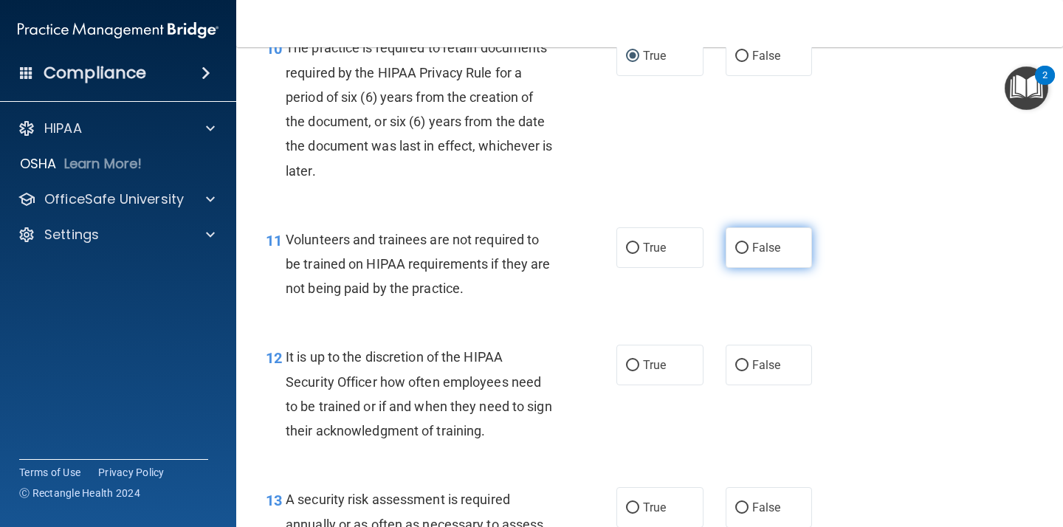
click at [743, 249] on input "False" at bounding box center [741, 248] width 13 height 11
radio input "true"
click at [739, 367] on input "False" at bounding box center [741, 365] width 13 height 11
radio input "true"
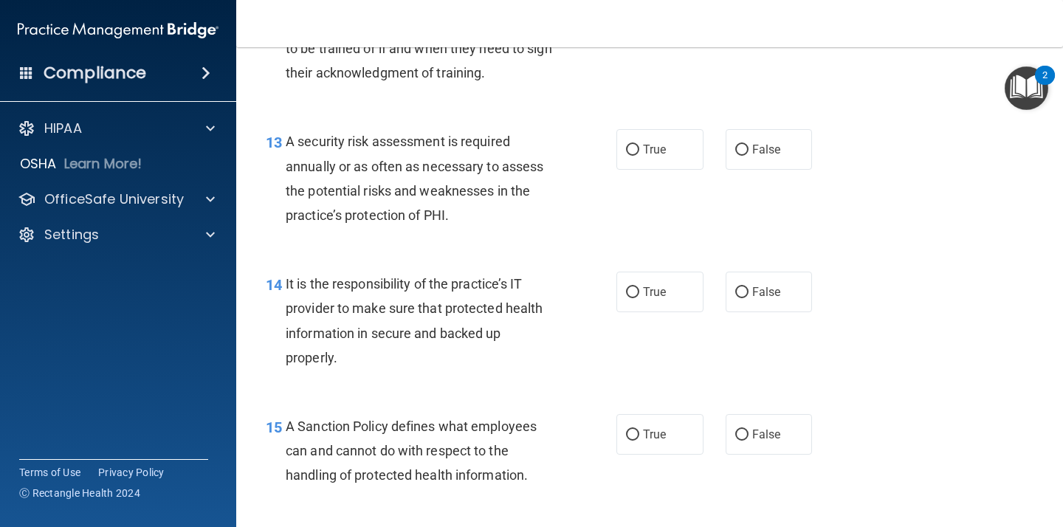
scroll to position [1968, 0]
click at [634, 147] on input "True" at bounding box center [632, 148] width 13 height 11
radio input "true"
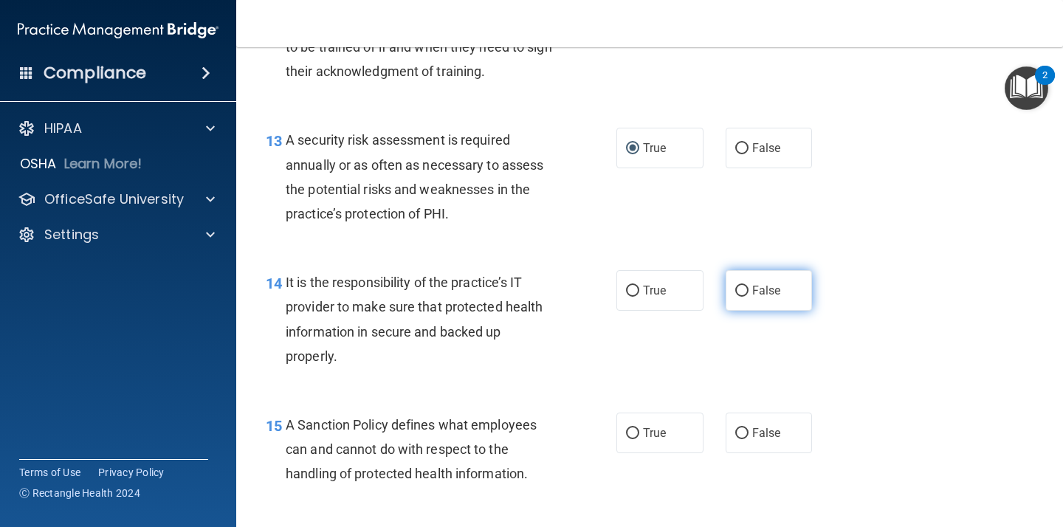
click at [742, 292] on input "False" at bounding box center [741, 291] width 13 height 11
radio input "true"
click at [746, 430] on input "False" at bounding box center [741, 433] width 13 height 11
radio input "true"
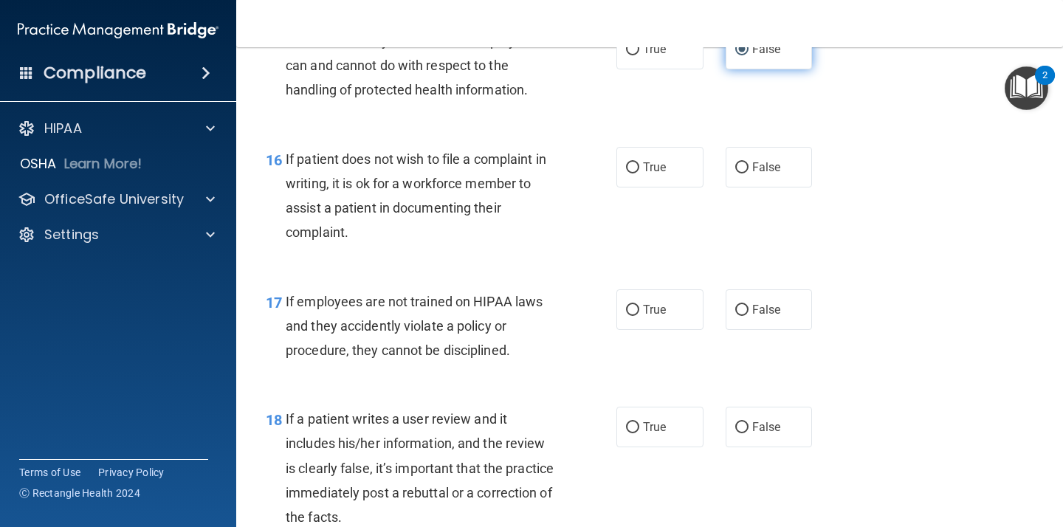
scroll to position [2354, 0]
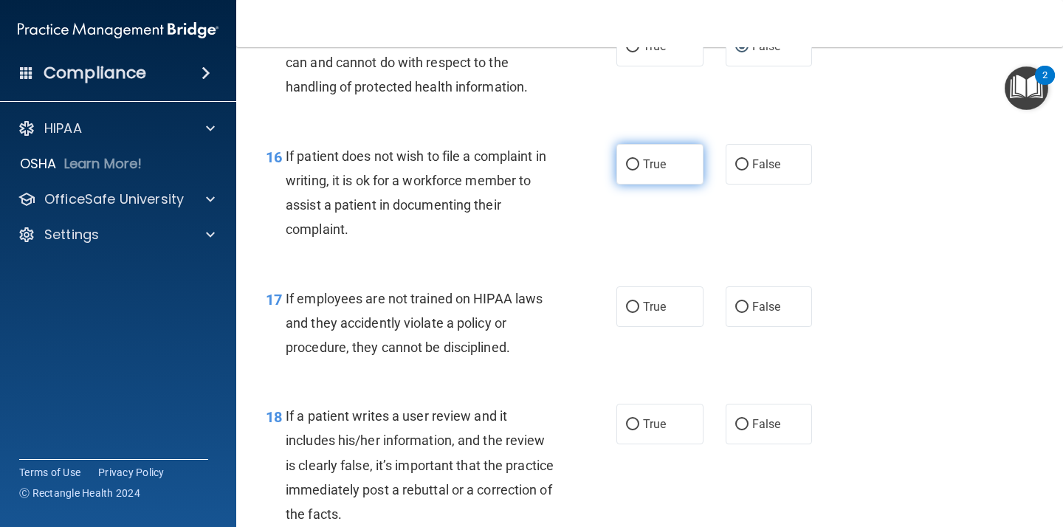
click at [637, 163] on input "True" at bounding box center [632, 164] width 13 height 11
radio input "true"
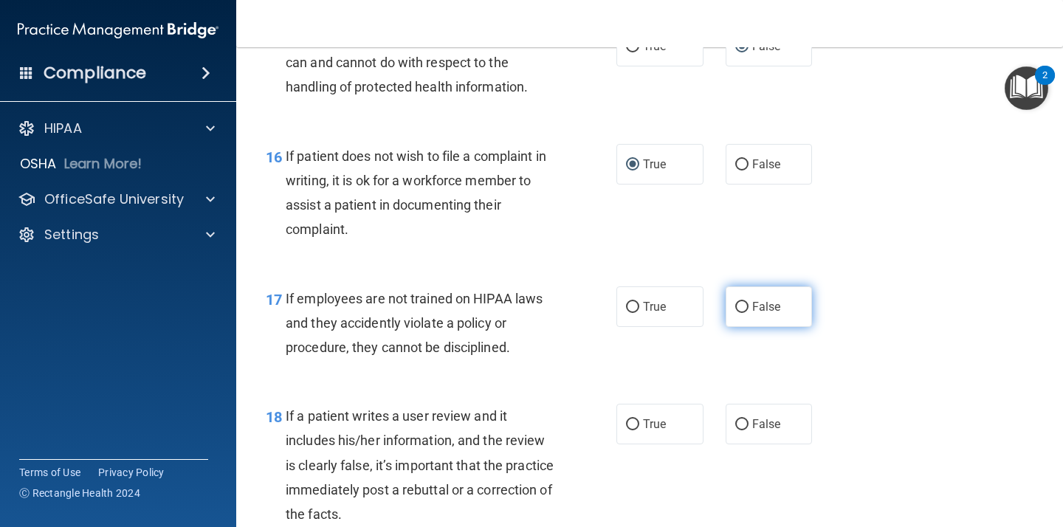
click at [744, 303] on input "False" at bounding box center [741, 307] width 13 height 11
radio input "true"
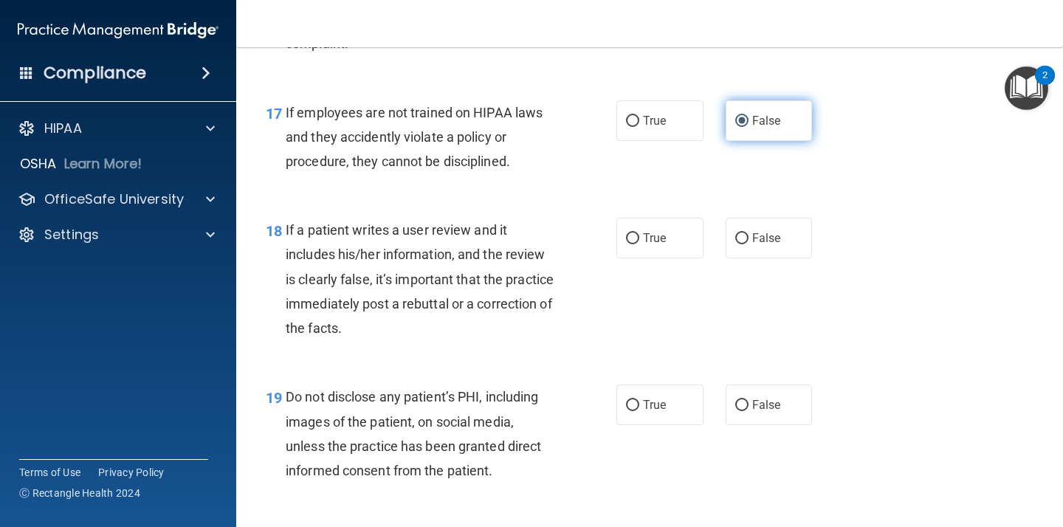
scroll to position [2543, 0]
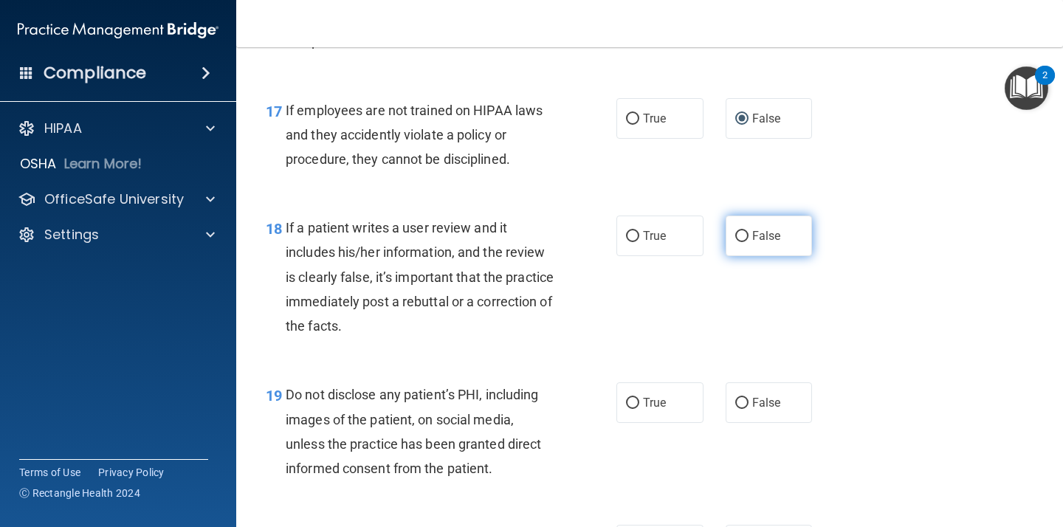
click at [741, 236] on input "False" at bounding box center [741, 236] width 13 height 11
radio input "true"
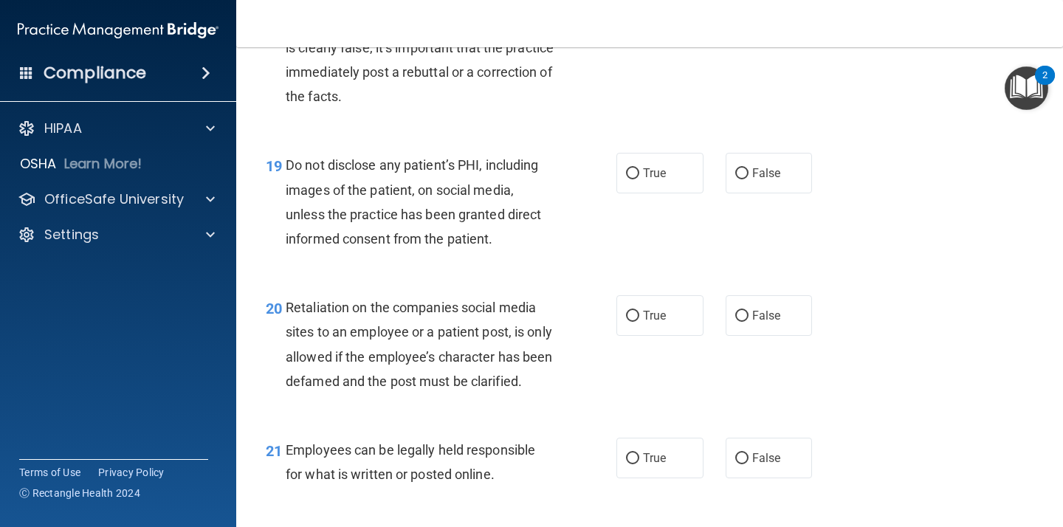
scroll to position [2773, 0]
click at [633, 178] on input "True" at bounding box center [632, 173] width 13 height 11
radio input "true"
click at [742, 312] on input "False" at bounding box center [741, 315] width 13 height 11
radio input "true"
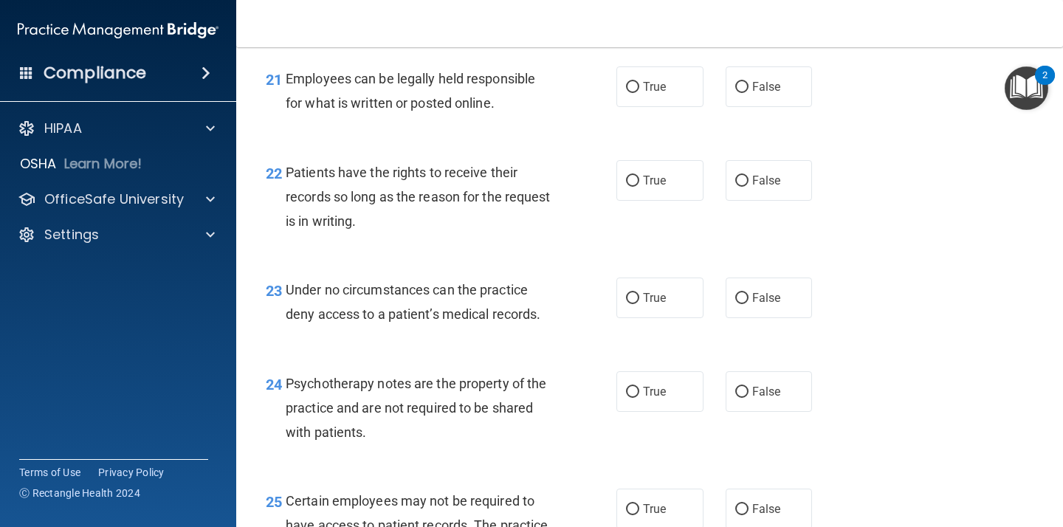
scroll to position [3146, 0]
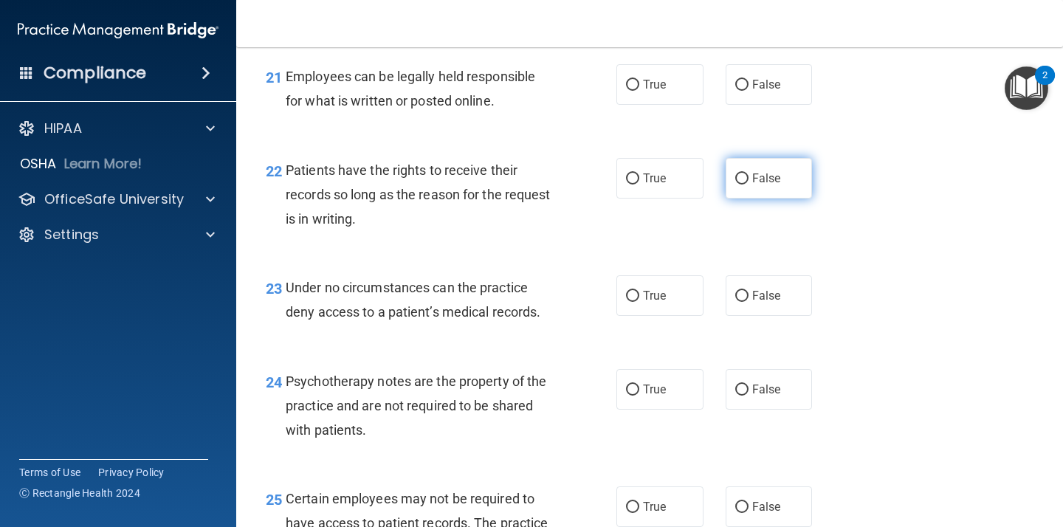
click at [743, 185] on input "False" at bounding box center [741, 179] width 13 height 11
radio input "true"
click at [743, 91] on input "False" at bounding box center [741, 85] width 13 height 11
radio input "true"
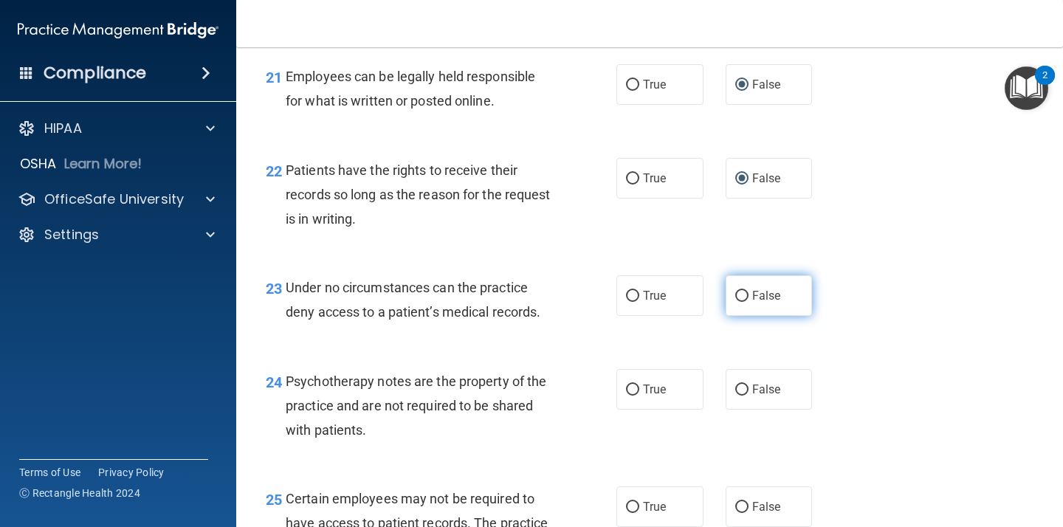
click at [742, 302] on input "False" at bounding box center [741, 296] width 13 height 11
radio input "true"
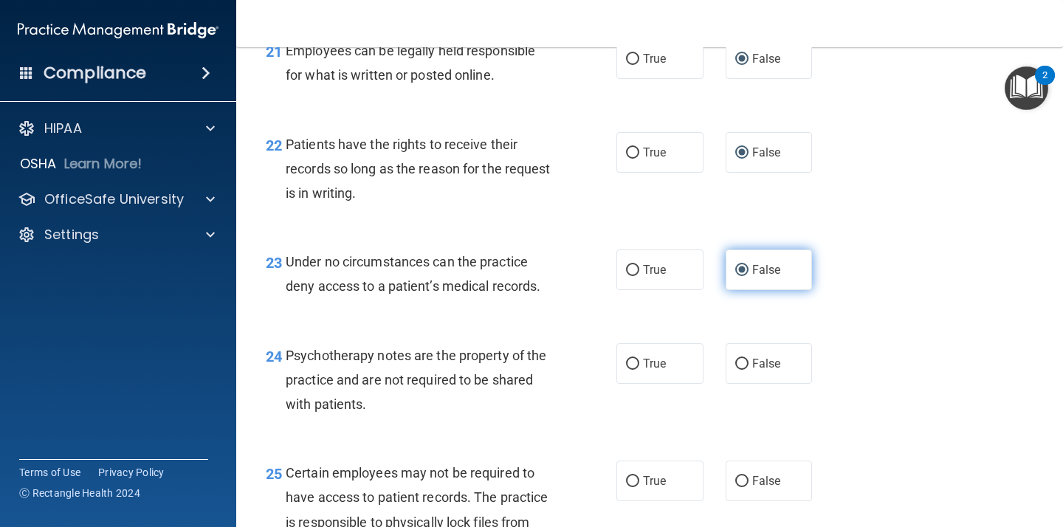
scroll to position [3191, 0]
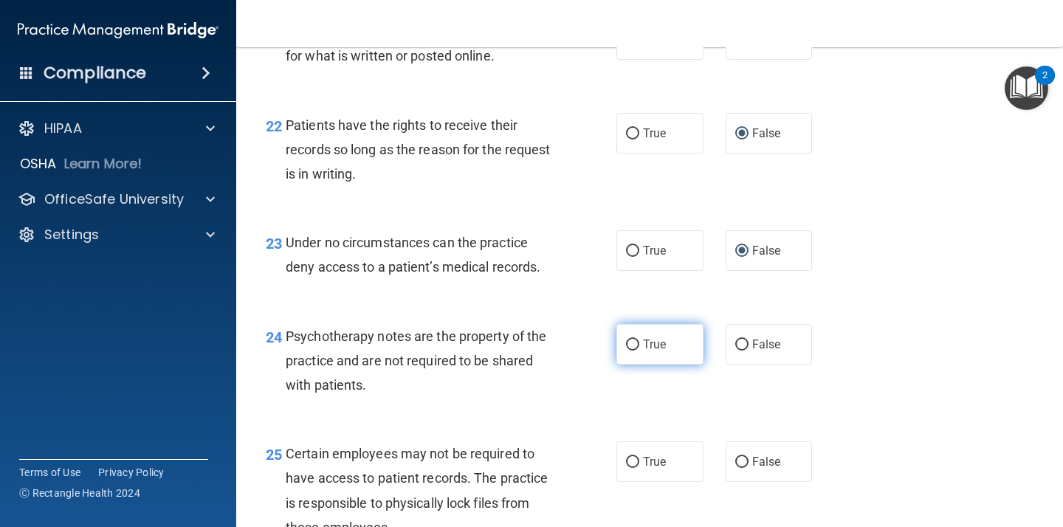
click at [633, 351] on input "True" at bounding box center [632, 345] width 13 height 11
radio input "true"
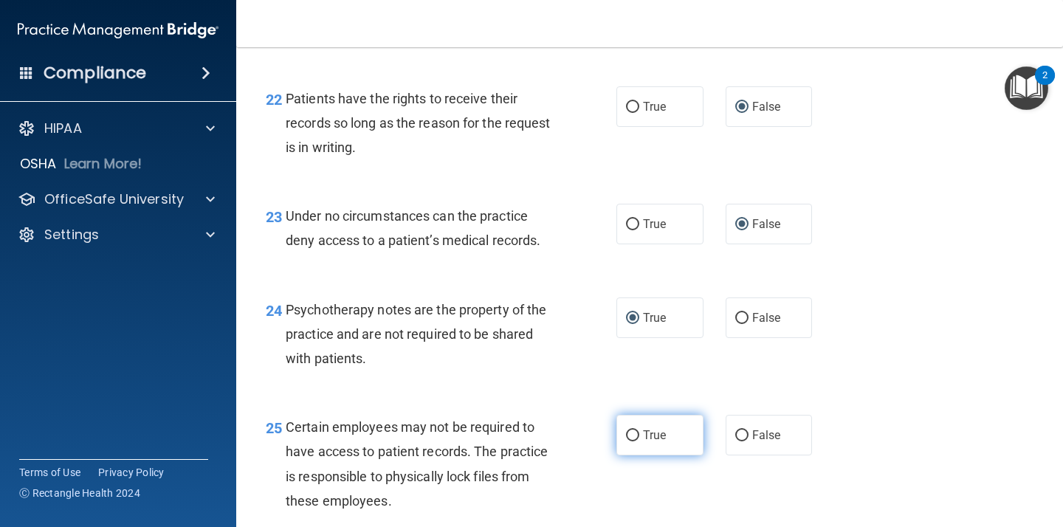
click at [636, 442] on input "True" at bounding box center [632, 435] width 13 height 11
radio input "true"
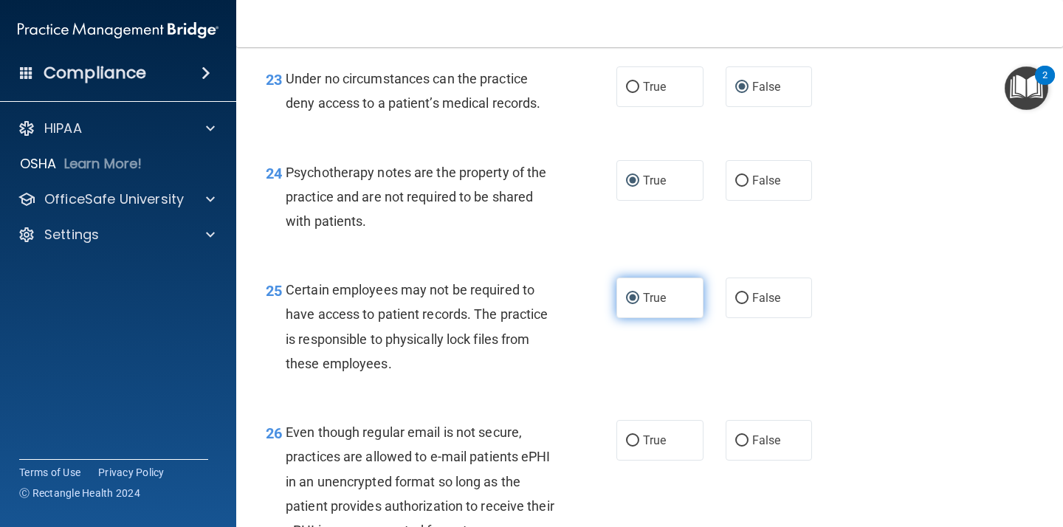
scroll to position [3361, 0]
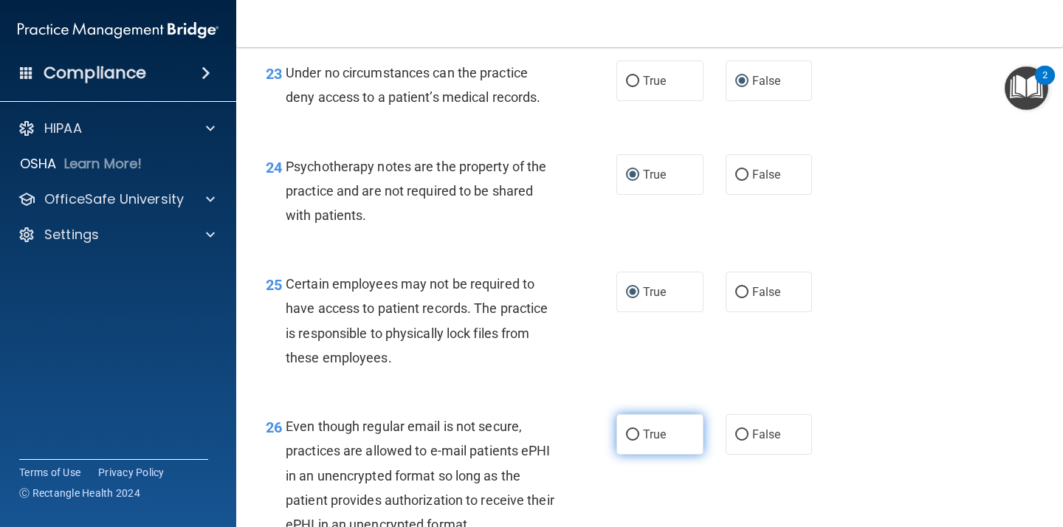
click at [633, 441] on input "True" at bounding box center [632, 435] width 13 height 11
radio input "true"
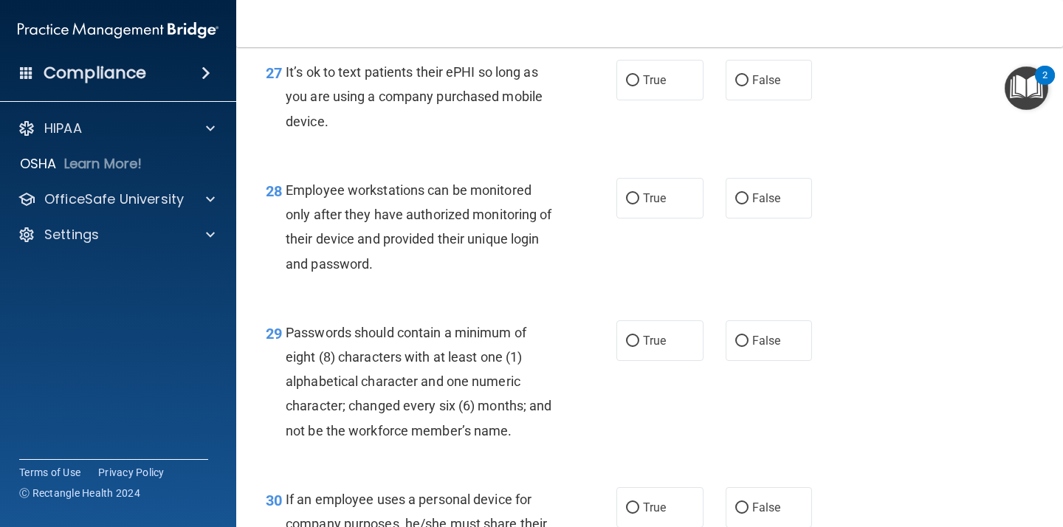
scroll to position [3875, 0]
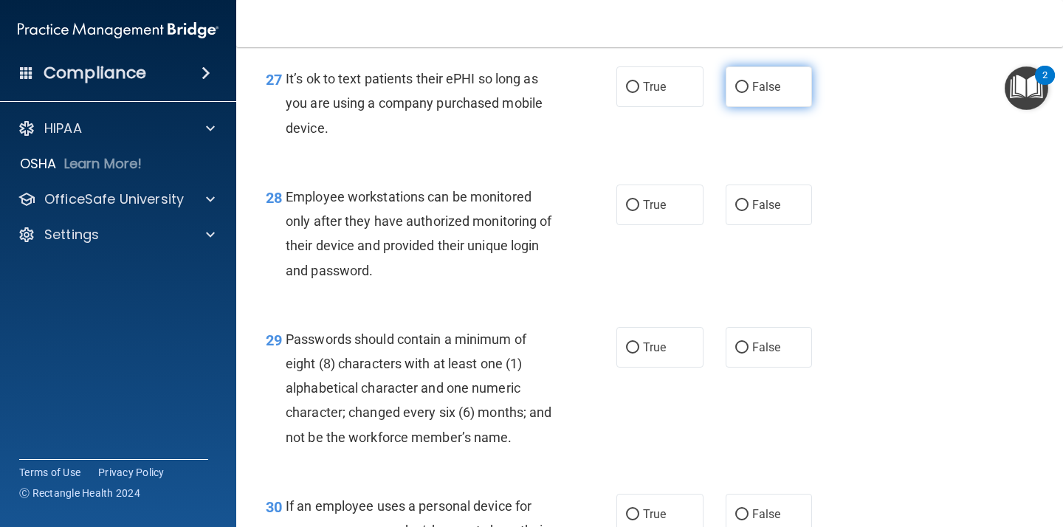
click at [744, 93] on input "False" at bounding box center [741, 87] width 13 height 11
radio input "true"
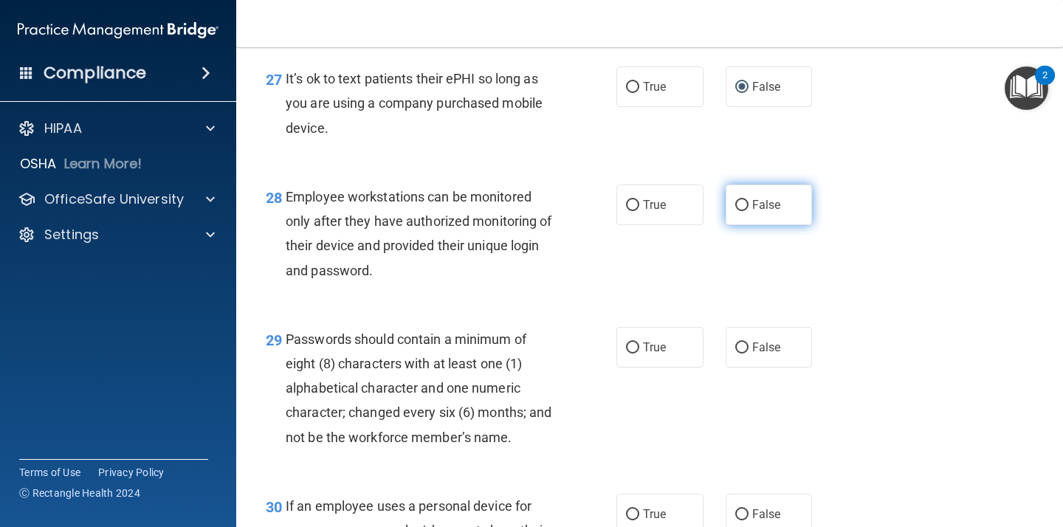
click at [741, 211] on input "False" at bounding box center [741, 205] width 13 height 11
radio input "true"
click at [631, 354] on input "True" at bounding box center [632, 348] width 13 height 11
radio input "true"
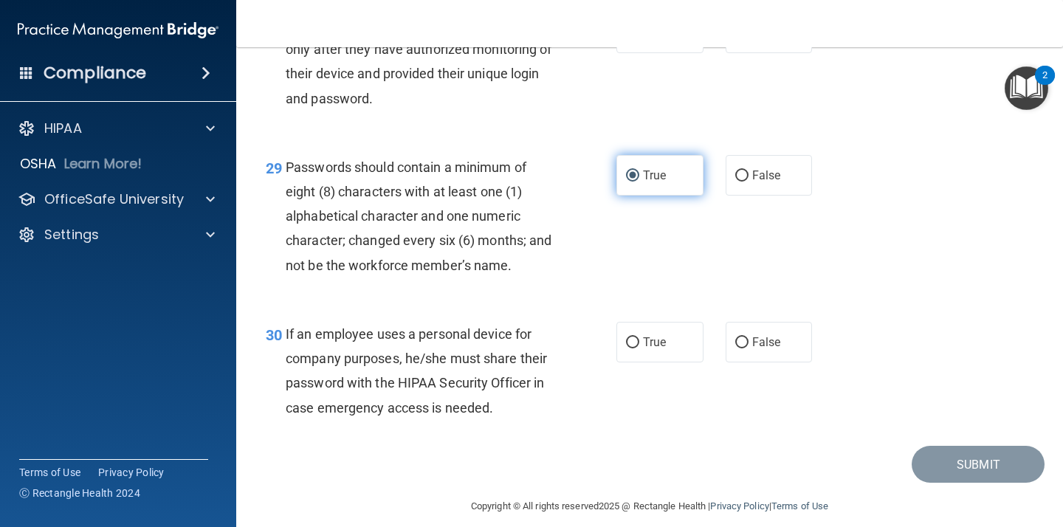
scroll to position [4087, 0]
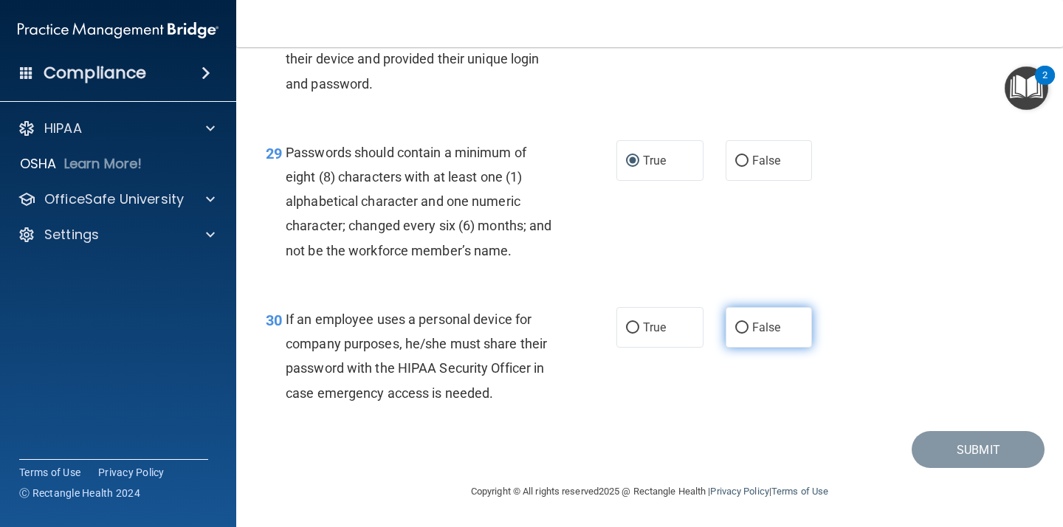
click at [746, 328] on input "False" at bounding box center [741, 328] width 13 height 11
radio input "true"
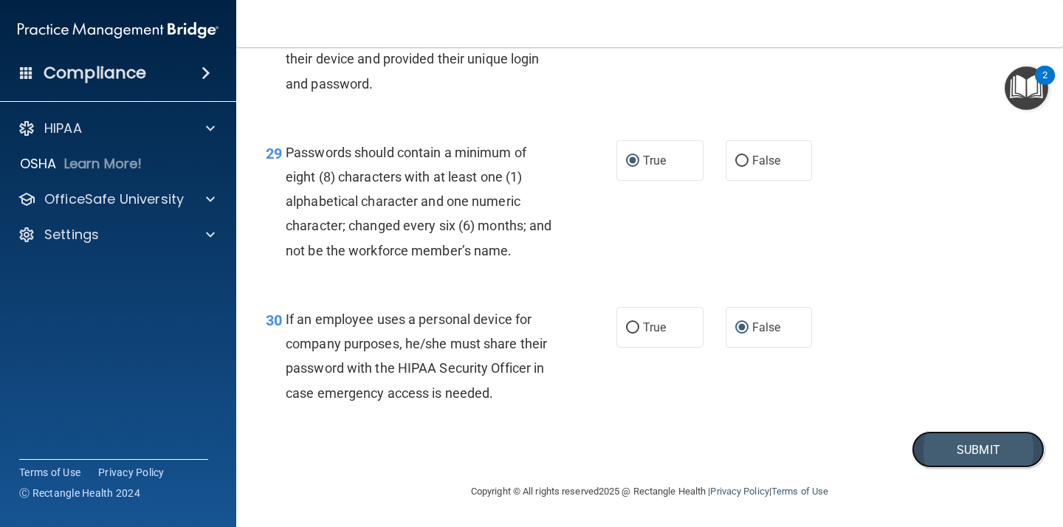
click at [973, 454] on button "Submit" at bounding box center [978, 450] width 133 height 38
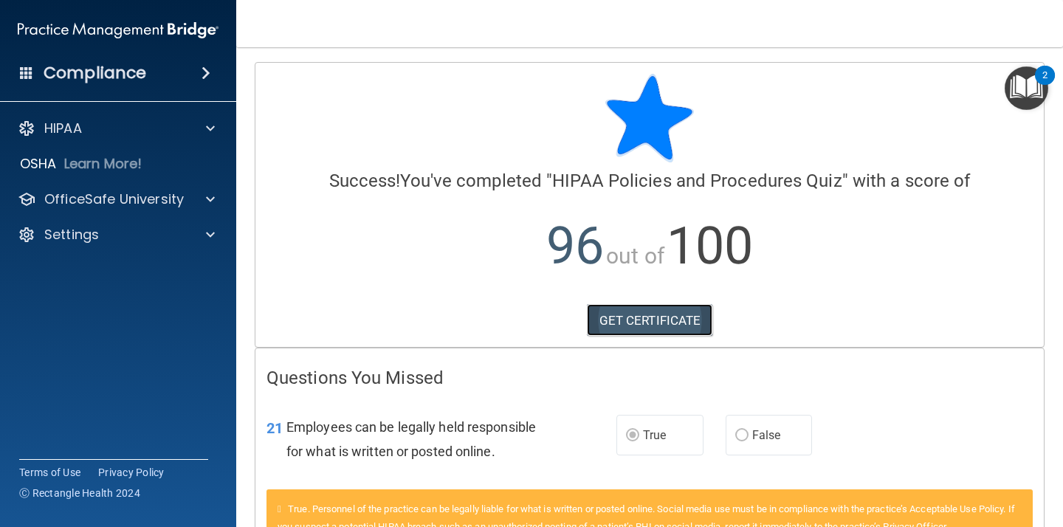
click at [670, 312] on link "GET CERTIFICATE" at bounding box center [650, 320] width 126 height 32
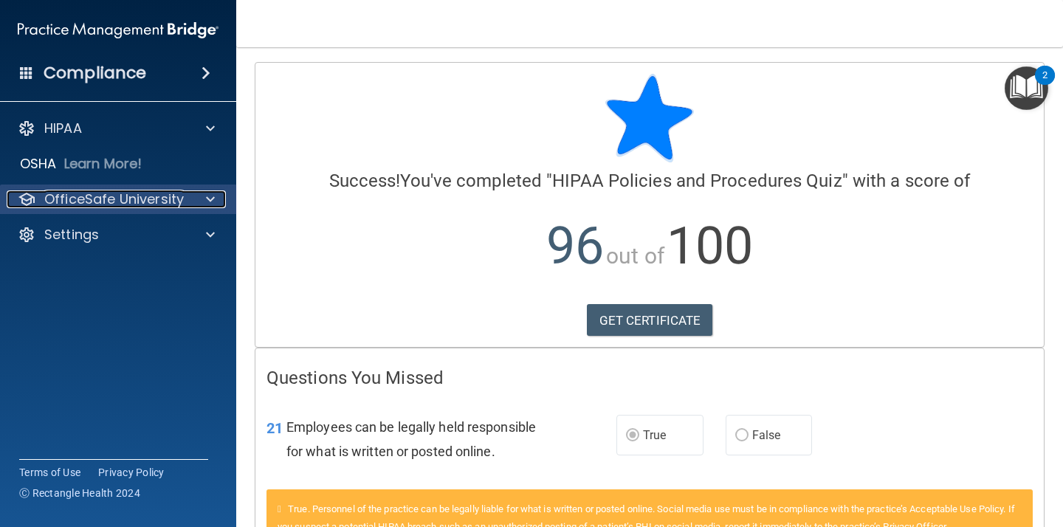
click at [97, 202] on p "OfficeSafe University" at bounding box center [114, 199] width 140 height 18
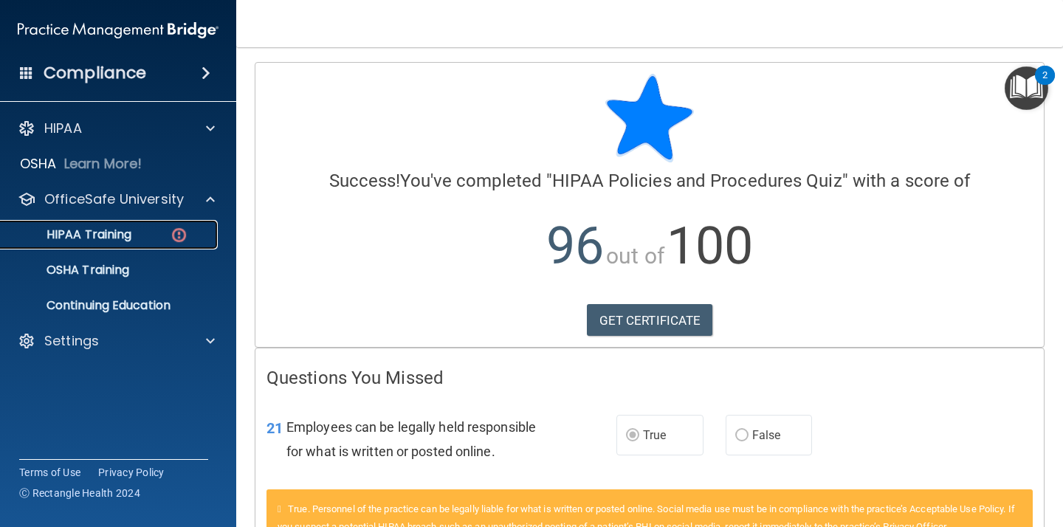
click at [95, 235] on p "HIPAA Training" at bounding box center [71, 234] width 122 height 15
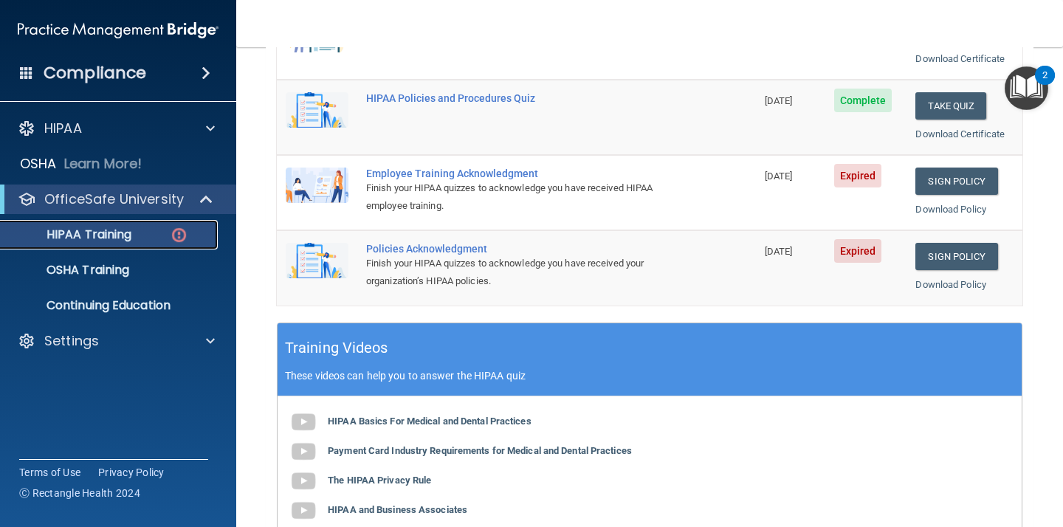
scroll to position [319, 0]
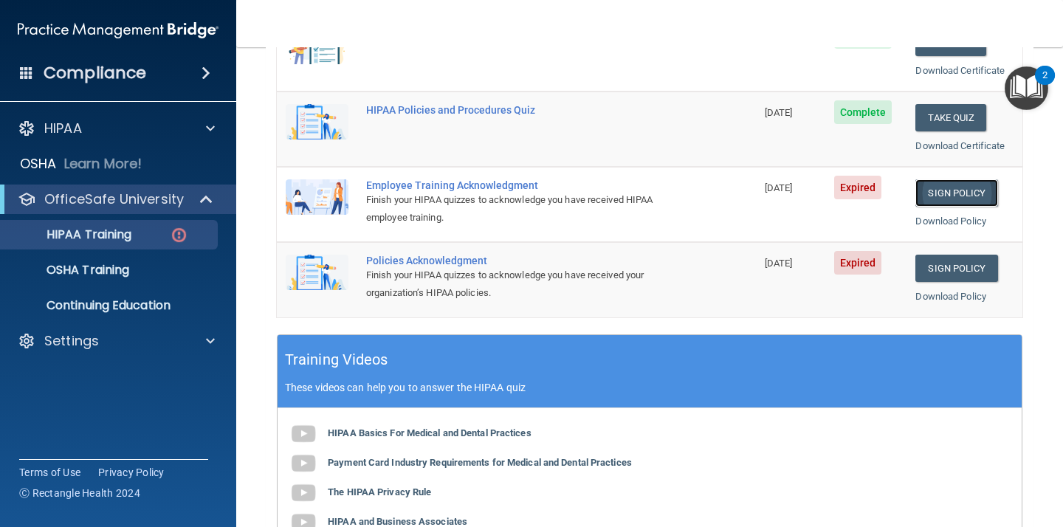
click at [970, 191] on link "Sign Policy" at bounding box center [956, 192] width 82 height 27
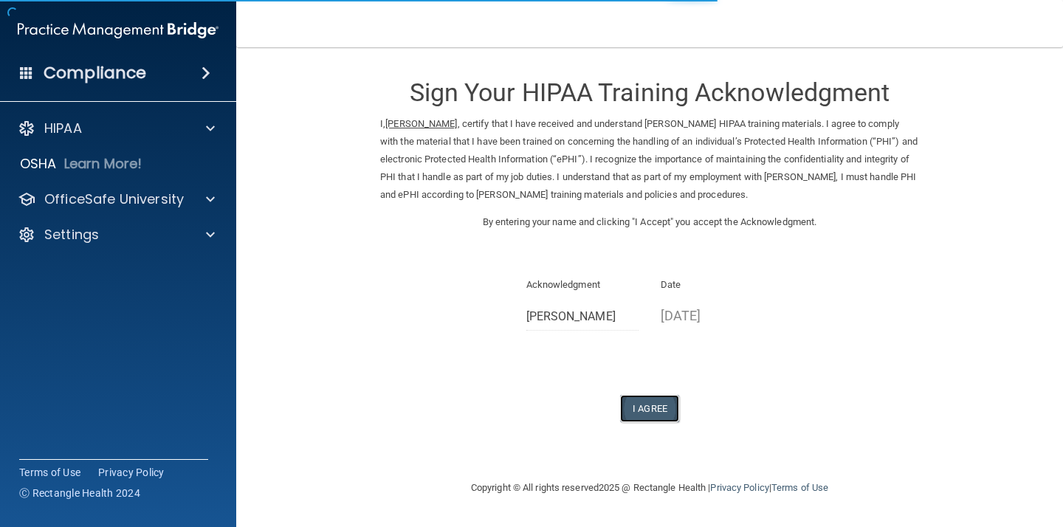
click at [658, 409] on button "I Agree" at bounding box center [649, 408] width 59 height 27
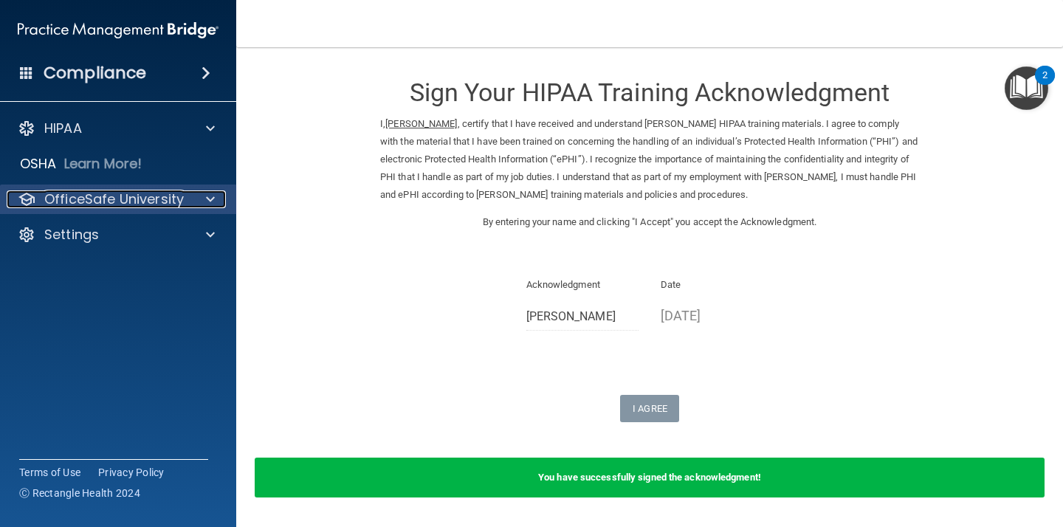
click at [107, 196] on p "OfficeSafe University" at bounding box center [114, 199] width 140 height 18
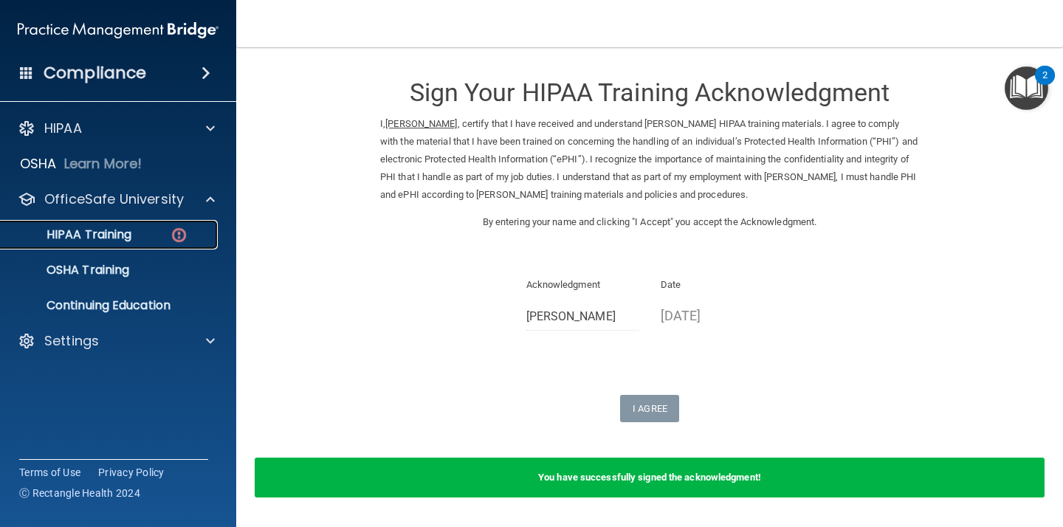
click at [92, 240] on p "HIPAA Training" at bounding box center [71, 234] width 122 height 15
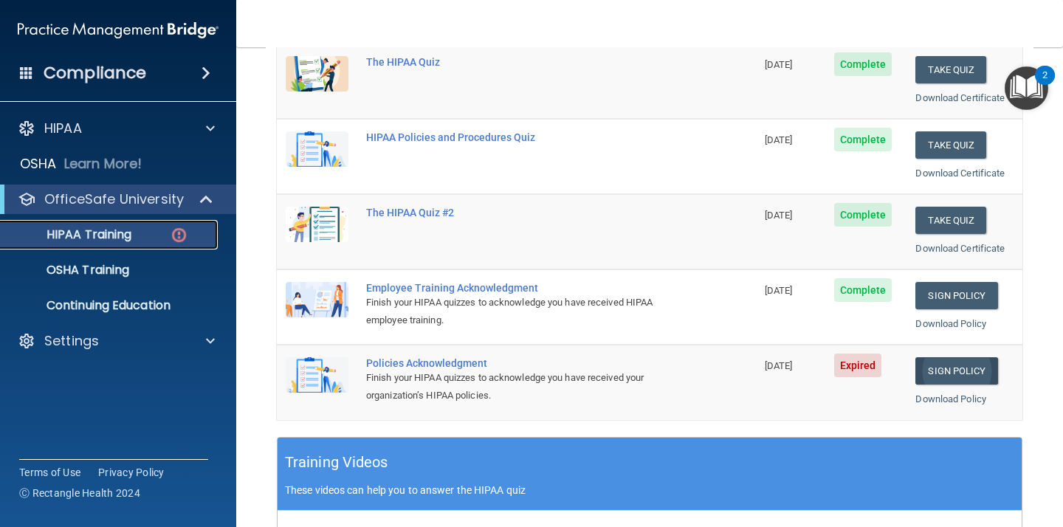
scroll to position [228, 0]
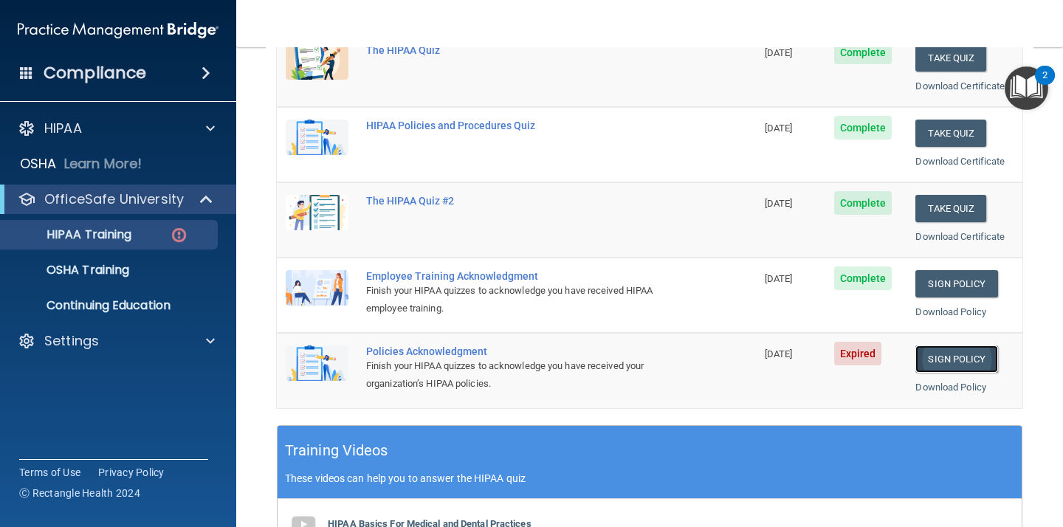
click at [972, 363] on link "Sign Policy" at bounding box center [956, 359] width 82 height 27
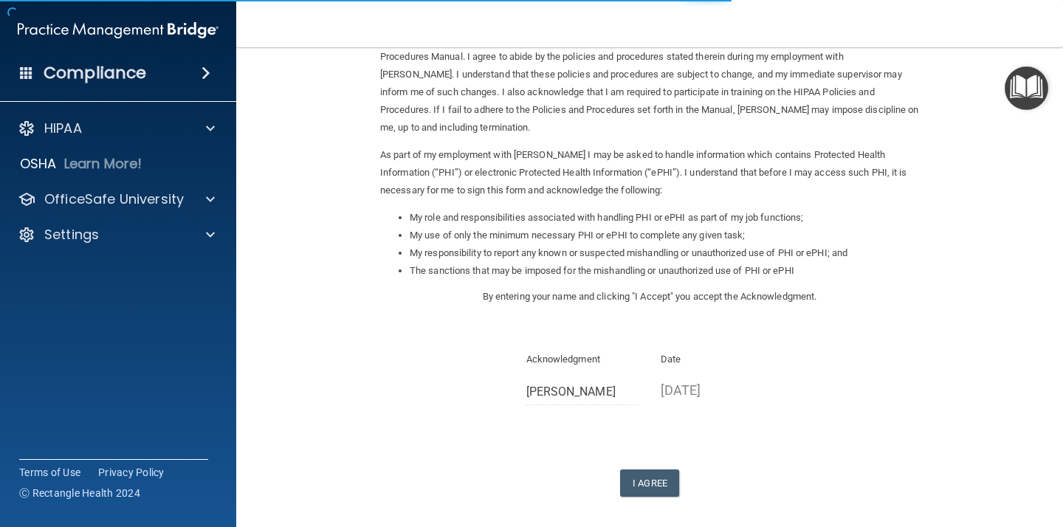
scroll to position [149, 0]
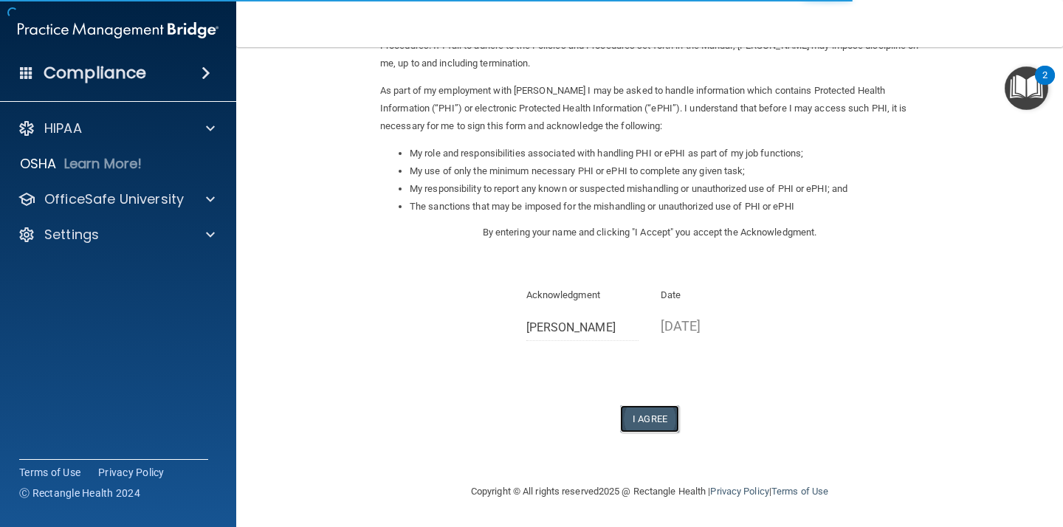
click at [646, 414] on button "I Agree" at bounding box center [649, 418] width 59 height 27
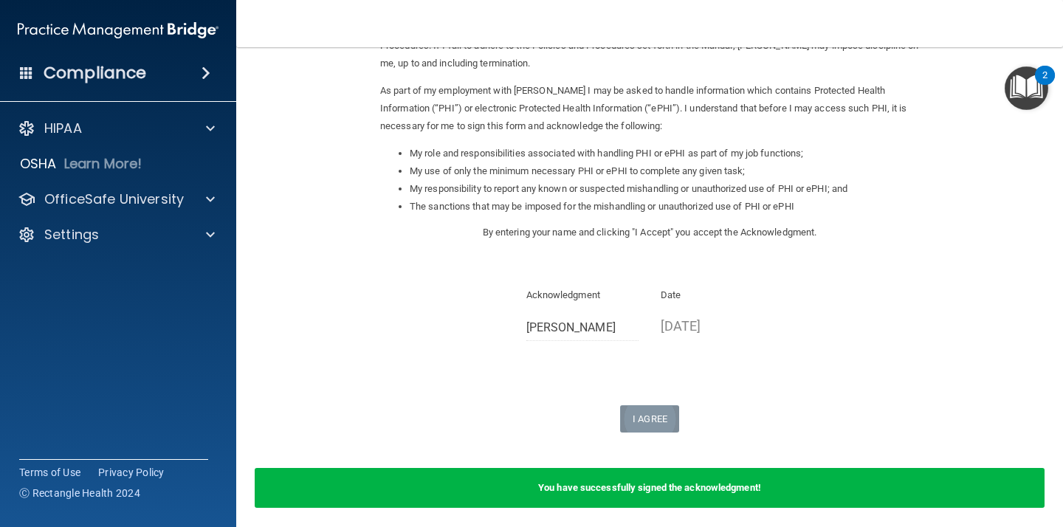
scroll to position [207, 0]
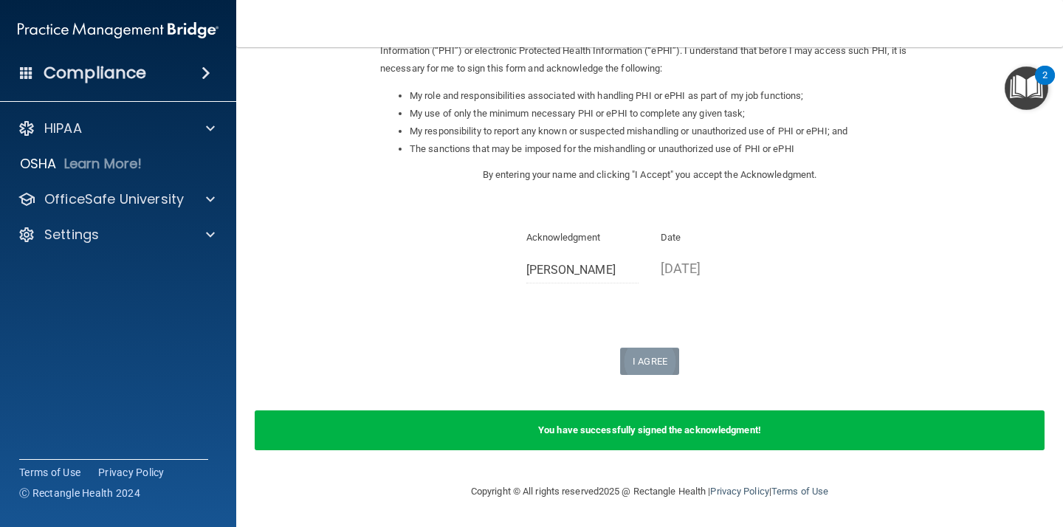
click at [646, 414] on form "Sign Your HIPAA Policies Acknowledgment I, [PERSON_NAME] , have been given the …" at bounding box center [650, 161] width 768 height 613
click at [646, 414] on div "You have successfully signed the acknowledgment!" at bounding box center [650, 430] width 790 height 40
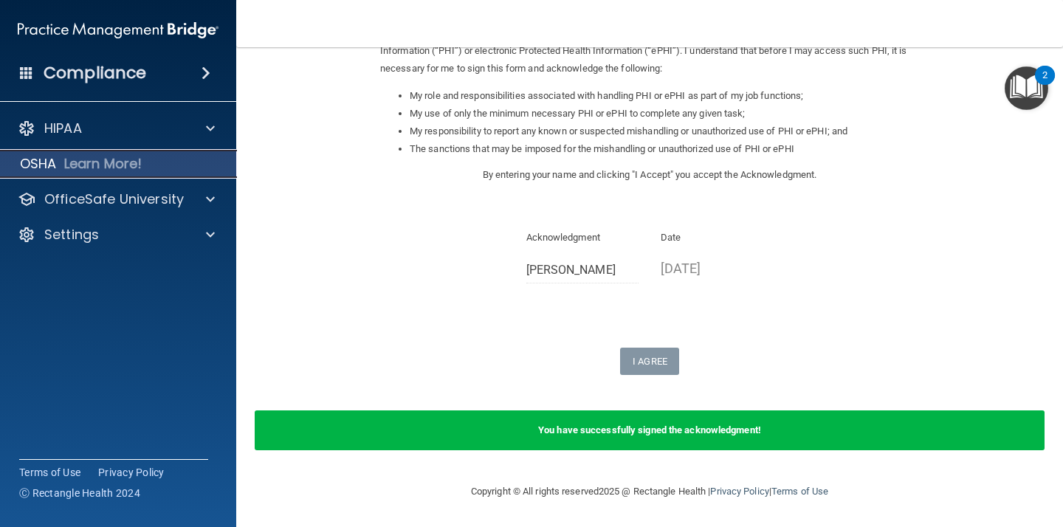
click at [110, 165] on p "Learn More!" at bounding box center [103, 164] width 78 height 18
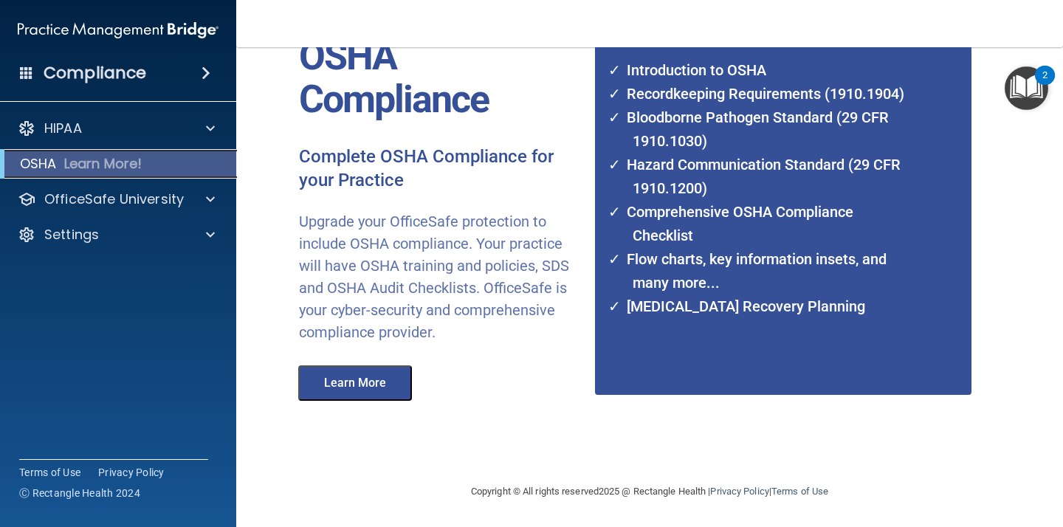
scroll to position [137, 0]
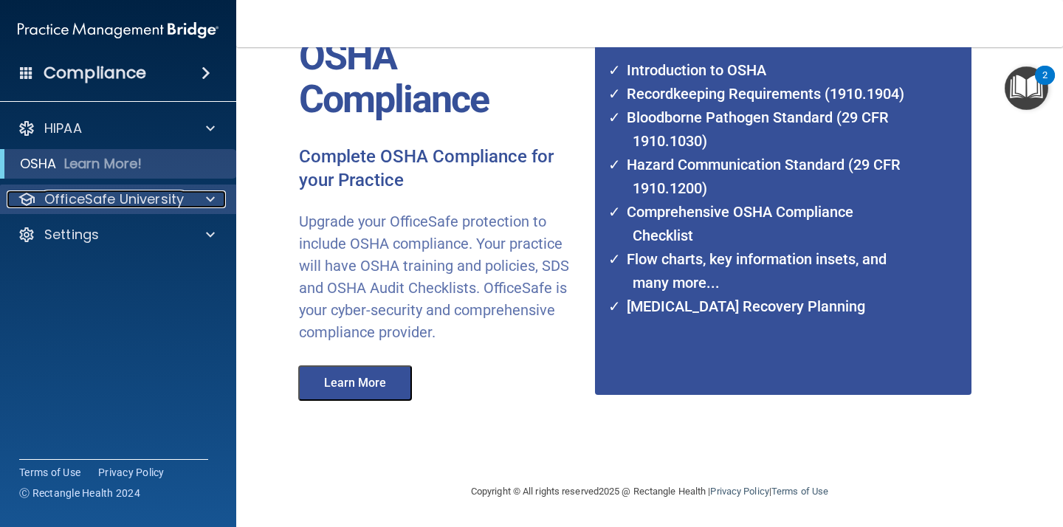
click at [121, 191] on p "OfficeSafe University" at bounding box center [114, 199] width 140 height 18
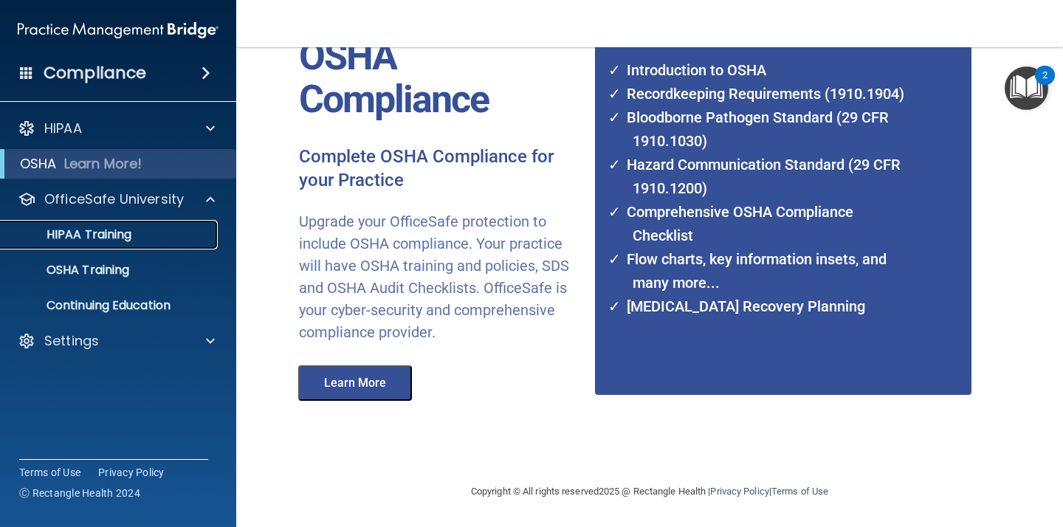
click at [107, 241] on p "HIPAA Training" at bounding box center [71, 234] width 122 height 15
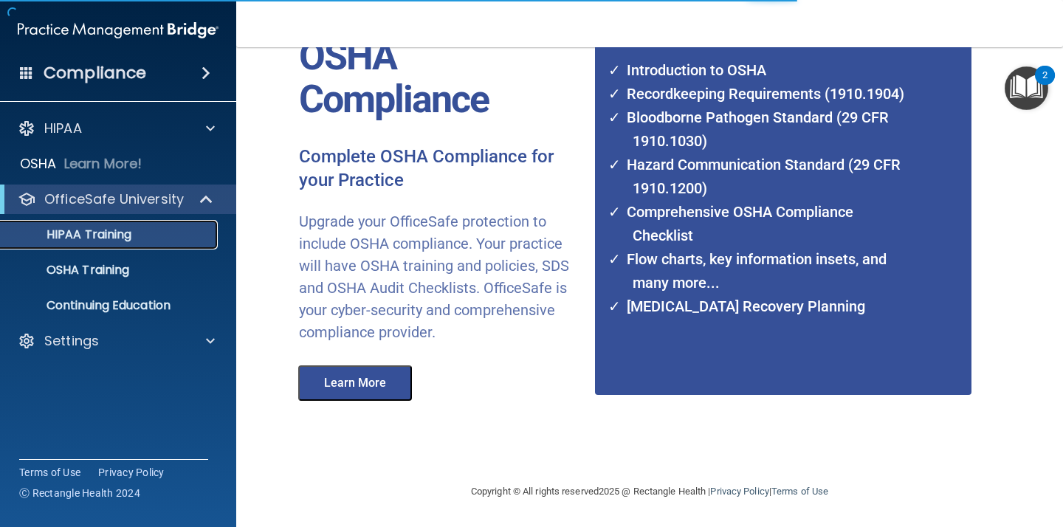
scroll to position [584, 0]
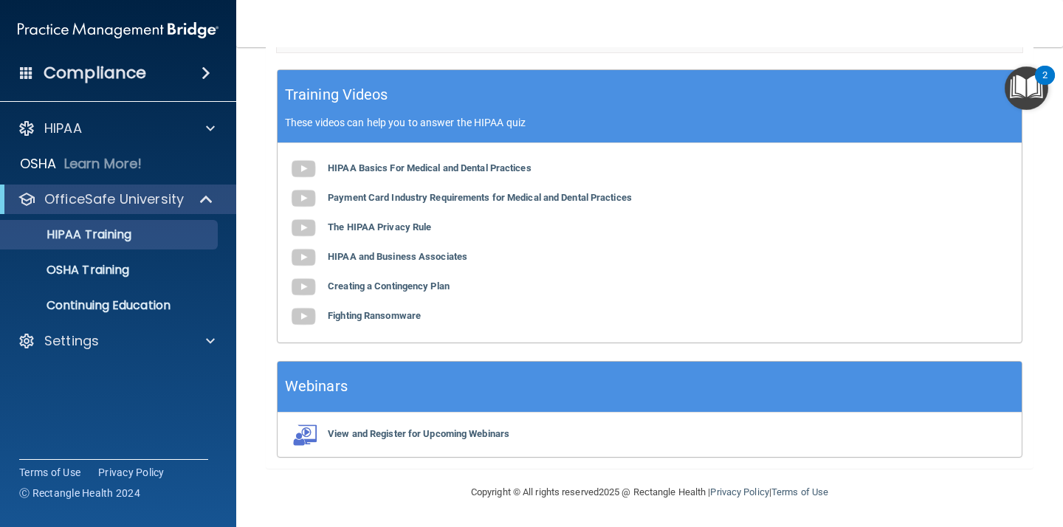
click at [777, 236] on div "HIPAA Basics For Medical and Dental Practices Payment Card Industry Requirement…" at bounding box center [650, 242] width 744 height 199
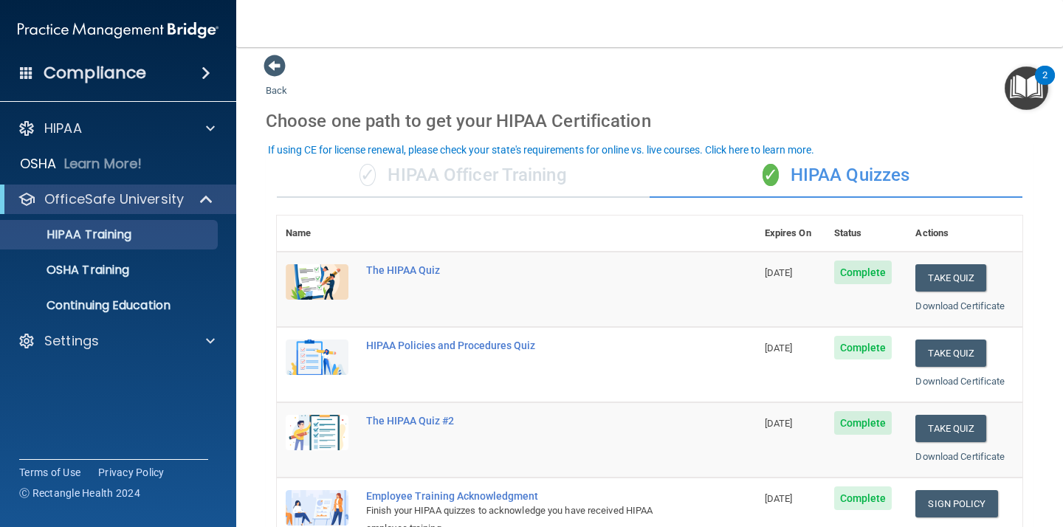
scroll to position [0, 0]
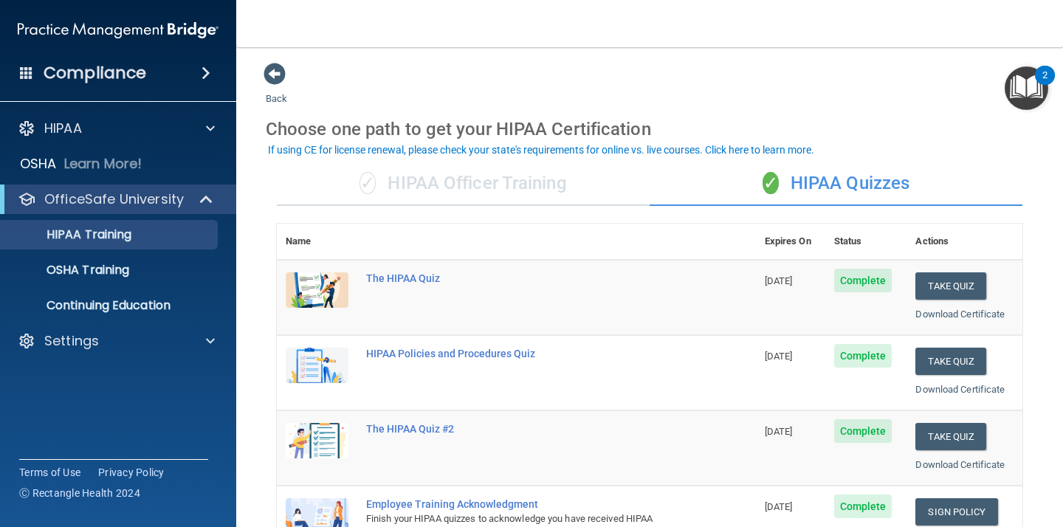
click at [439, 179] on div "✓ HIPAA Officer Training" at bounding box center [463, 184] width 373 height 44
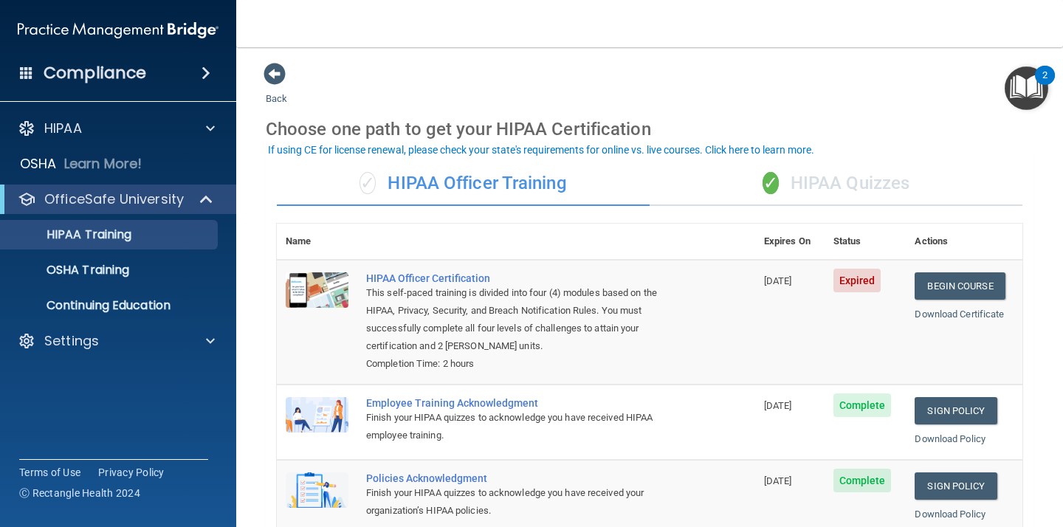
click at [803, 173] on div "✓ HIPAA Quizzes" at bounding box center [836, 184] width 373 height 44
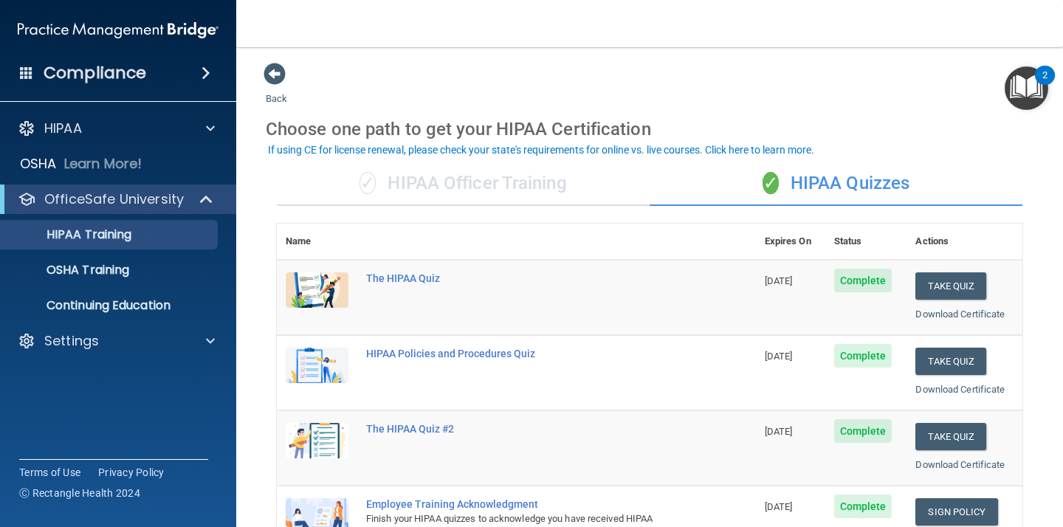
click at [496, 202] on div "✓ HIPAA Officer Training" at bounding box center [463, 184] width 373 height 44
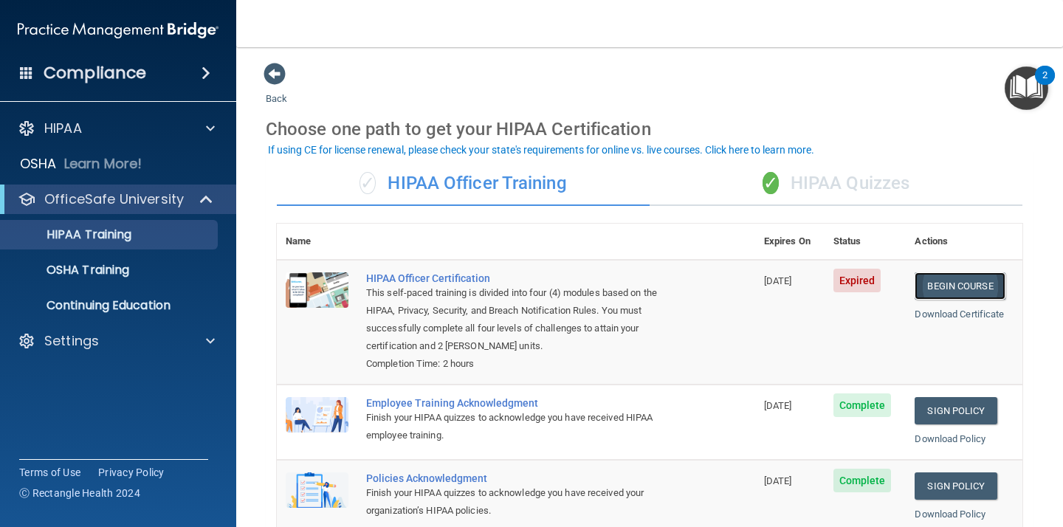
click at [959, 285] on link "Begin Course" at bounding box center [960, 285] width 90 height 27
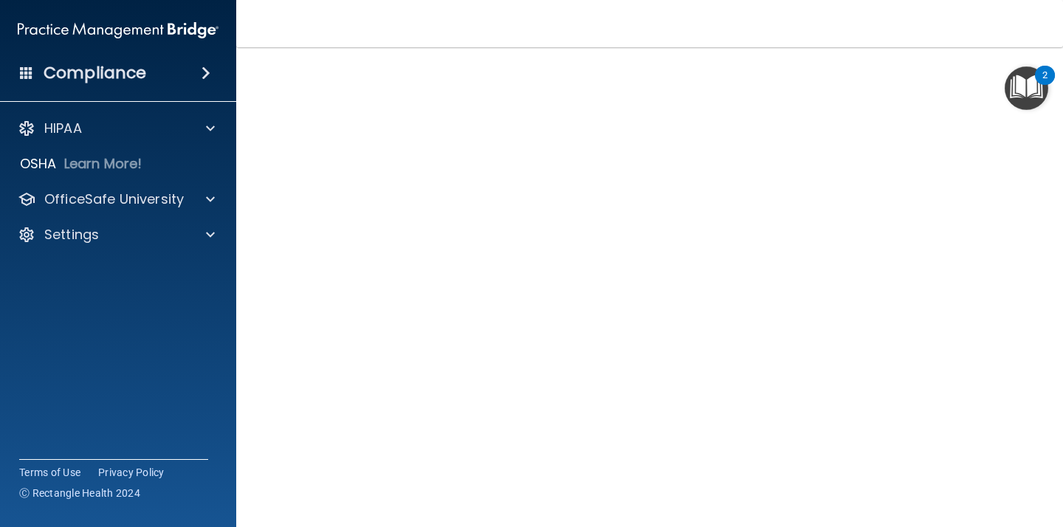
scroll to position [131, 0]
